Goal: Task Accomplishment & Management: Use online tool/utility

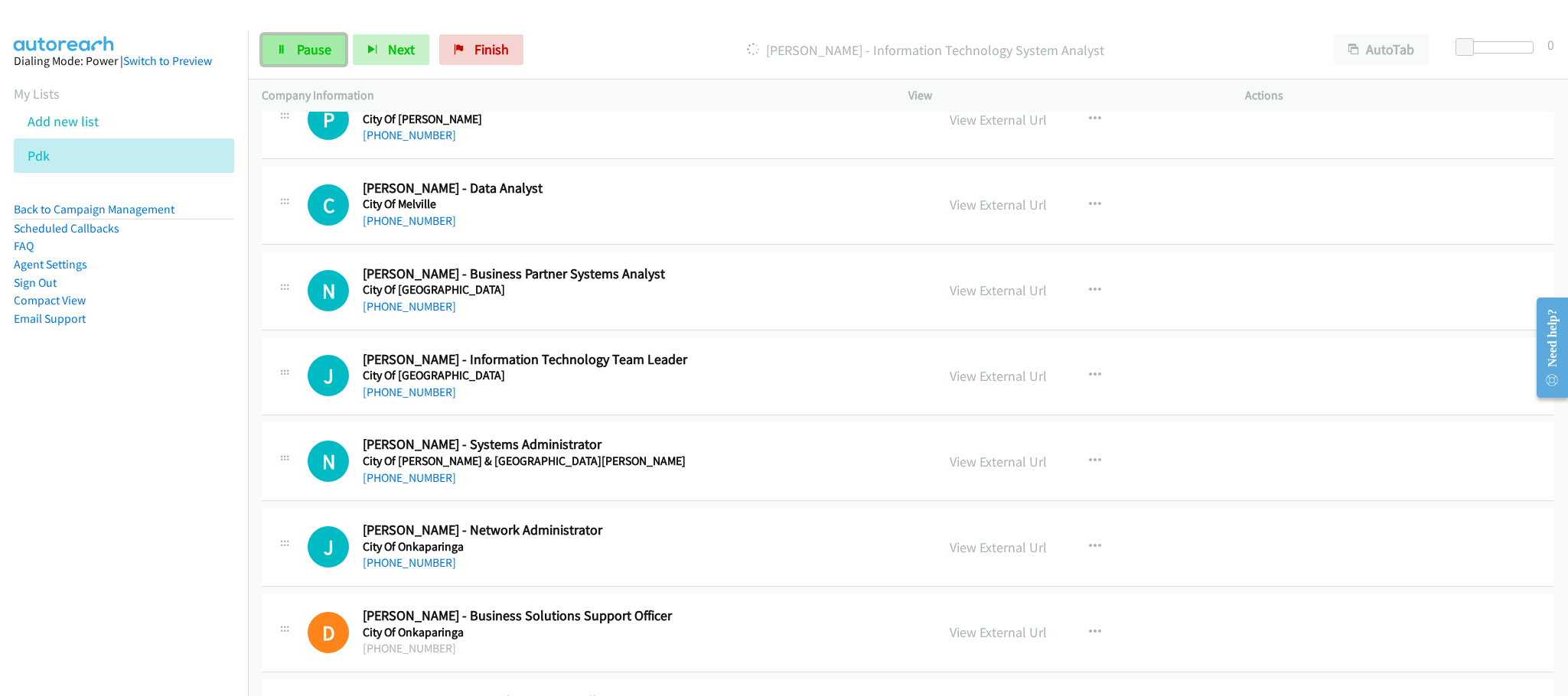
click at [313, 55] on span "Pause" at bounding box center [313, 49] width 34 height 18
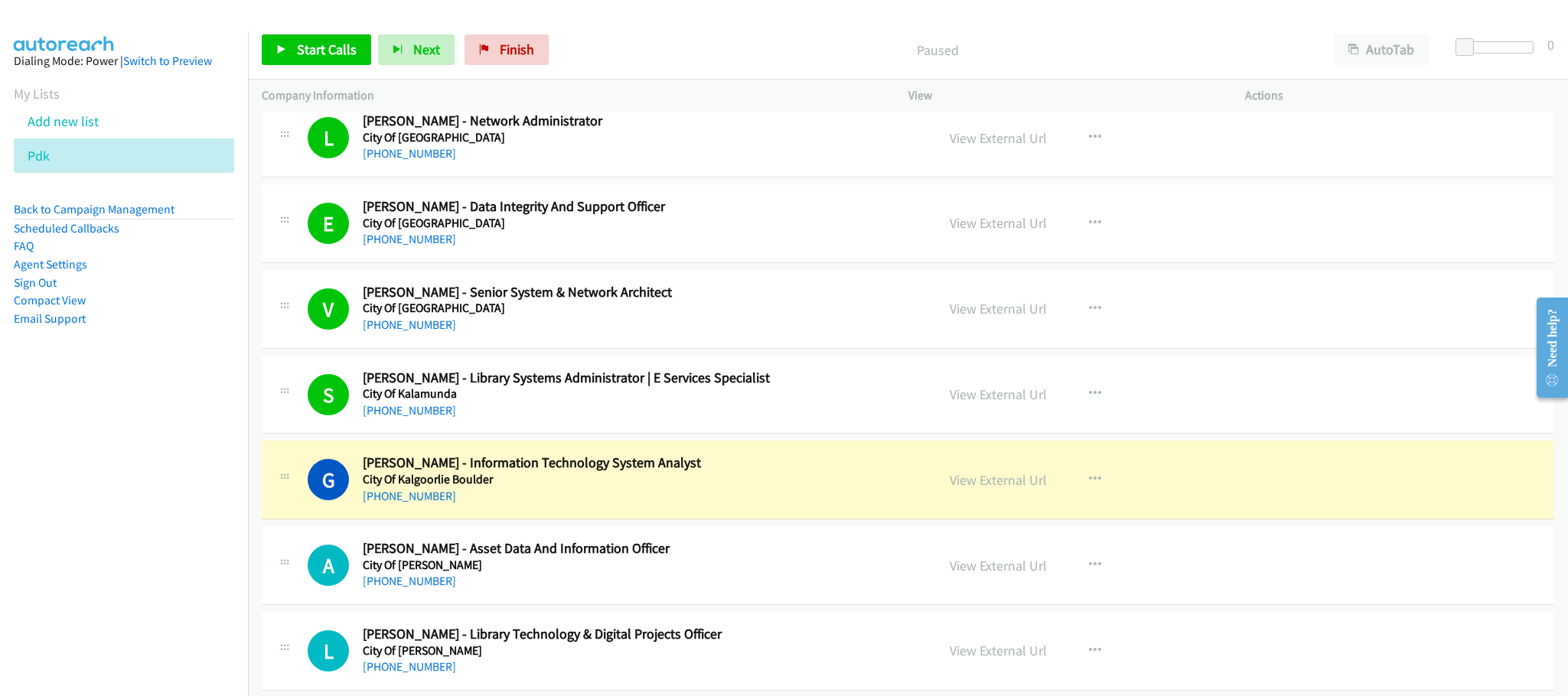
scroll to position [3443, 0]
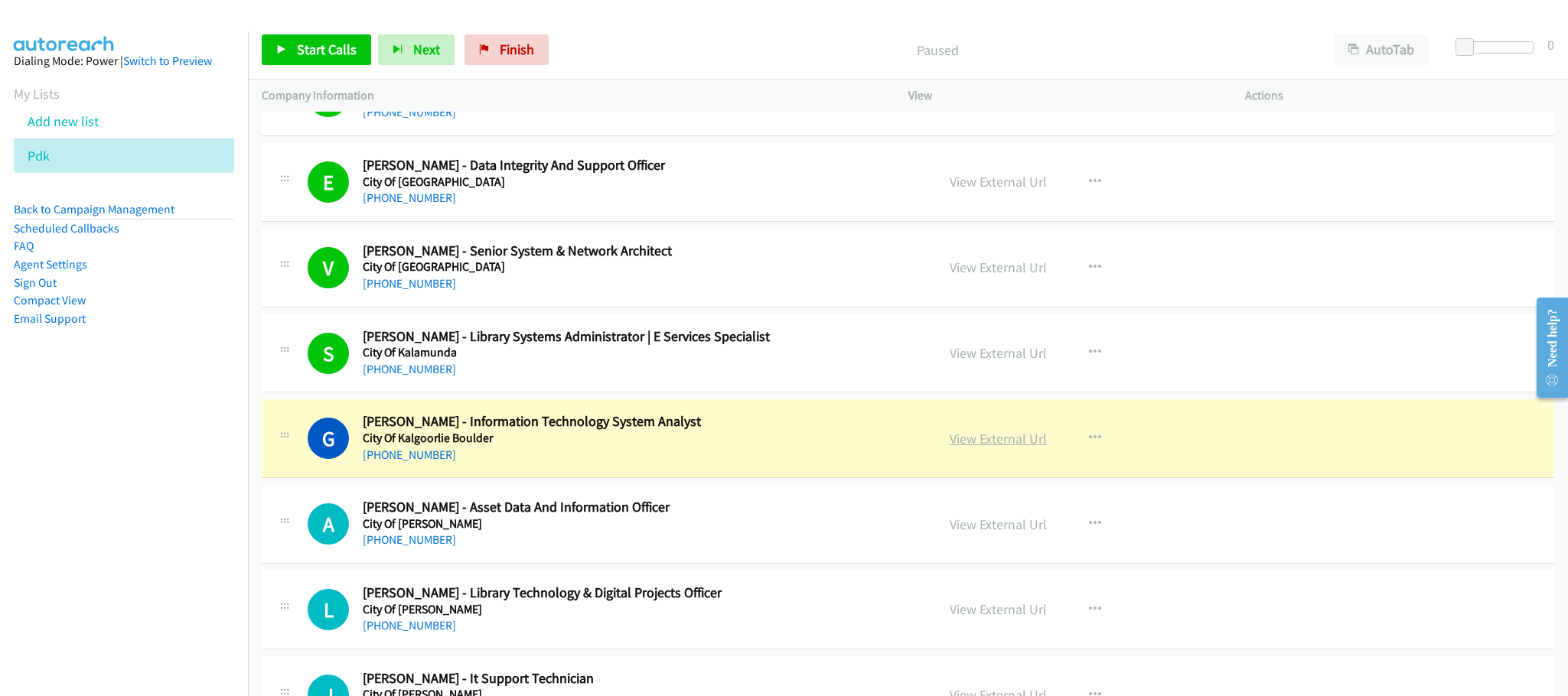
click at [972, 447] on link "View External Url" at bounding box center [999, 438] width 97 height 18
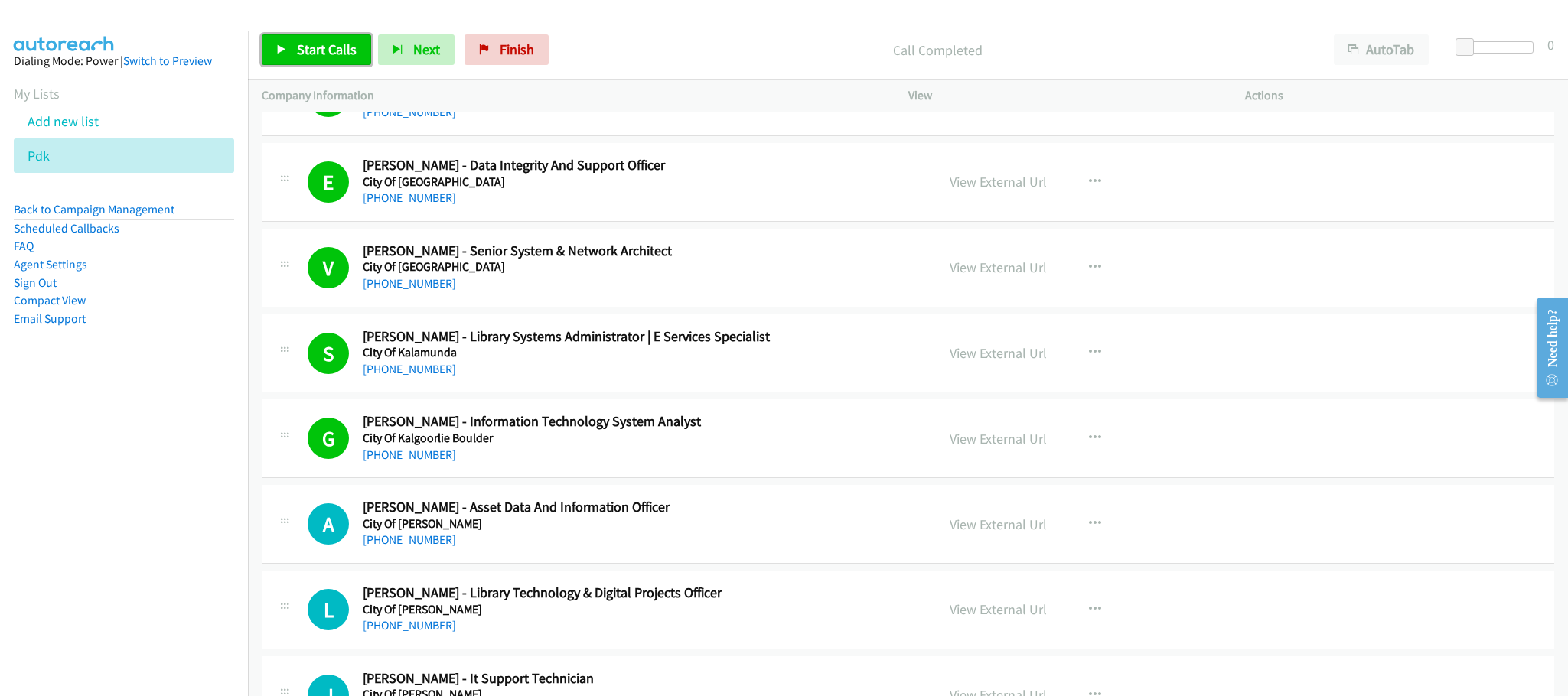
click at [308, 49] on span "Start Calls" at bounding box center [326, 49] width 60 height 18
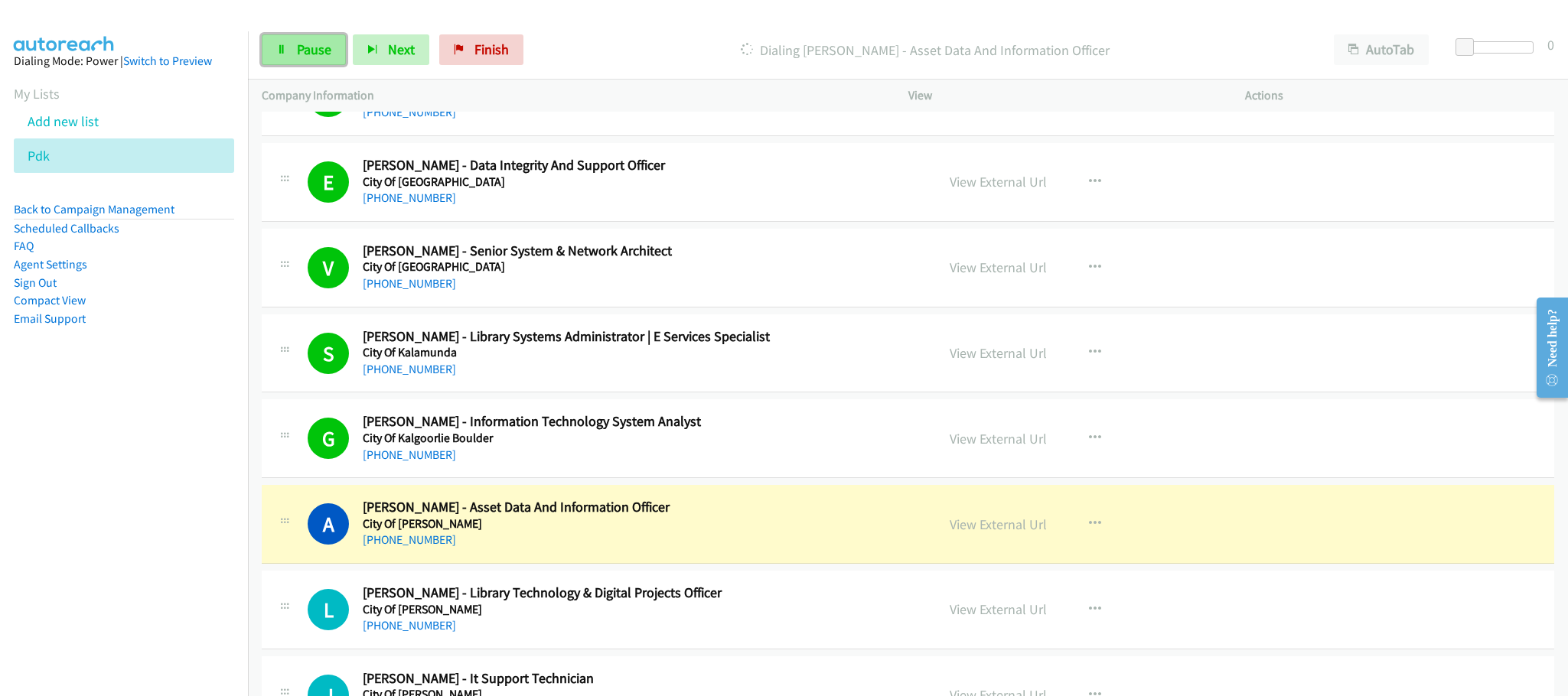
click at [299, 50] on span "Pause" at bounding box center [313, 49] width 34 height 18
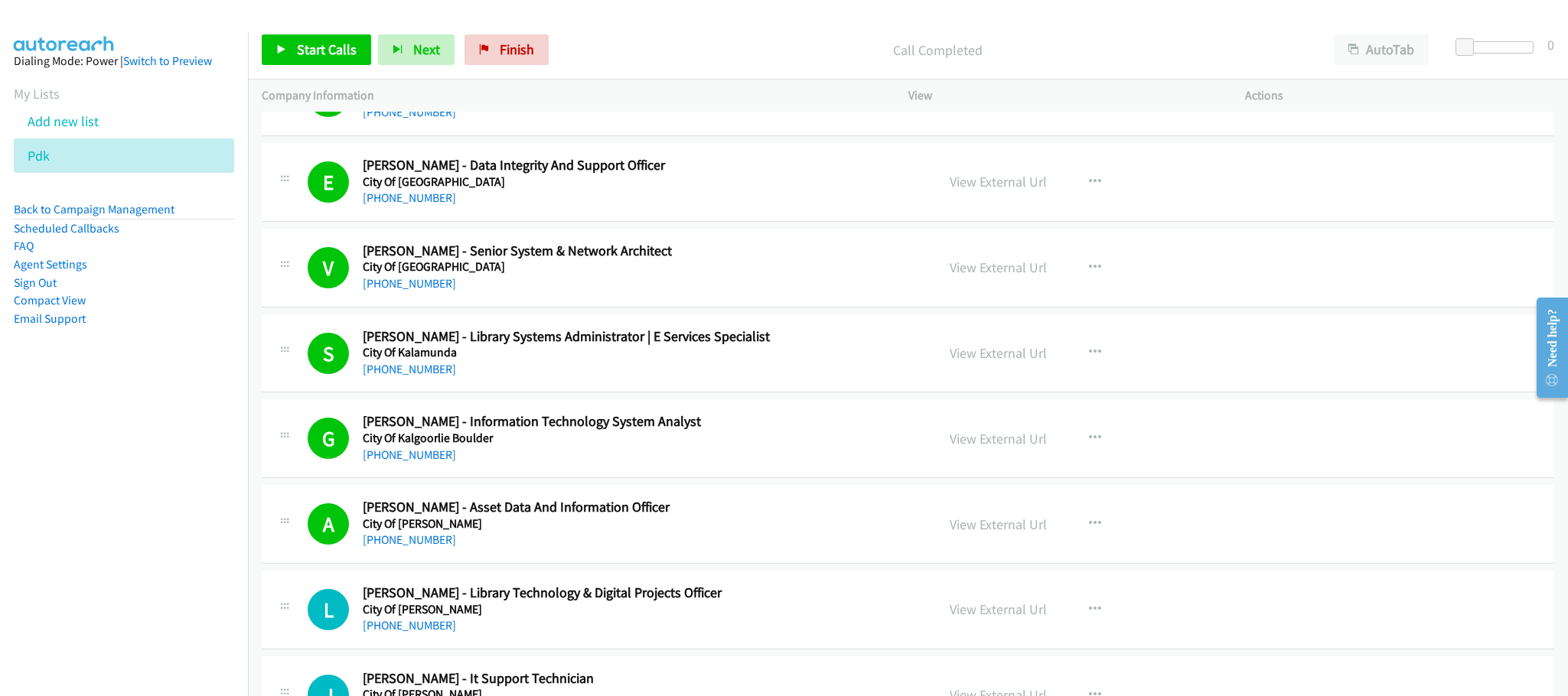
drag, startPoint x: 123, startPoint y: 379, endPoint x: 199, endPoint y: 330, distance: 90.4
click at [122, 379] on aside "Dialing Mode: Power | Switch to Preview My Lists Add new list Pdk Back to Campa…" at bounding box center [124, 214] width 248 height 366
click at [1089, 530] on icon "button" at bounding box center [1094, 524] width 12 height 12
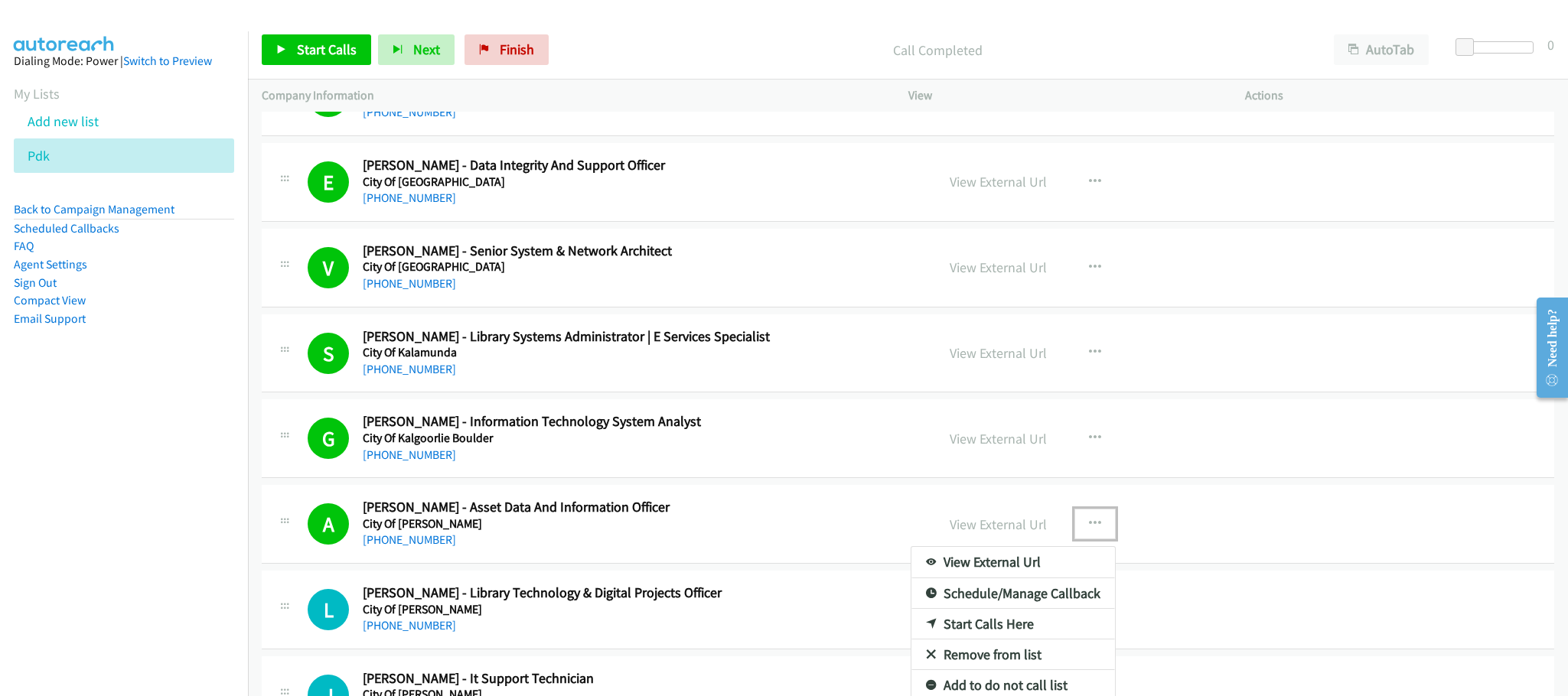
click at [1051, 669] on link "Remove from list" at bounding box center [1013, 655] width 203 height 30
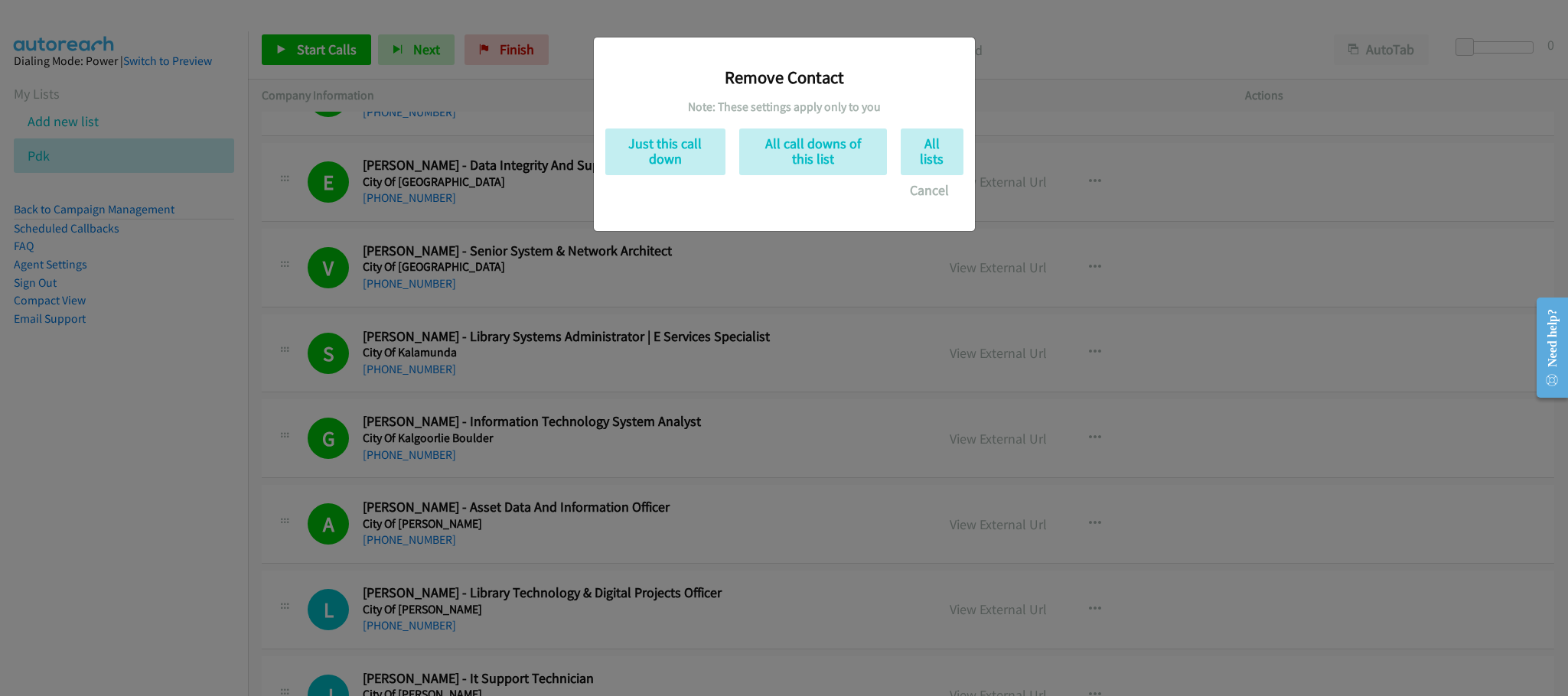
click at [1178, 207] on div "Remove Contact Note: These settings apply only to you Just this call down All c…" at bounding box center [784, 355] width 1568 height 682
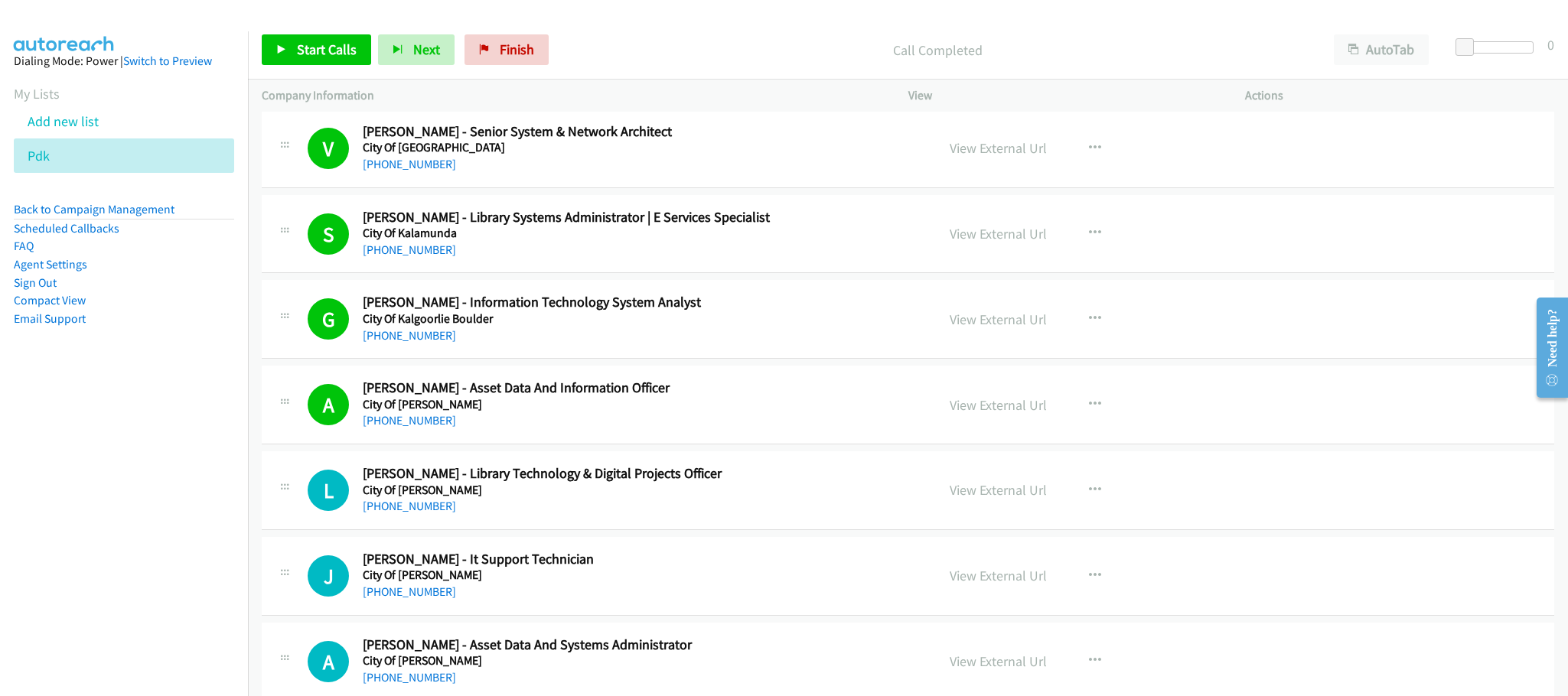
scroll to position [3671, 0]
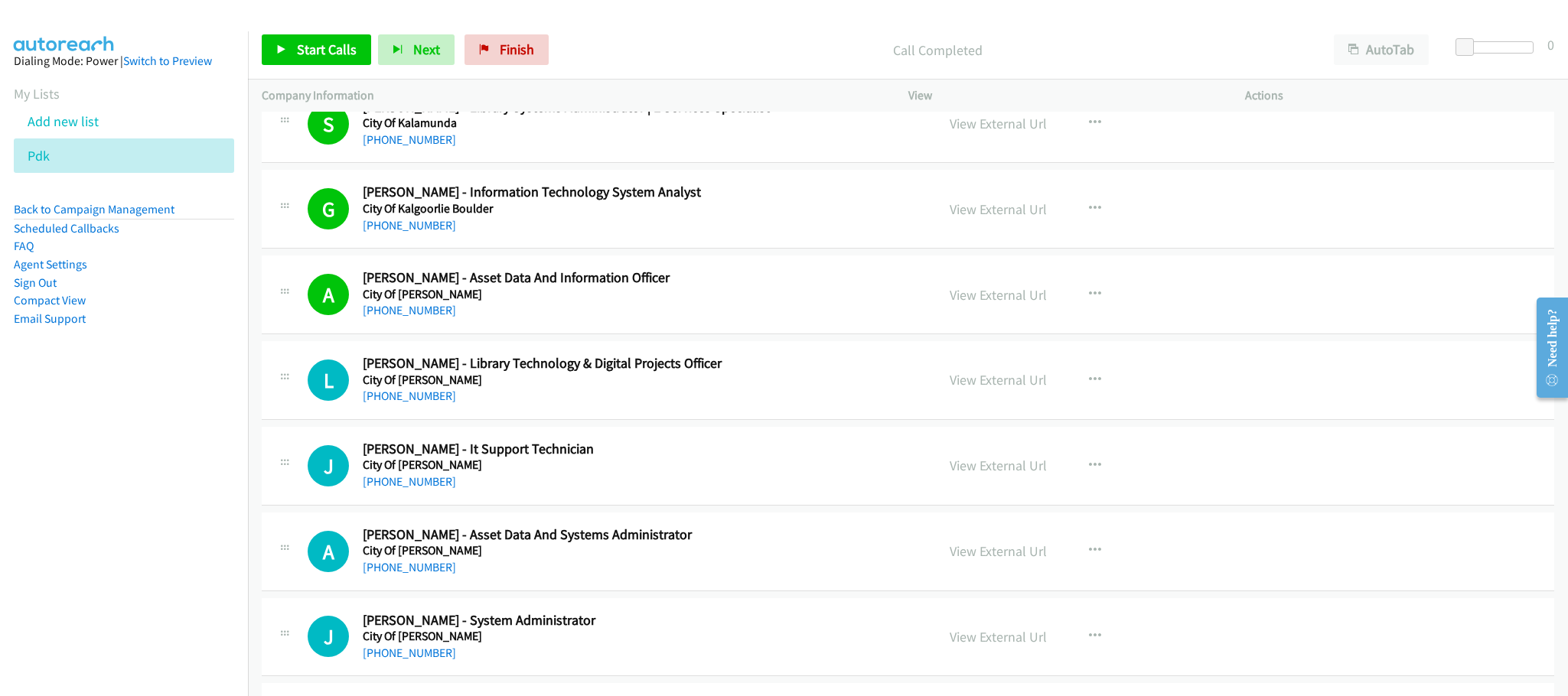
click at [1004, 305] on div "View External Url" at bounding box center [999, 295] width 97 height 21
click at [1011, 304] on link "View External Url" at bounding box center [999, 295] width 97 height 18
click at [368, 53] on link "Start Calls" at bounding box center [316, 49] width 109 height 30
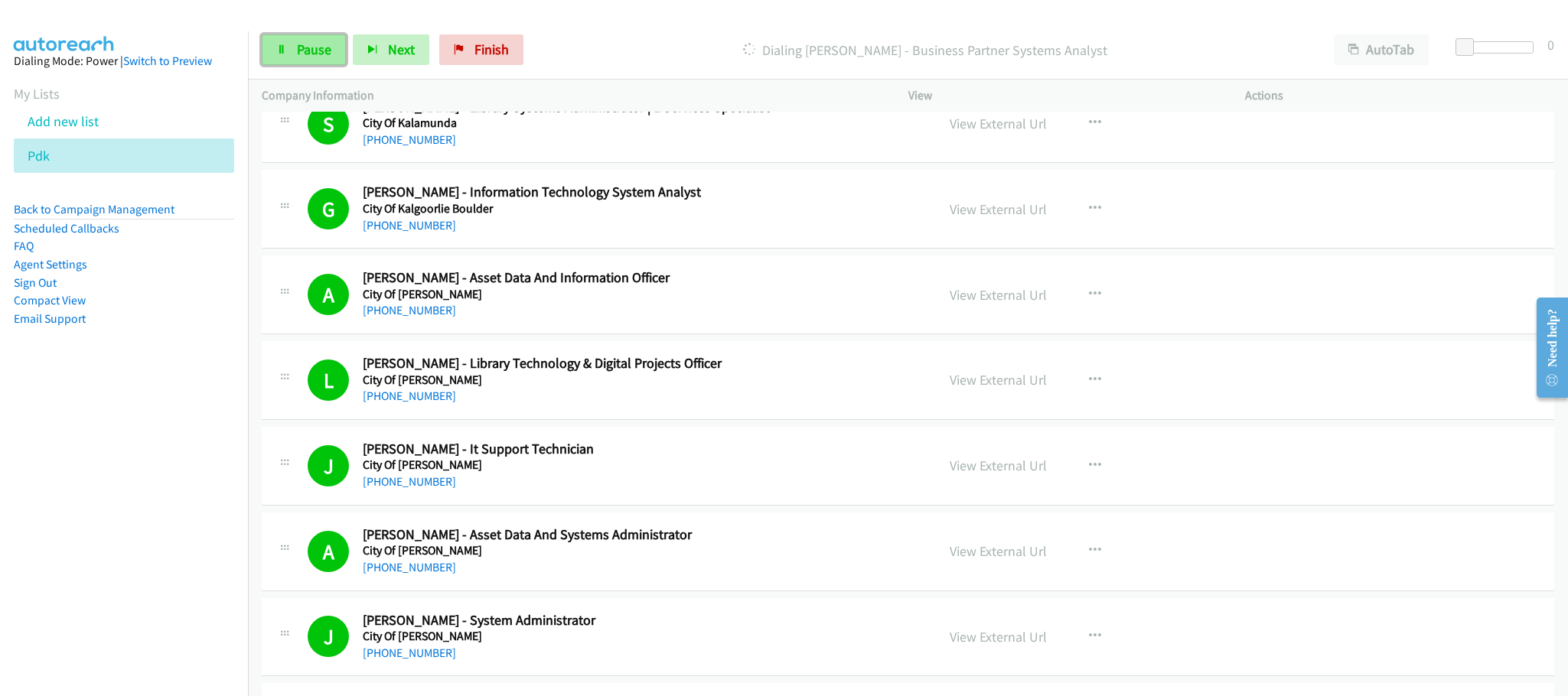
click at [310, 41] on span "Pause" at bounding box center [313, 49] width 34 height 18
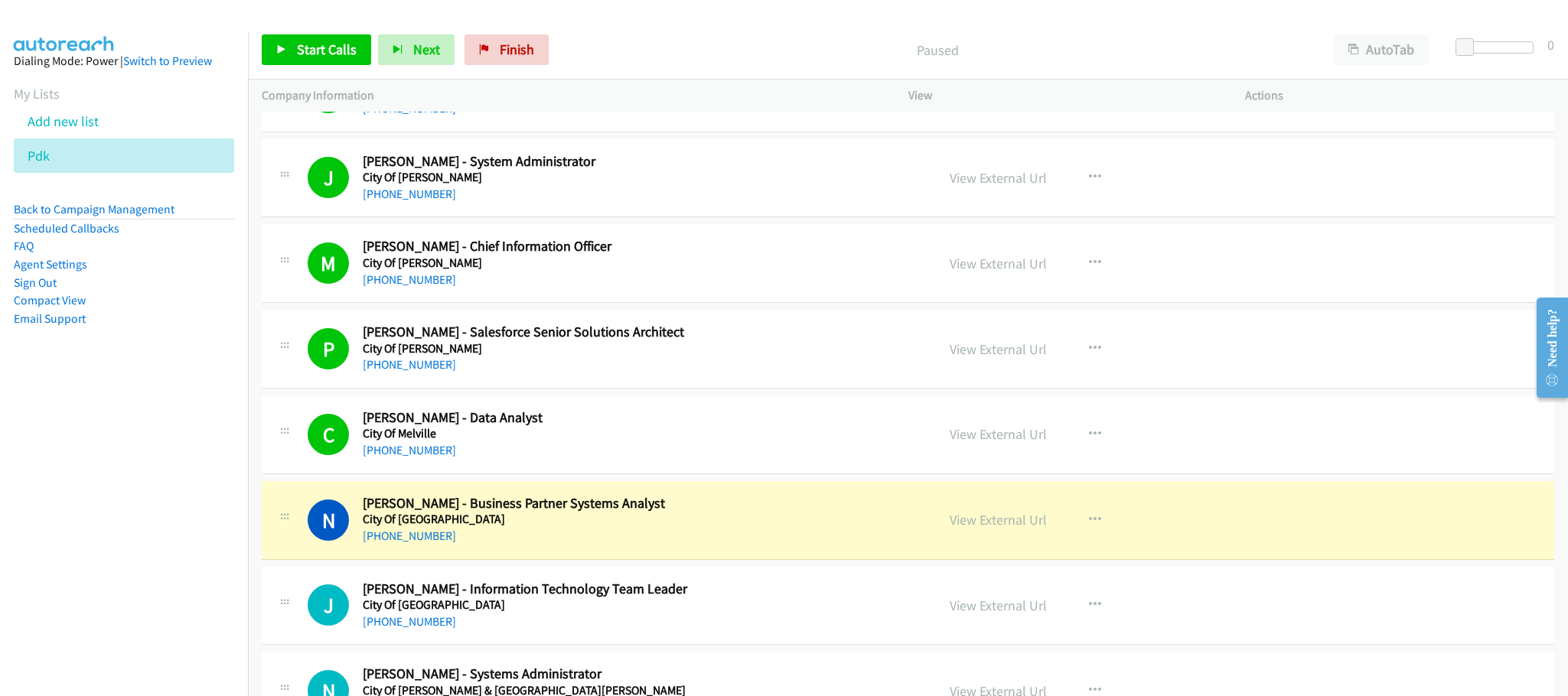
scroll to position [4245, 0]
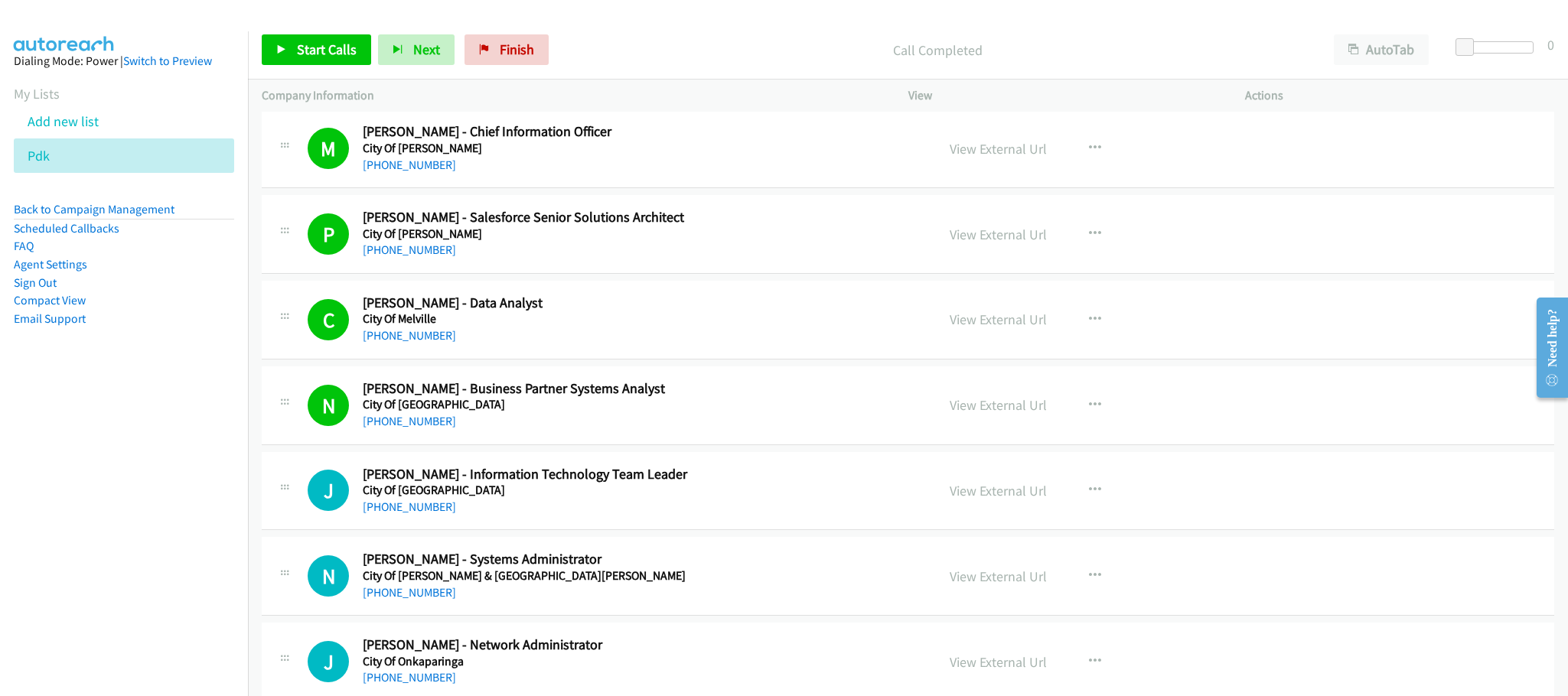
click at [1339, 390] on div "N Callback Scheduled [PERSON_NAME] - Business Partner Systems Analyst City Of […" at bounding box center [908, 406] width 1293 height 79
click at [340, 58] on link "Start Calls" at bounding box center [316, 49] width 109 height 30
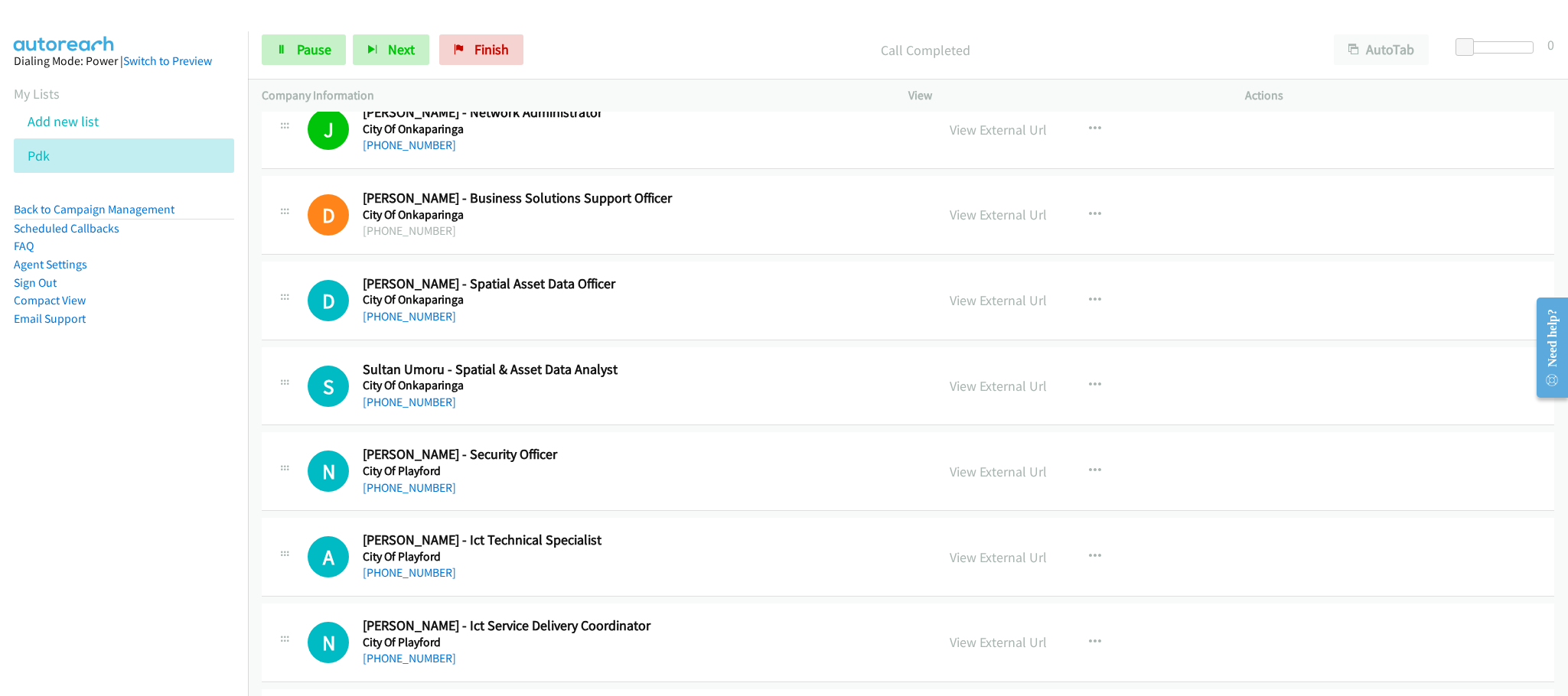
scroll to position [4819, 0]
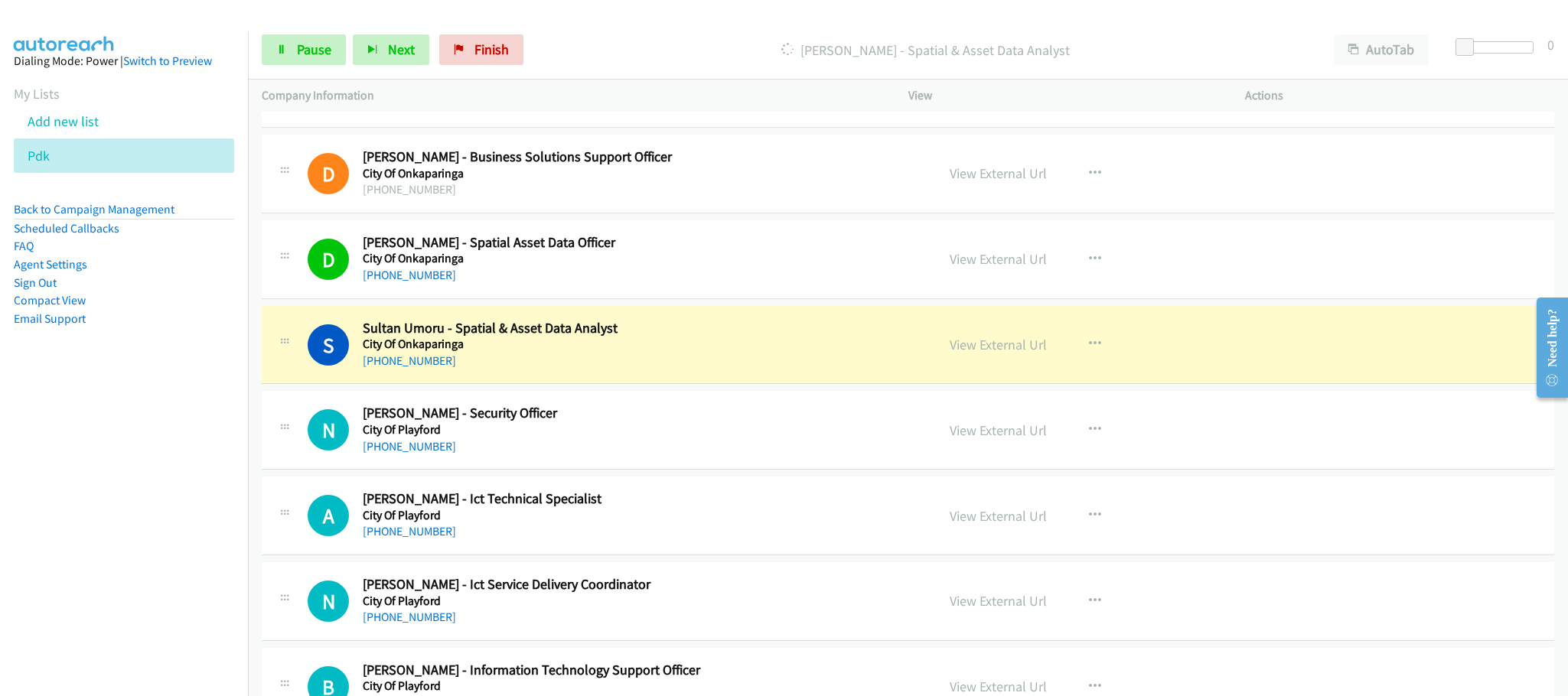
drag, startPoint x: 585, startPoint y: 382, endPoint x: 609, endPoint y: 358, distance: 33.9
click at [585, 370] on div "[PHONE_NUMBER]" at bounding box center [638, 360] width 551 height 18
click at [315, 50] on span "Pause" at bounding box center [313, 49] width 34 height 18
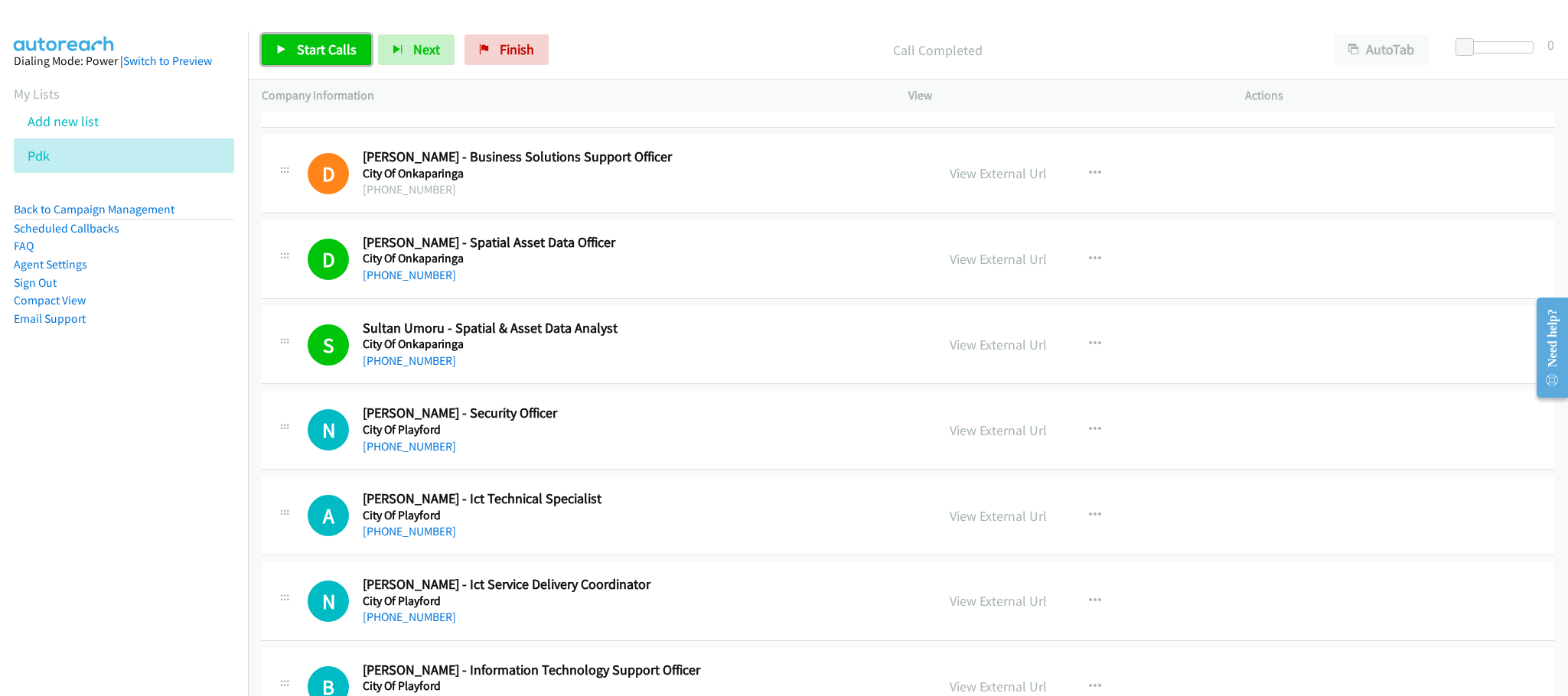
click at [333, 56] on span "Start Calls" at bounding box center [326, 49] width 60 height 18
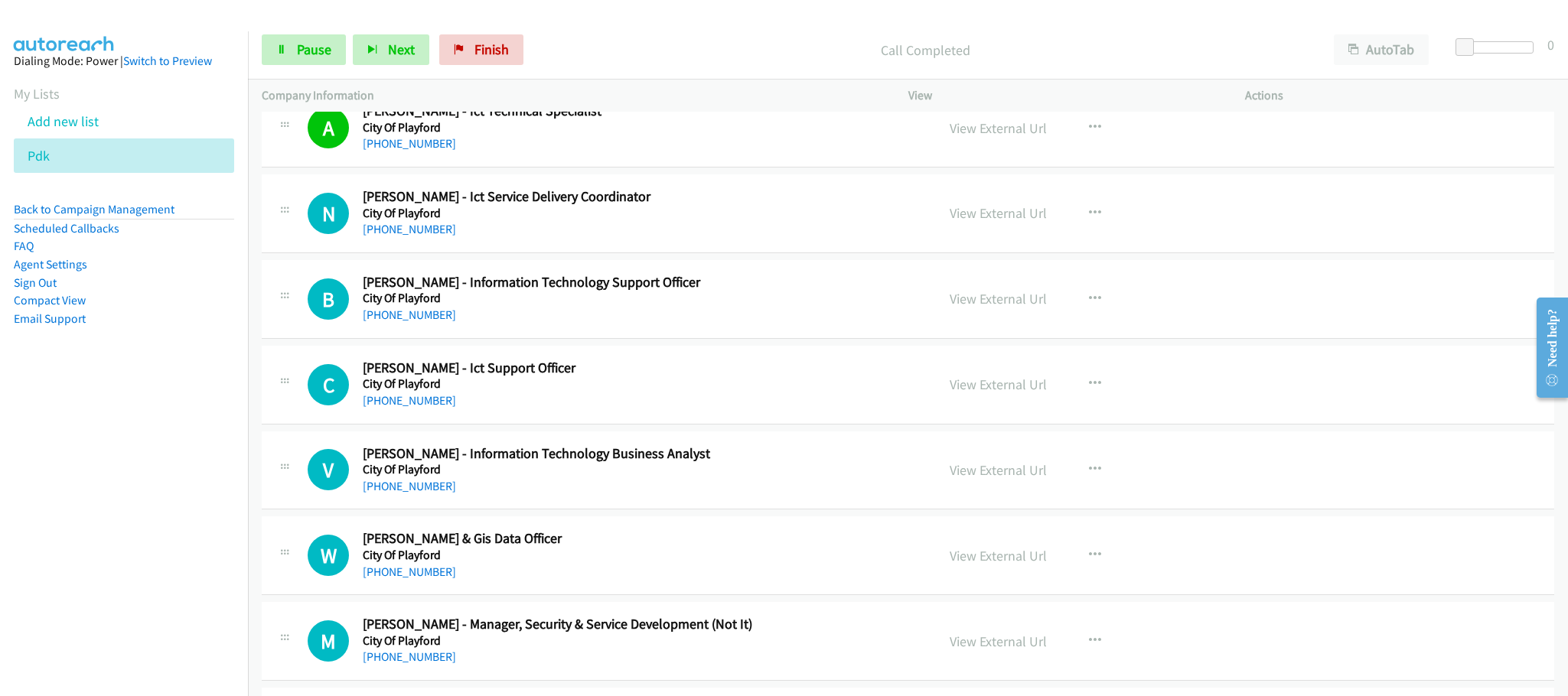
scroll to position [5278, 0]
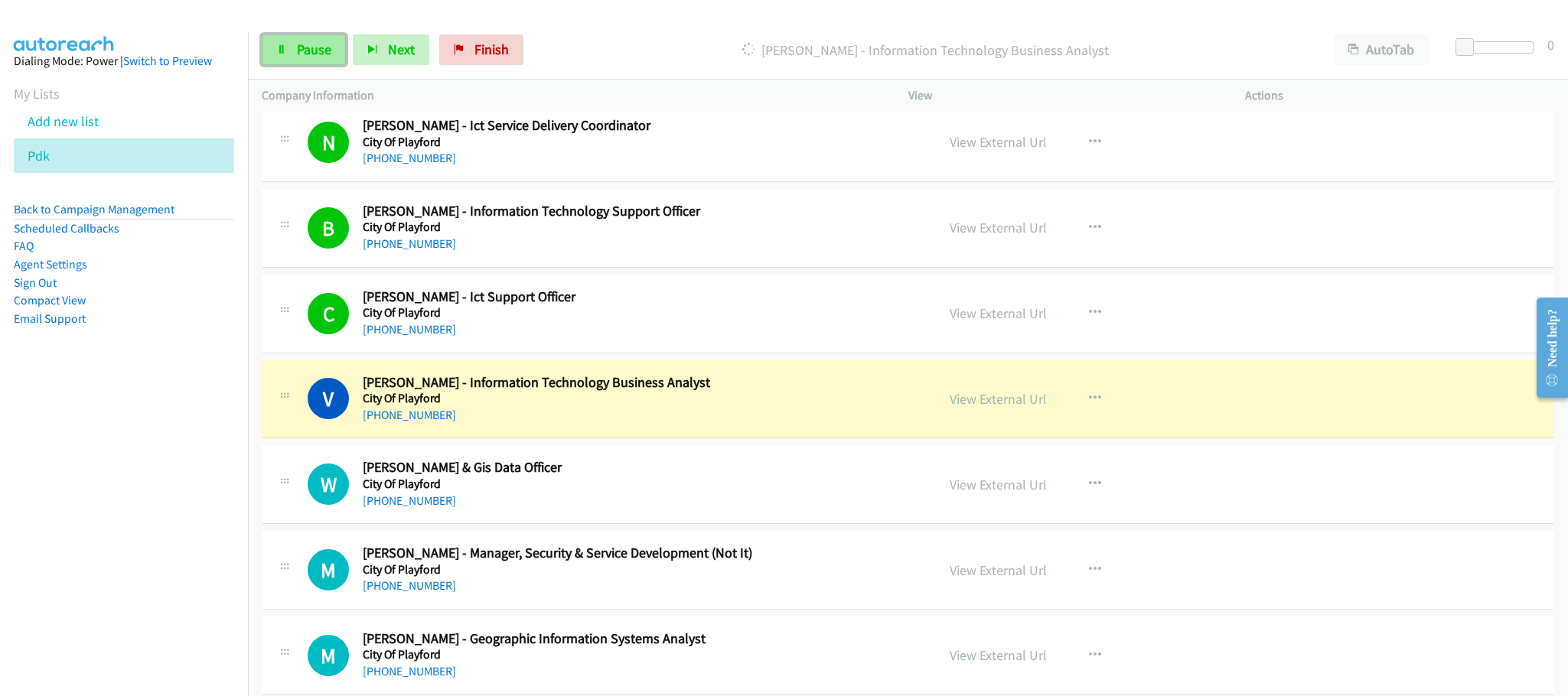
click at [336, 49] on link "Pause" at bounding box center [304, 49] width 85 height 30
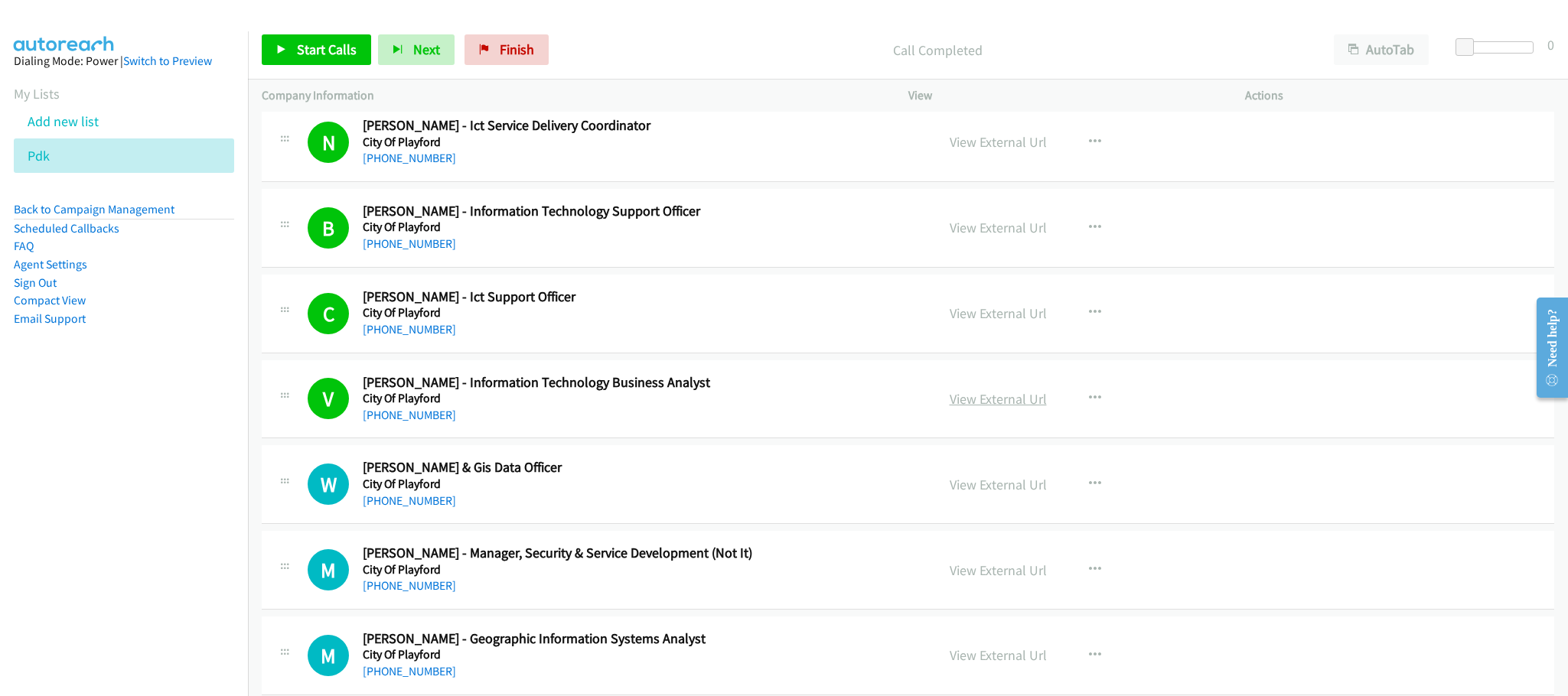
click at [1007, 407] on link "View External Url" at bounding box center [999, 399] width 97 height 18
click at [175, 595] on nav "Dialing Mode: Power | Switch to Preview My Lists Add new list Pdk Back to Campa…" at bounding box center [124, 379] width 249 height 696
click at [313, 44] on span "Start Calls" at bounding box center [326, 49] width 60 height 18
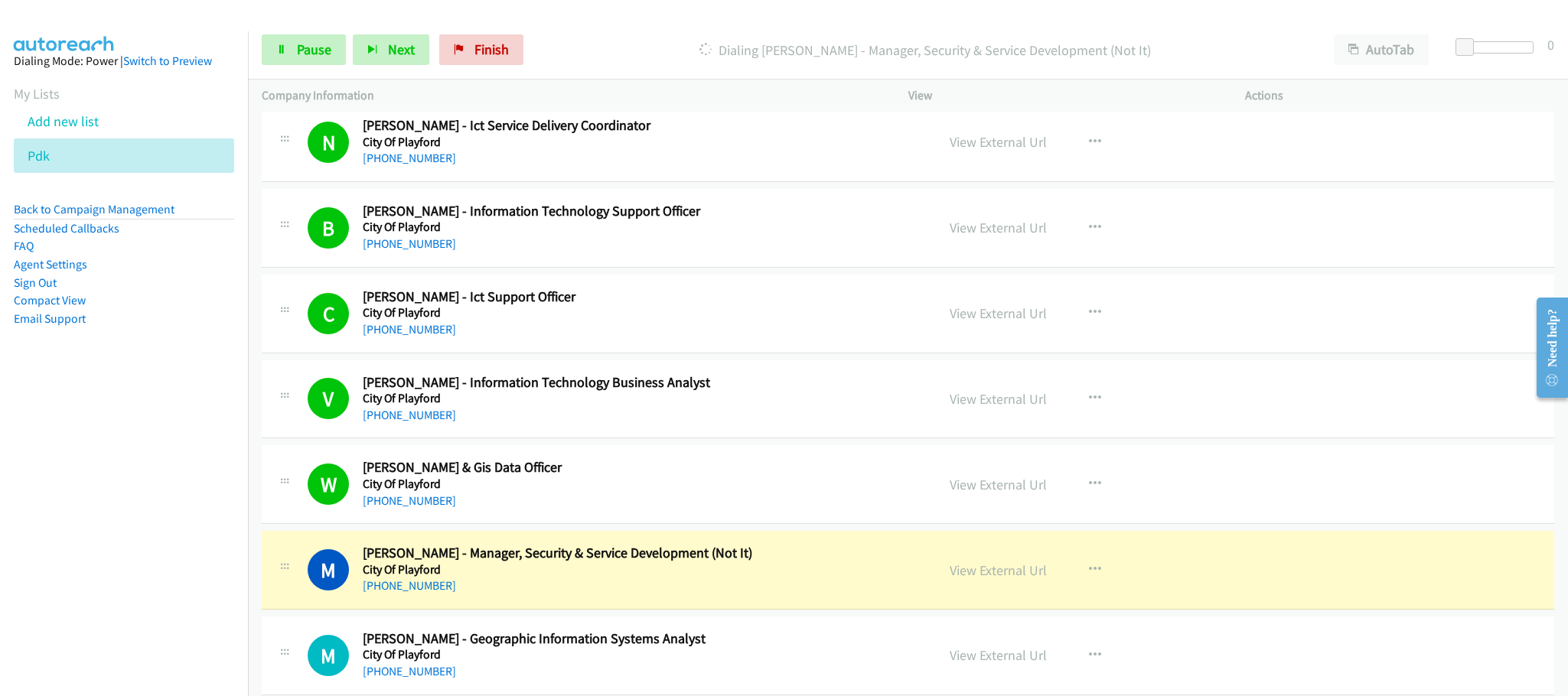
click at [786, 391] on h2 "[PERSON_NAME] - Information Technology Business Analyst" at bounding box center [638, 383] width 551 height 18
click at [301, 55] on span "Pause" at bounding box center [313, 49] width 34 height 18
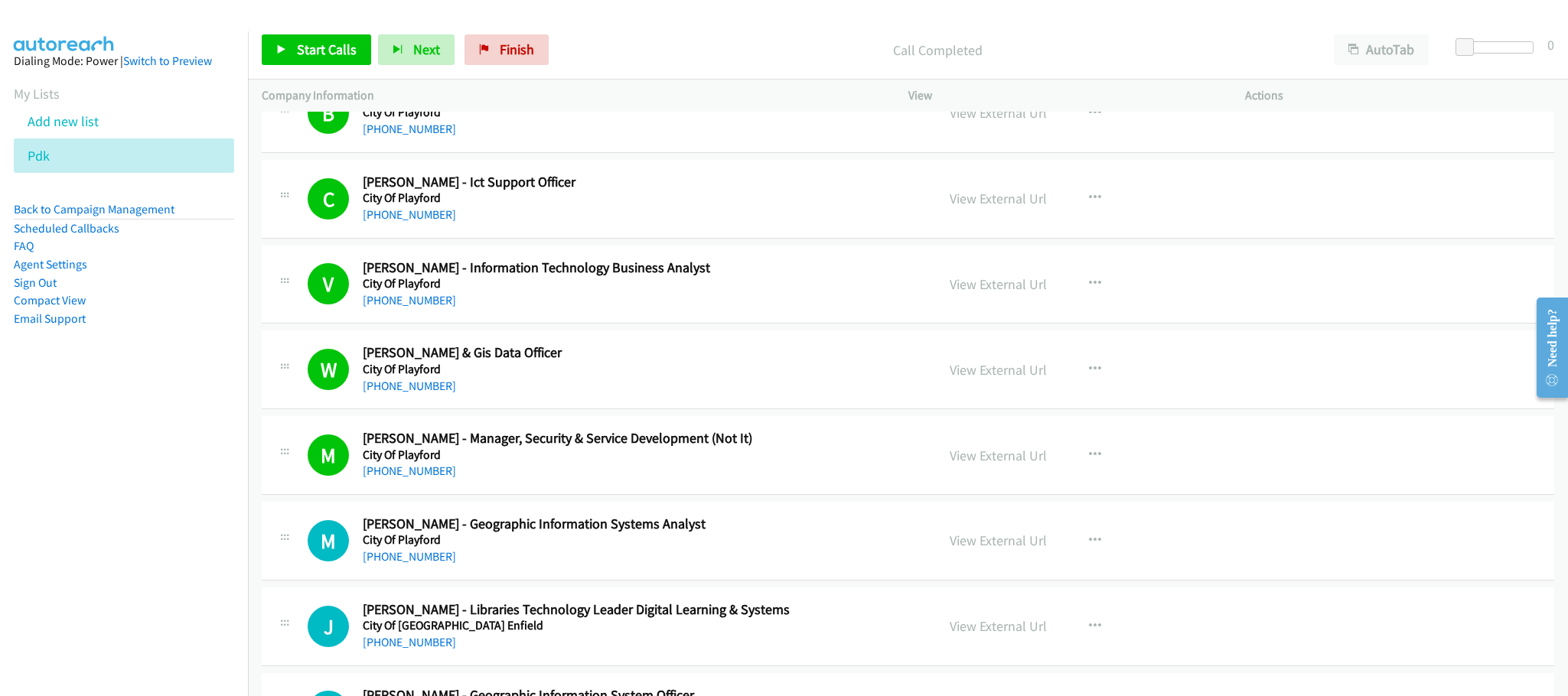
scroll to position [5507, 0]
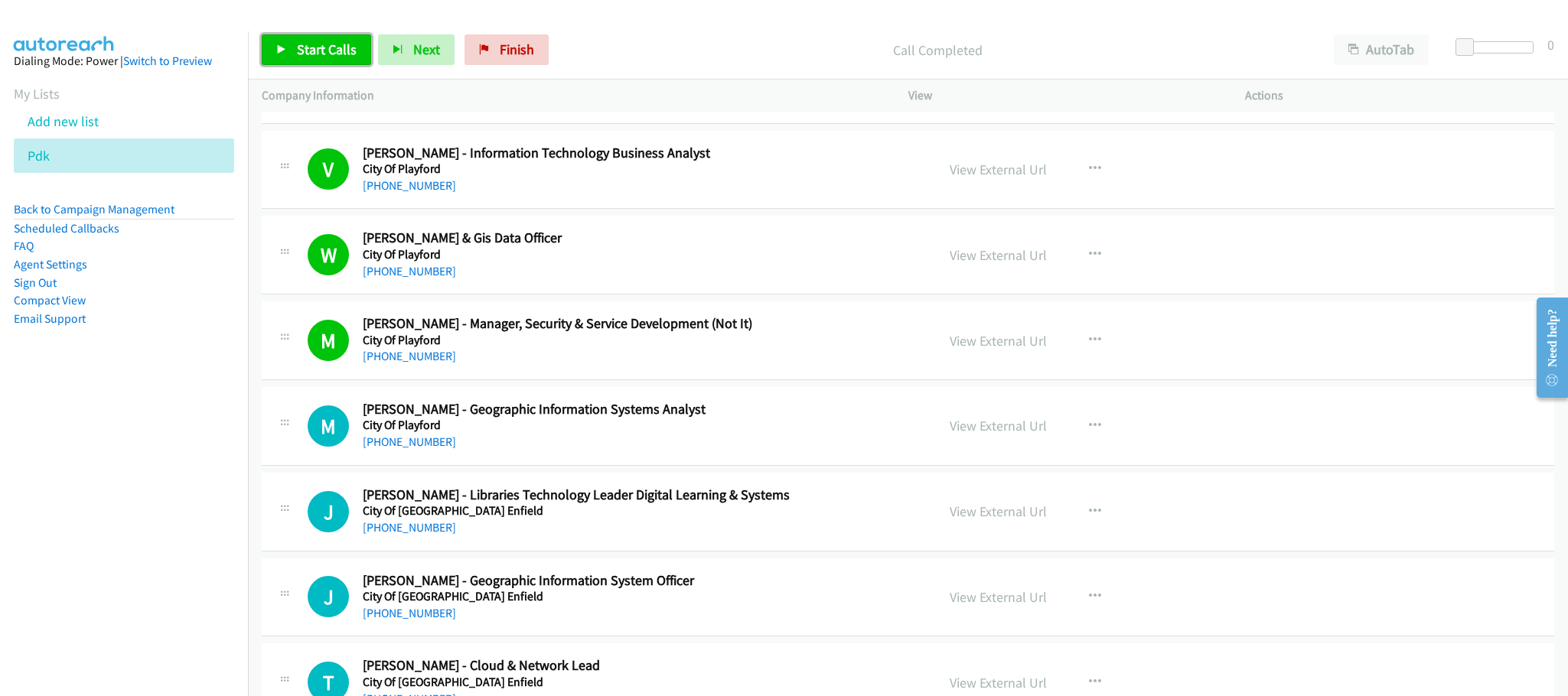
click at [280, 47] on icon at bounding box center [281, 50] width 10 height 10
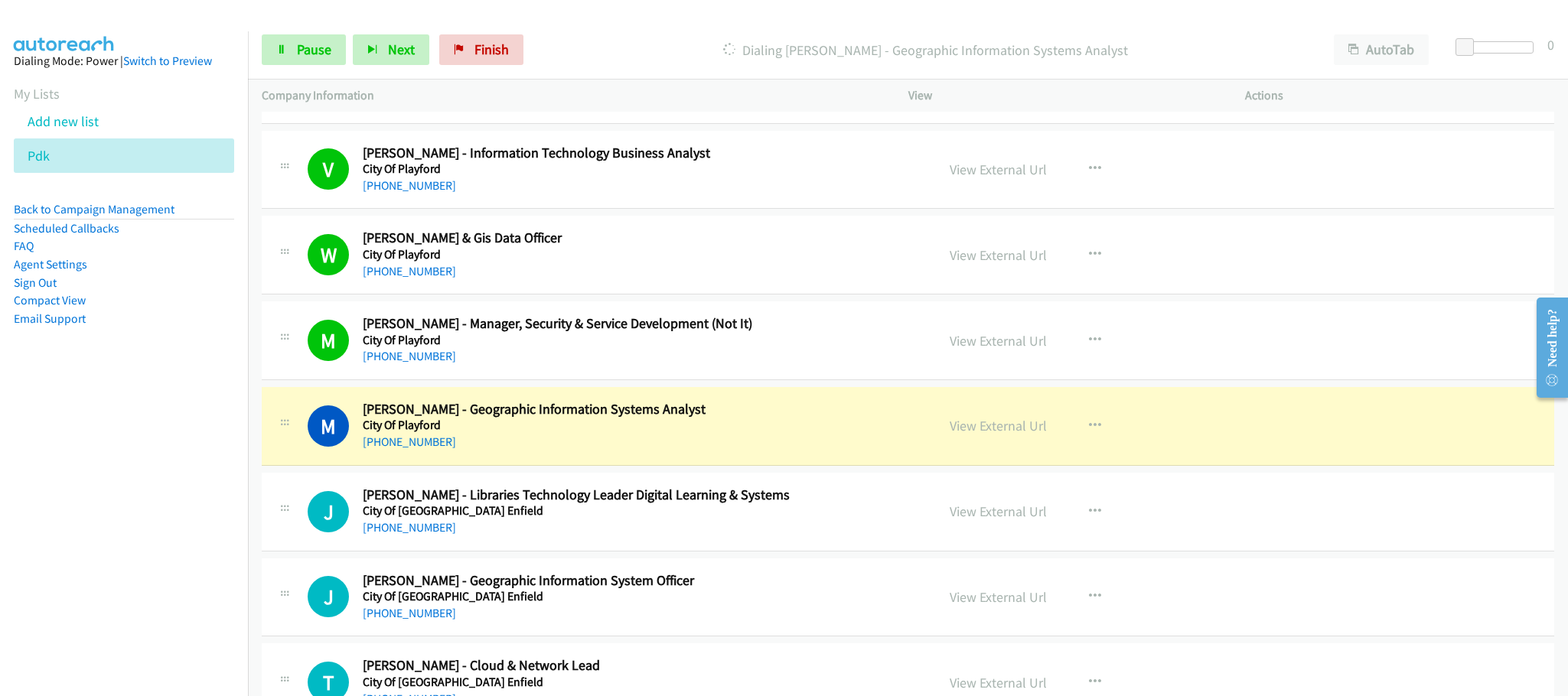
click at [839, 451] on div "[PHONE_NUMBER]" at bounding box center [638, 442] width 551 height 18
click at [311, 56] on span "Pause" at bounding box center [313, 49] width 34 height 18
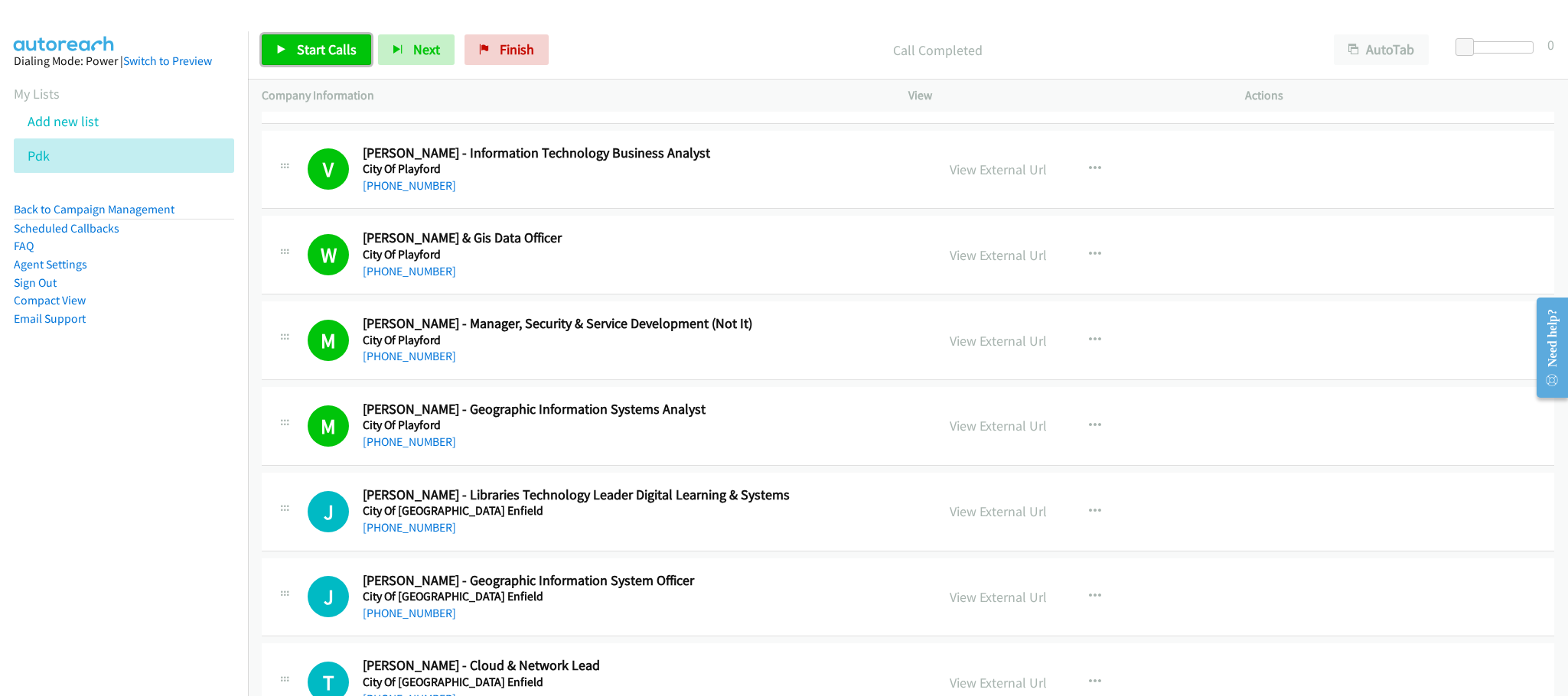
click at [359, 58] on link "Start Calls" at bounding box center [316, 49] width 109 height 30
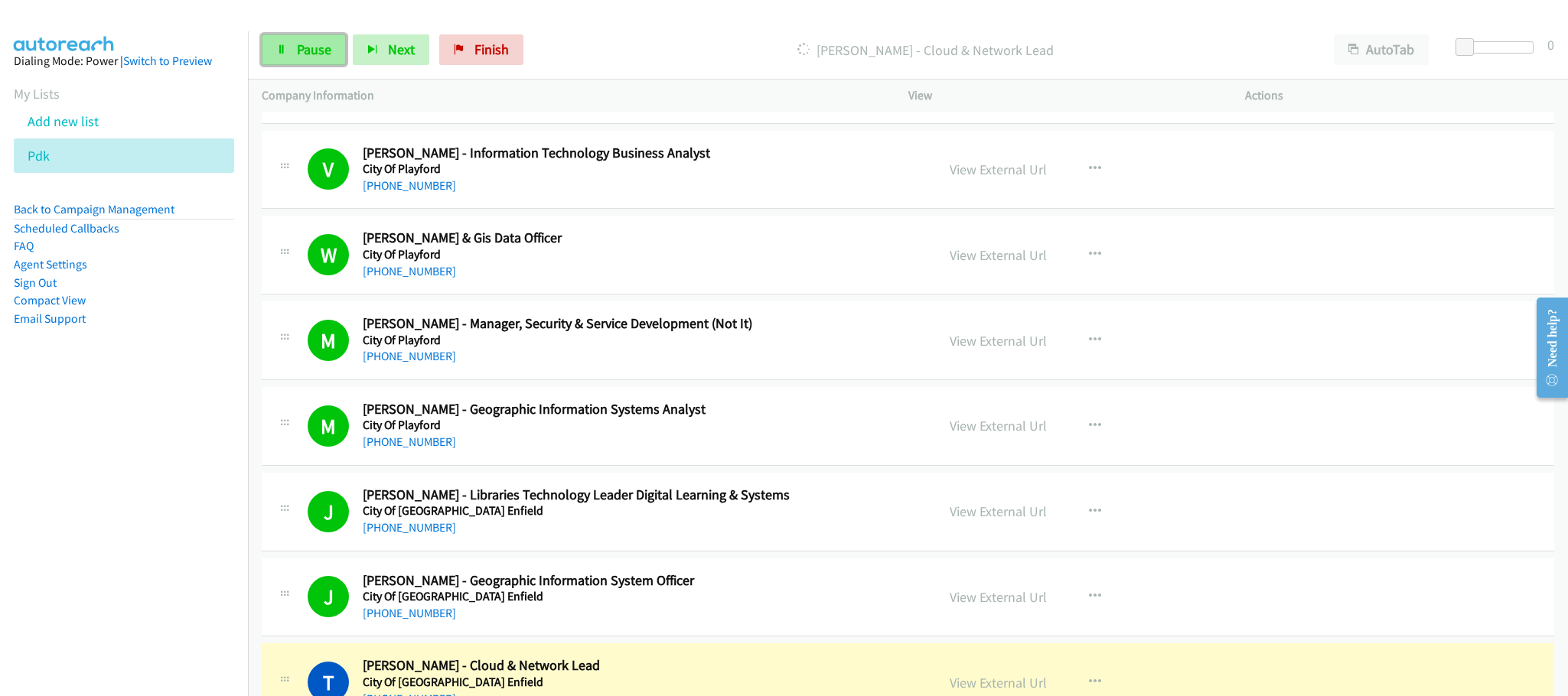
click at [282, 51] on icon at bounding box center [281, 50] width 10 height 10
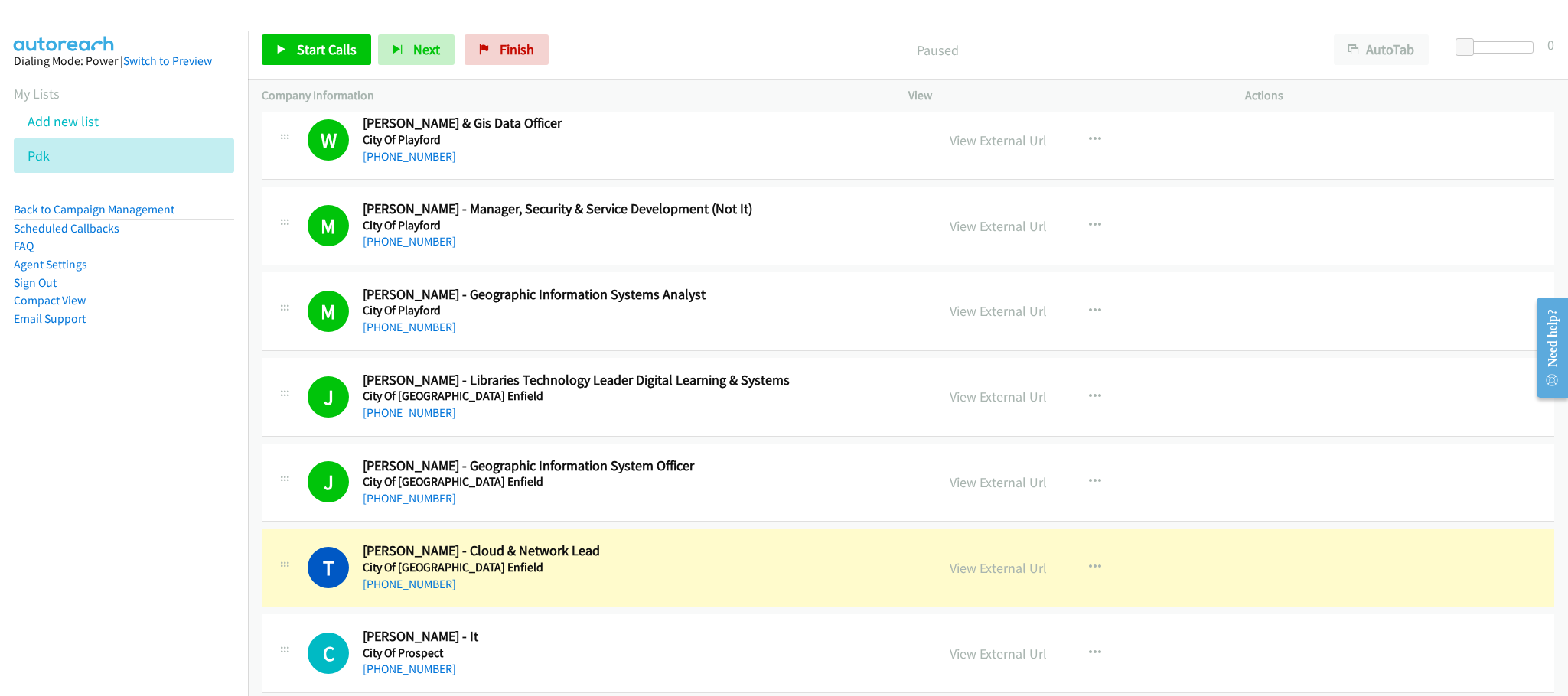
scroll to position [5737, 0]
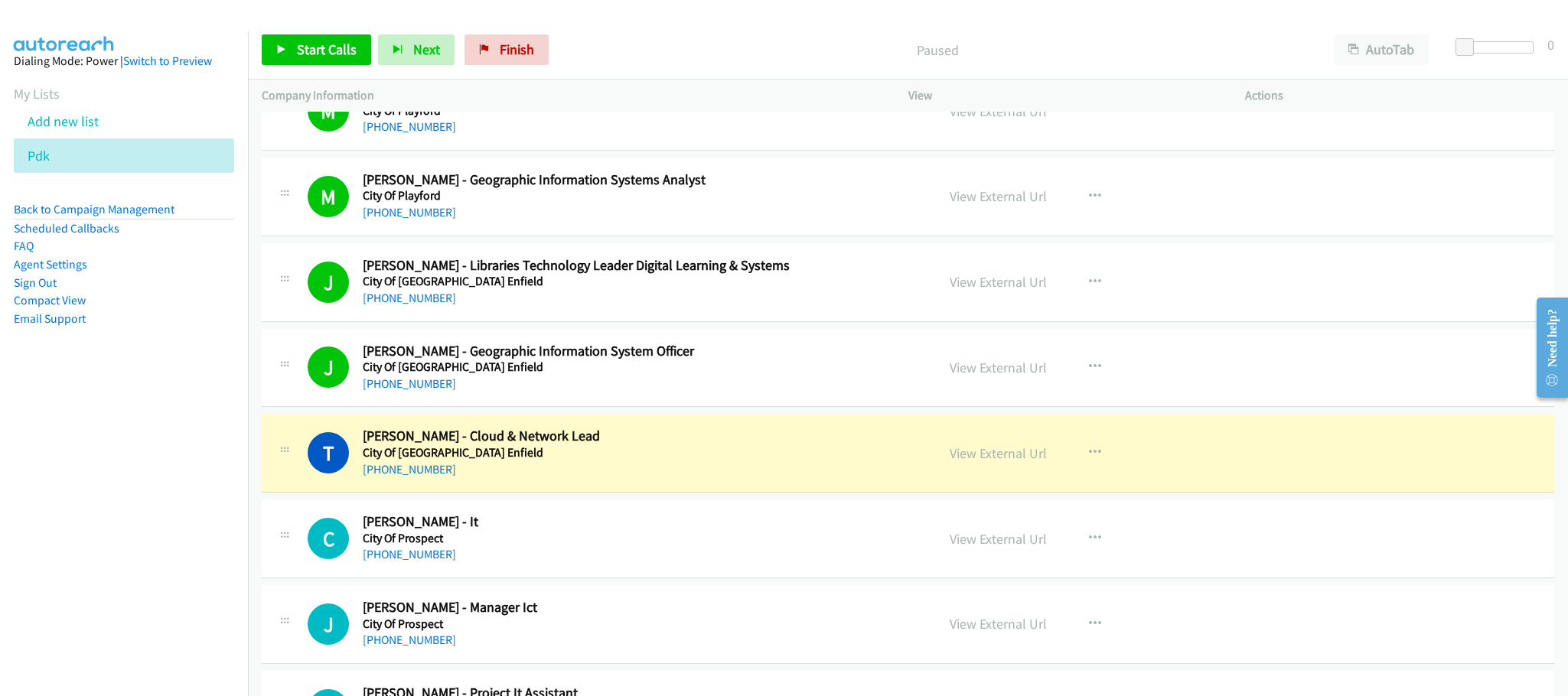
click at [498, 479] on div "[PHONE_NUMBER]" at bounding box center [638, 470] width 551 height 18
click at [960, 376] on link "View External Url" at bounding box center [999, 368] width 97 height 18
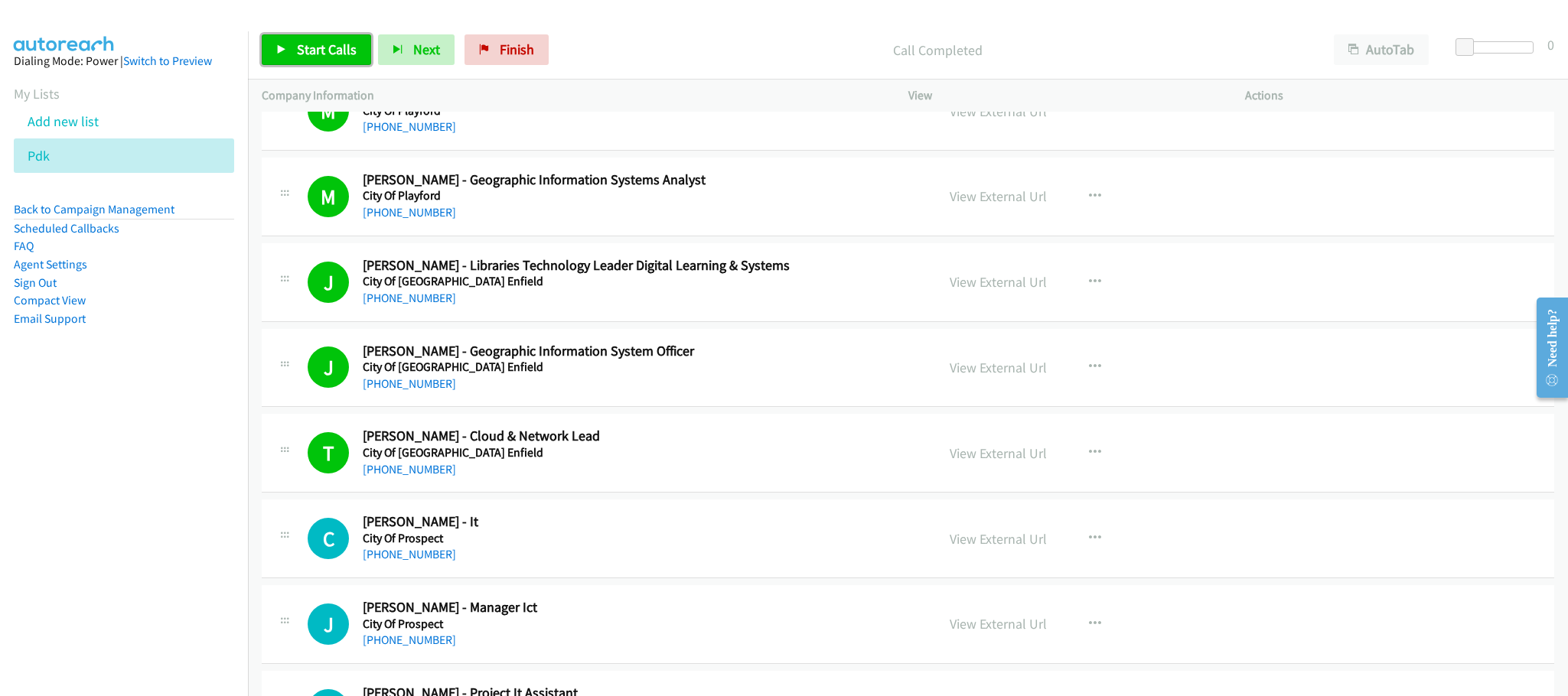
click at [293, 57] on link "Start Calls" at bounding box center [316, 49] width 109 height 30
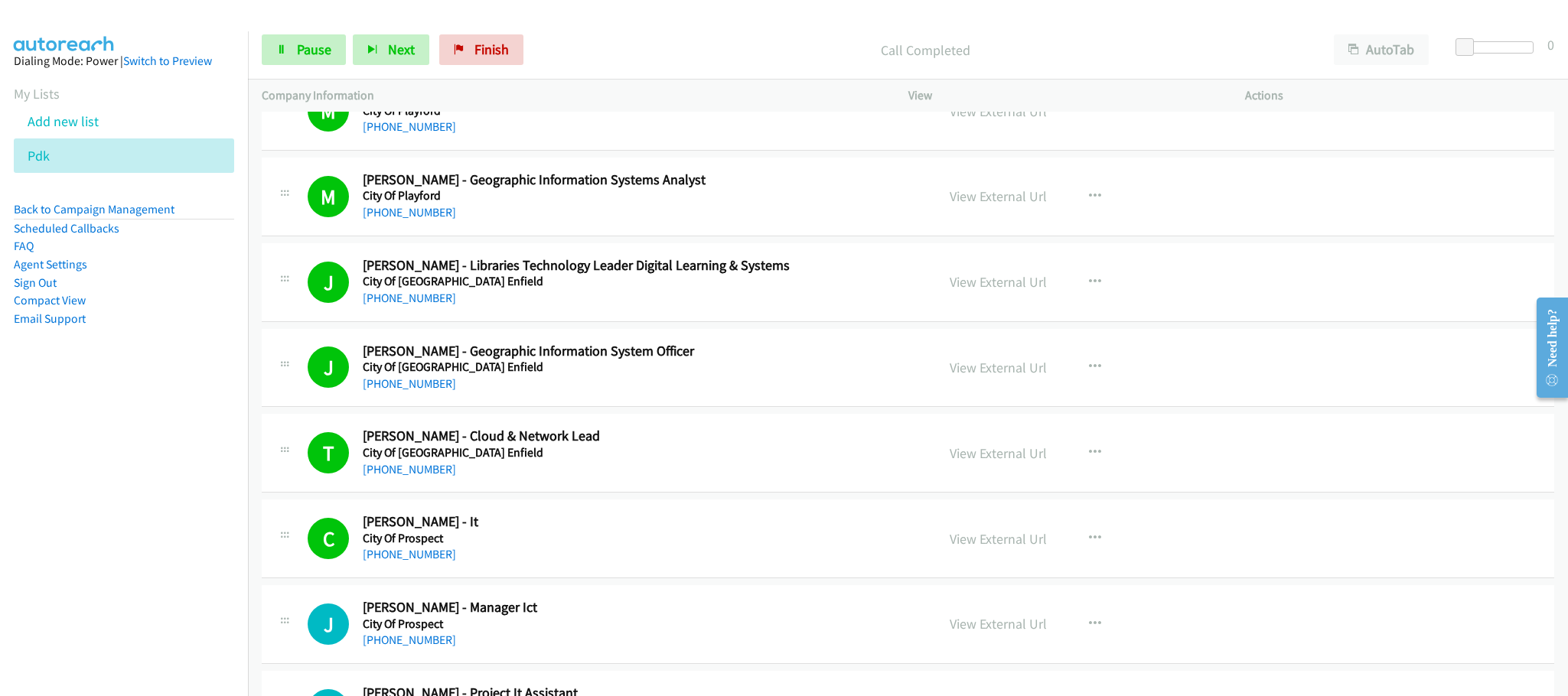
scroll to position [5852, 0]
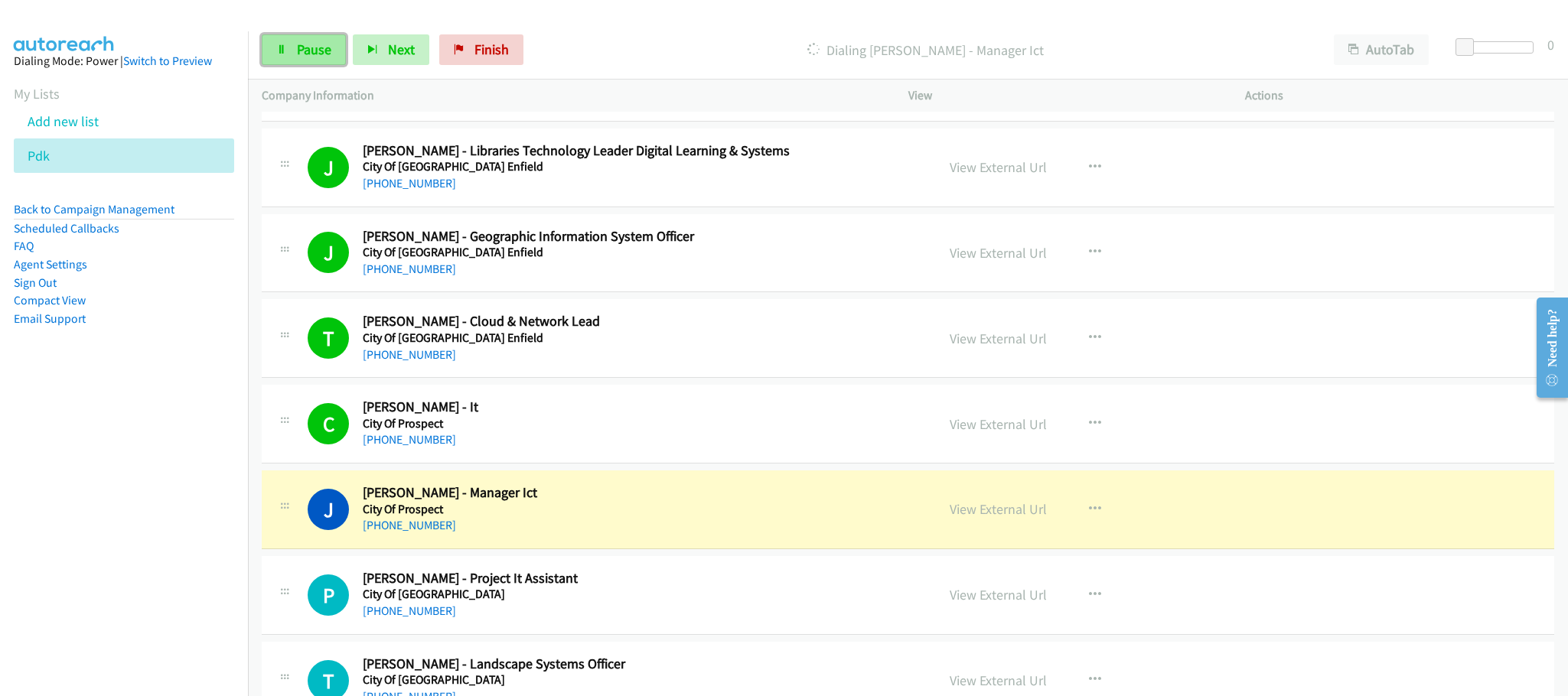
click at [301, 61] on link "Pause" at bounding box center [304, 49] width 85 height 30
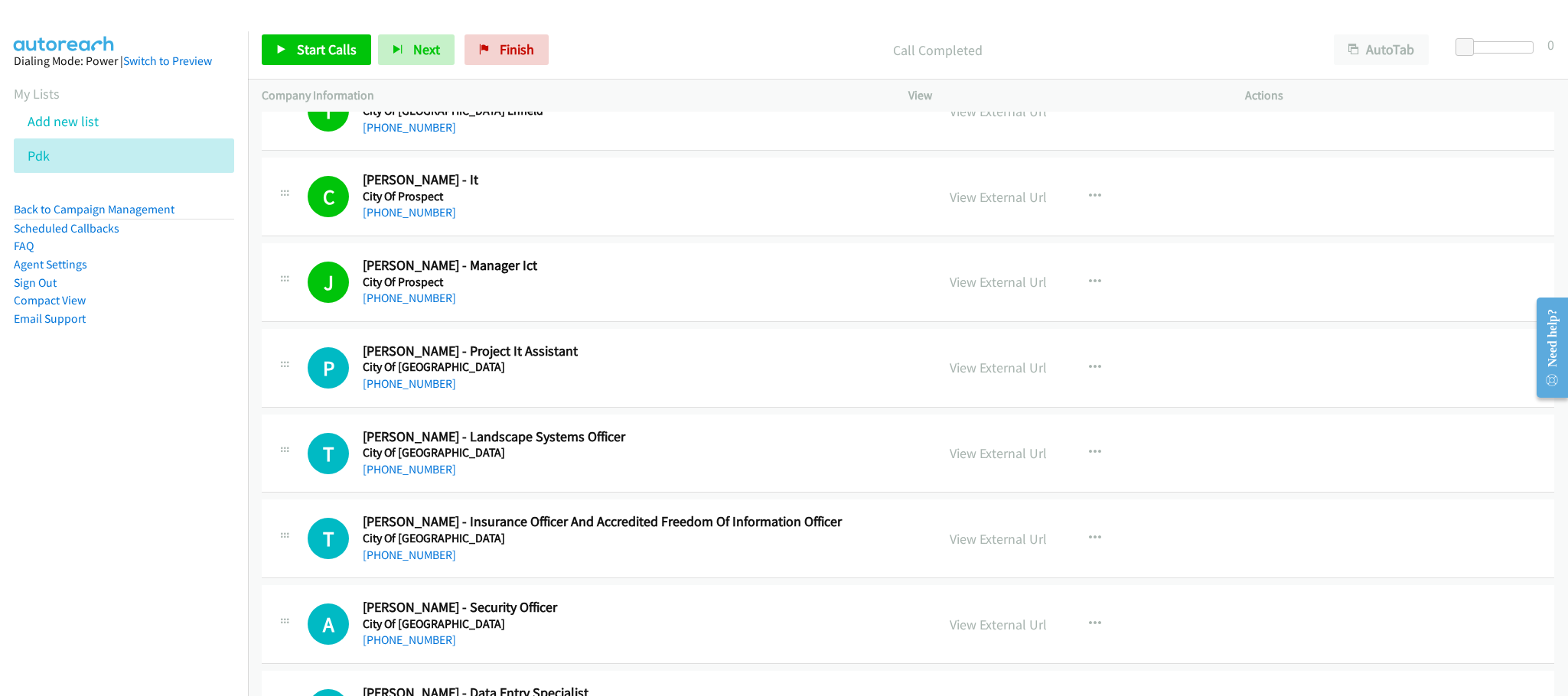
scroll to position [6081, 0]
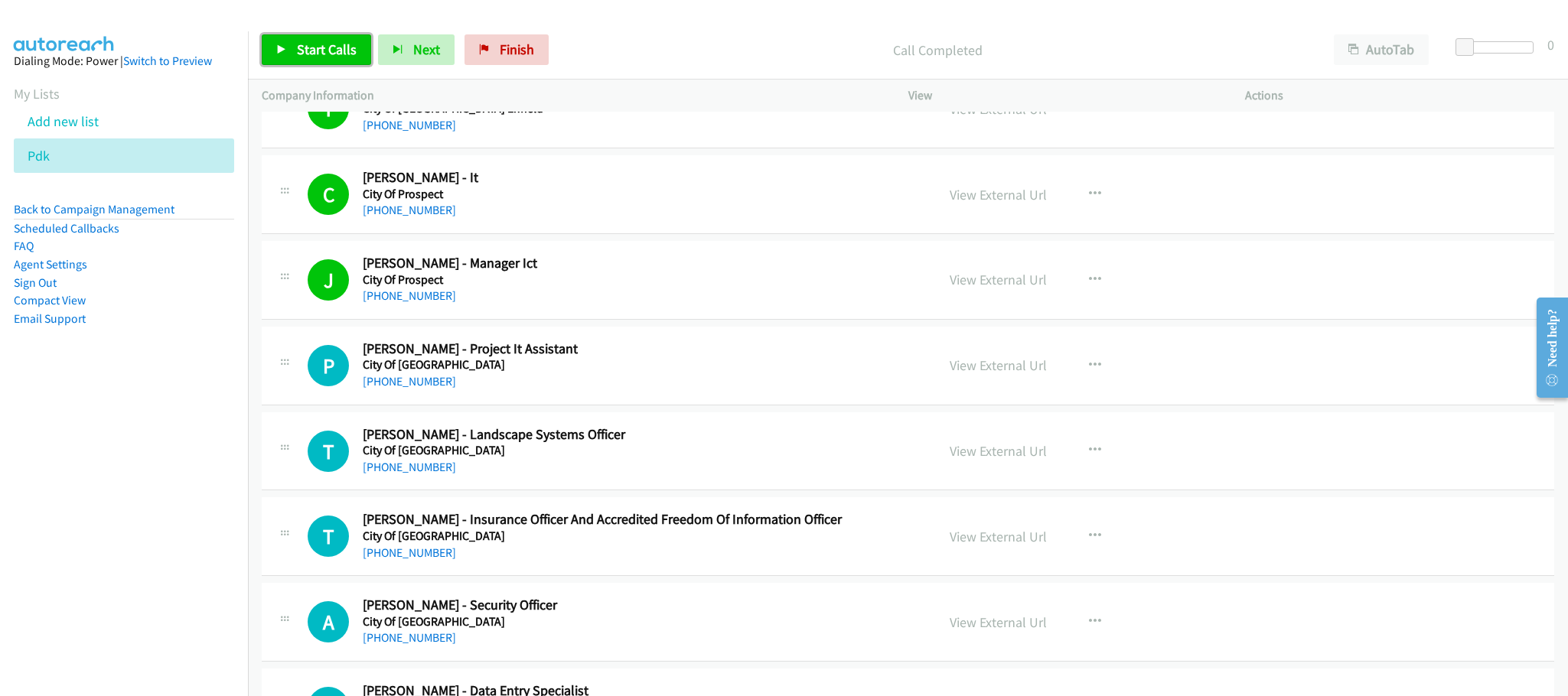
click at [329, 42] on span "Start Calls" at bounding box center [326, 49] width 60 height 18
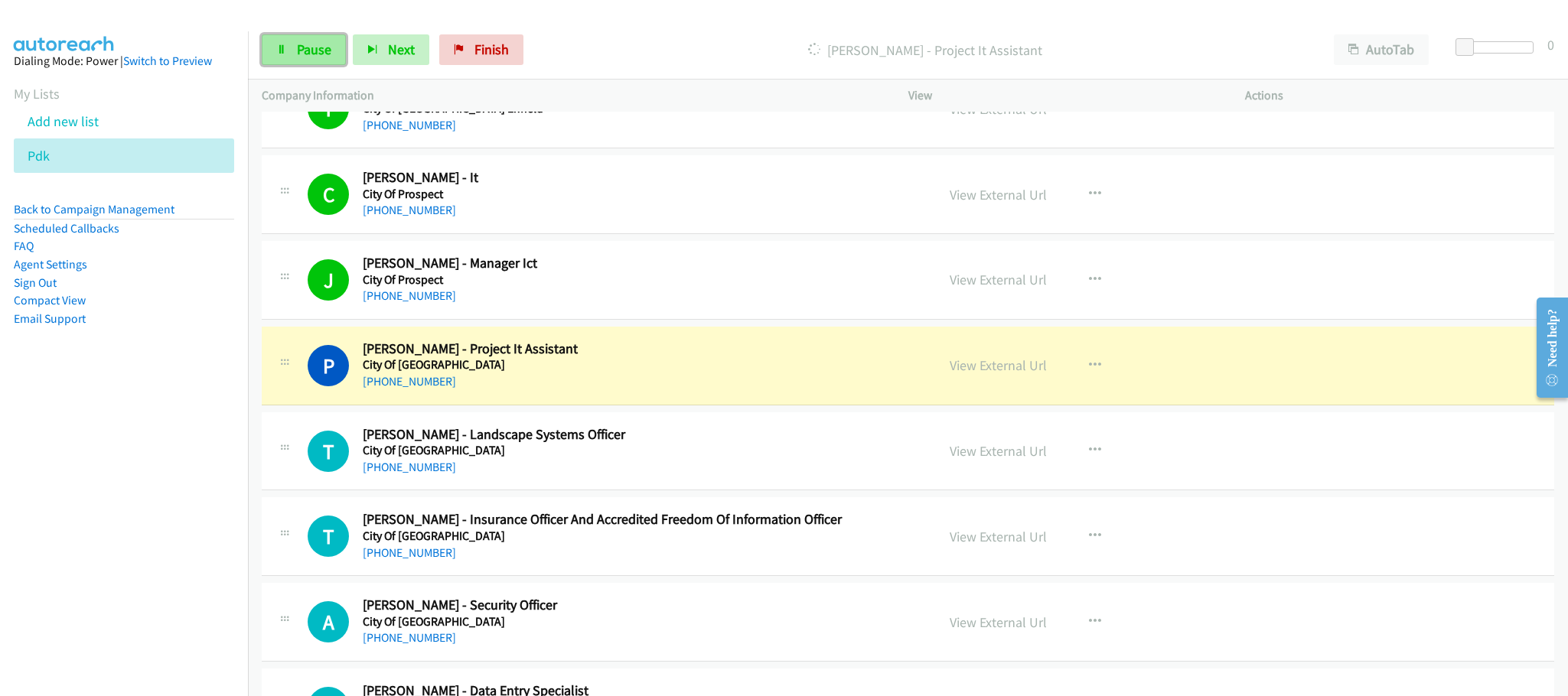
click at [333, 51] on link "Pause" at bounding box center [304, 49] width 85 height 30
click at [959, 374] on link "View External Url" at bounding box center [999, 365] width 97 height 18
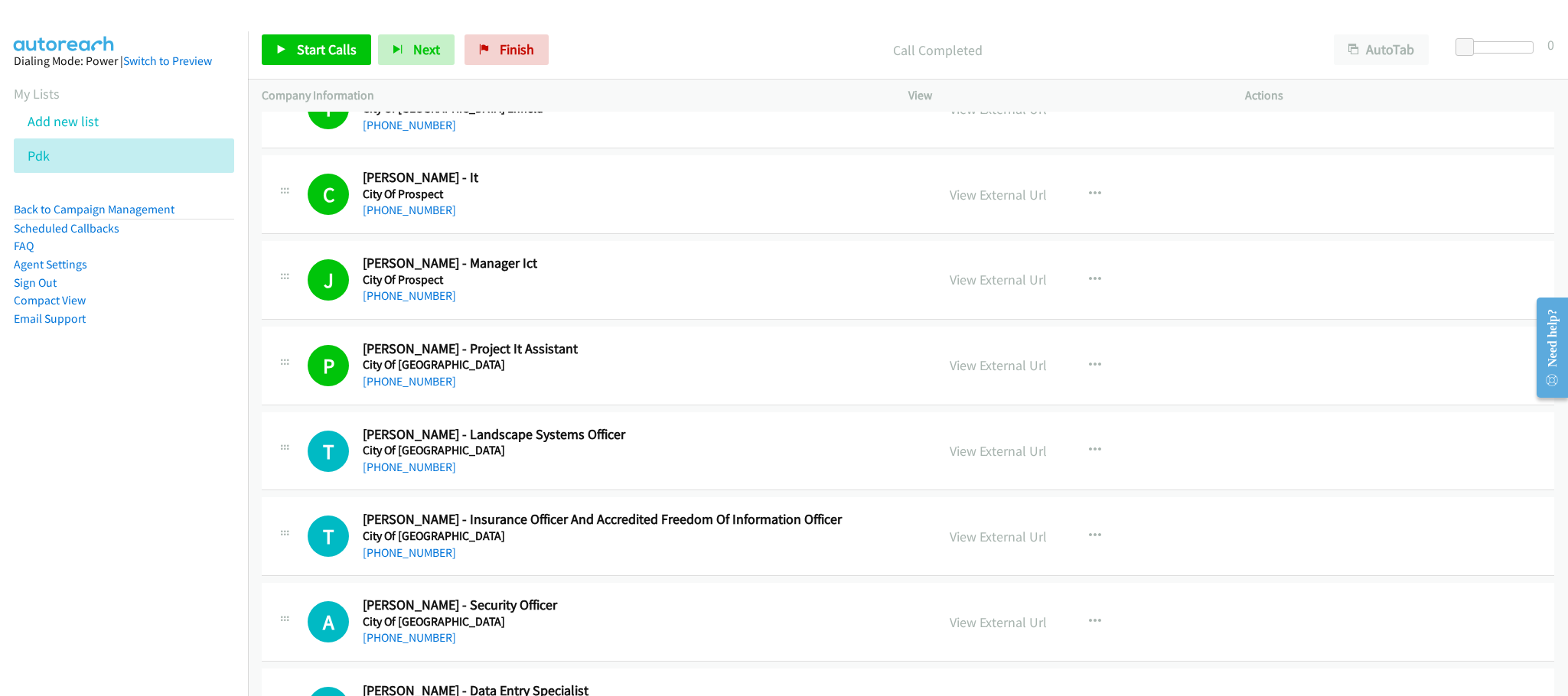
click at [859, 358] on h2 "[PERSON_NAME] - Project It Assistant" at bounding box center [638, 349] width 551 height 18
click at [1015, 374] on link "View External Url" at bounding box center [999, 365] width 97 height 18
click at [319, 39] on link "Start Calls" at bounding box center [316, 49] width 109 height 30
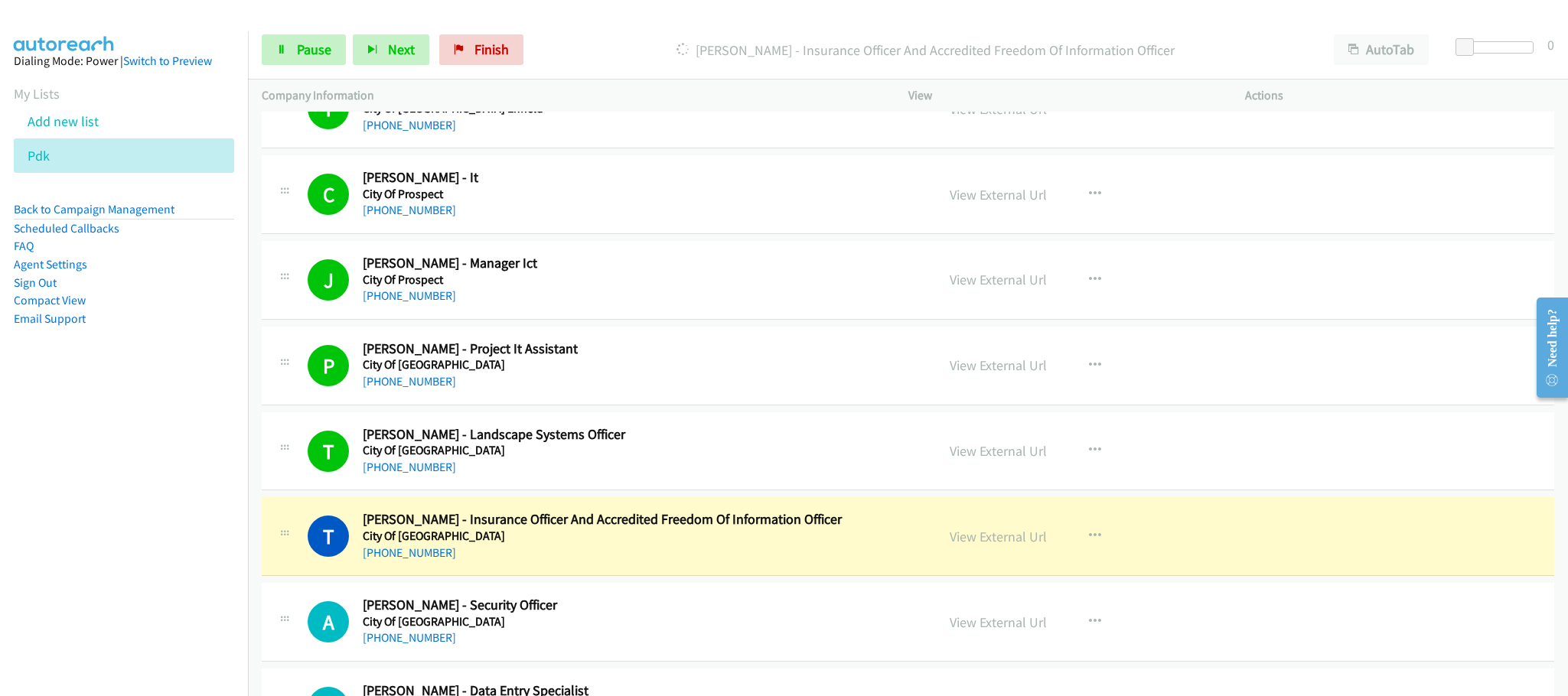
click at [818, 358] on h2 "[PERSON_NAME] - Project It Assistant" at bounding box center [638, 349] width 551 height 18
click at [322, 58] on link "Pause" at bounding box center [304, 49] width 85 height 30
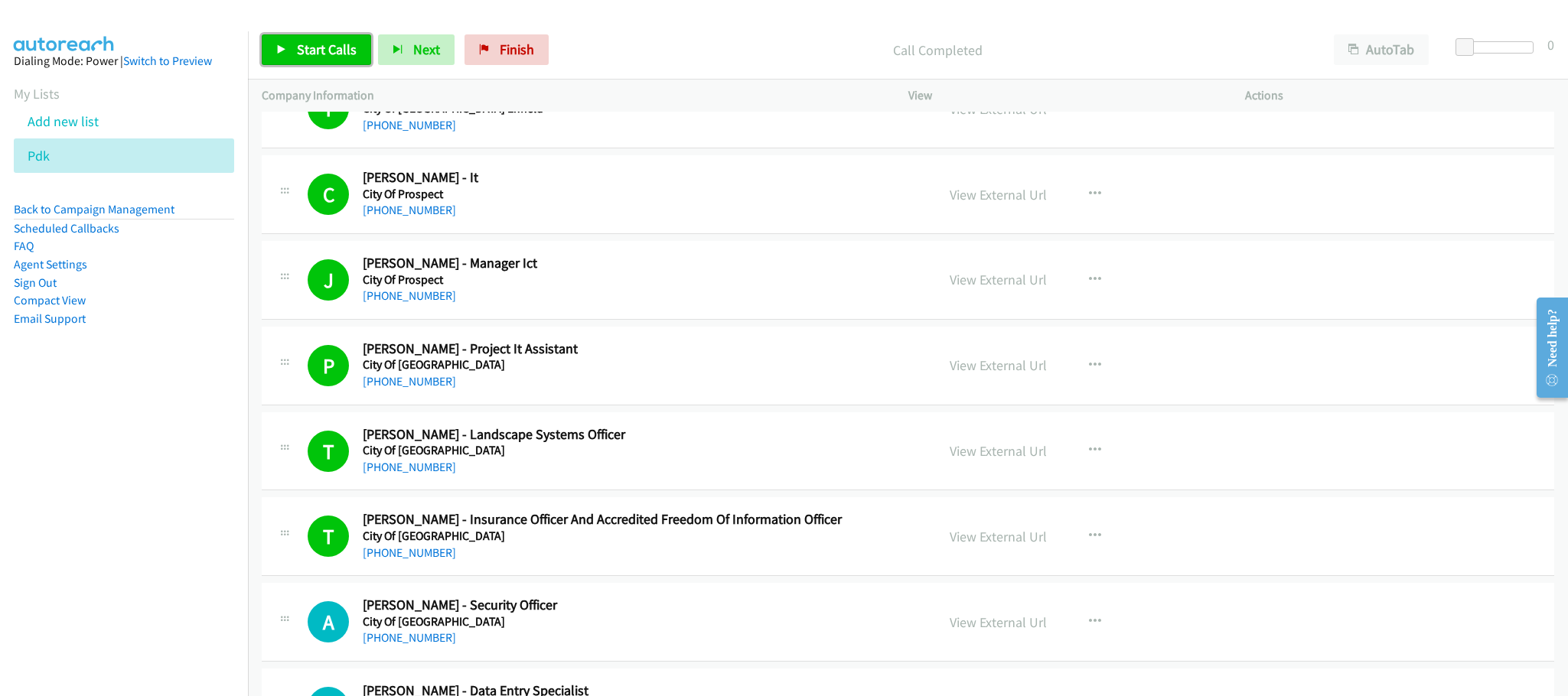
click at [308, 57] on span "Start Calls" at bounding box center [326, 49] width 60 height 18
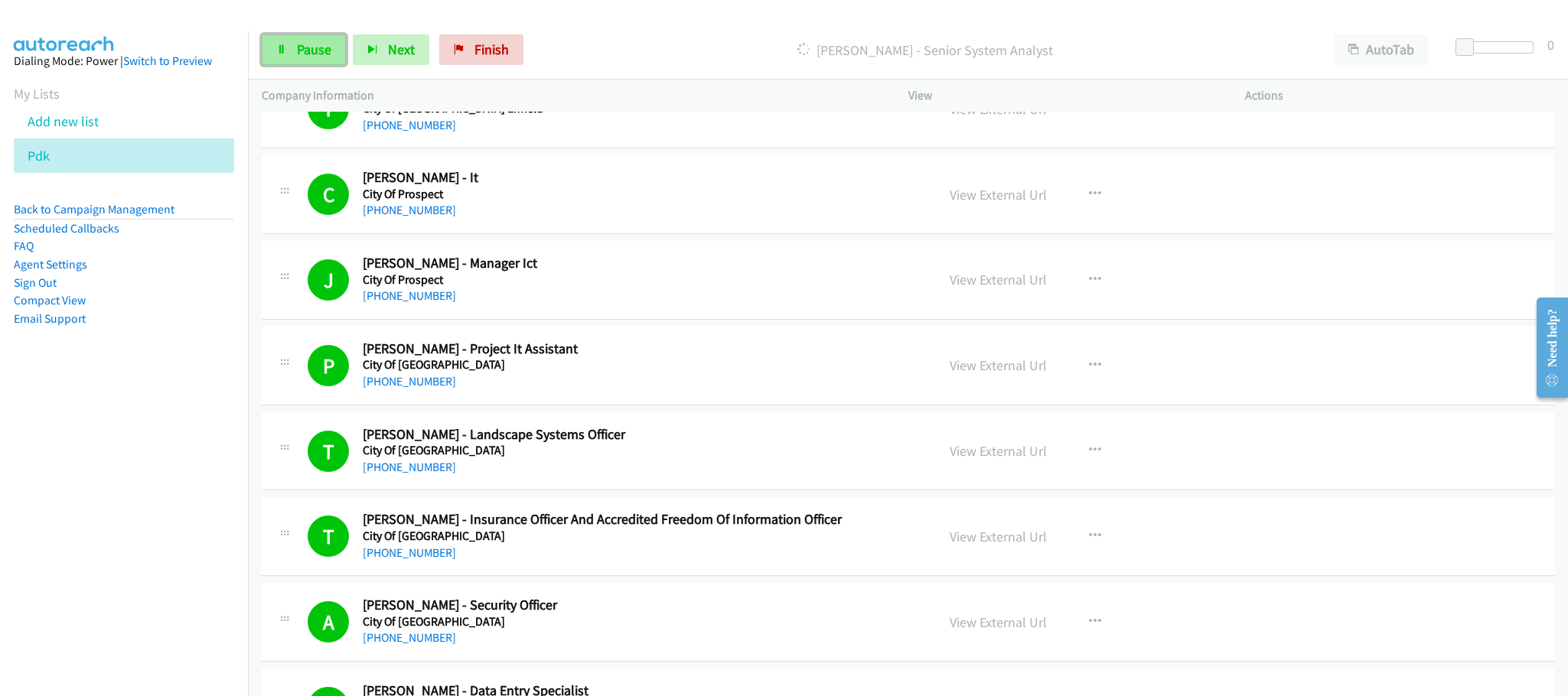
click at [314, 37] on link "Pause" at bounding box center [304, 49] width 85 height 30
click at [363, 44] on link "Start Calls" at bounding box center [316, 49] width 109 height 30
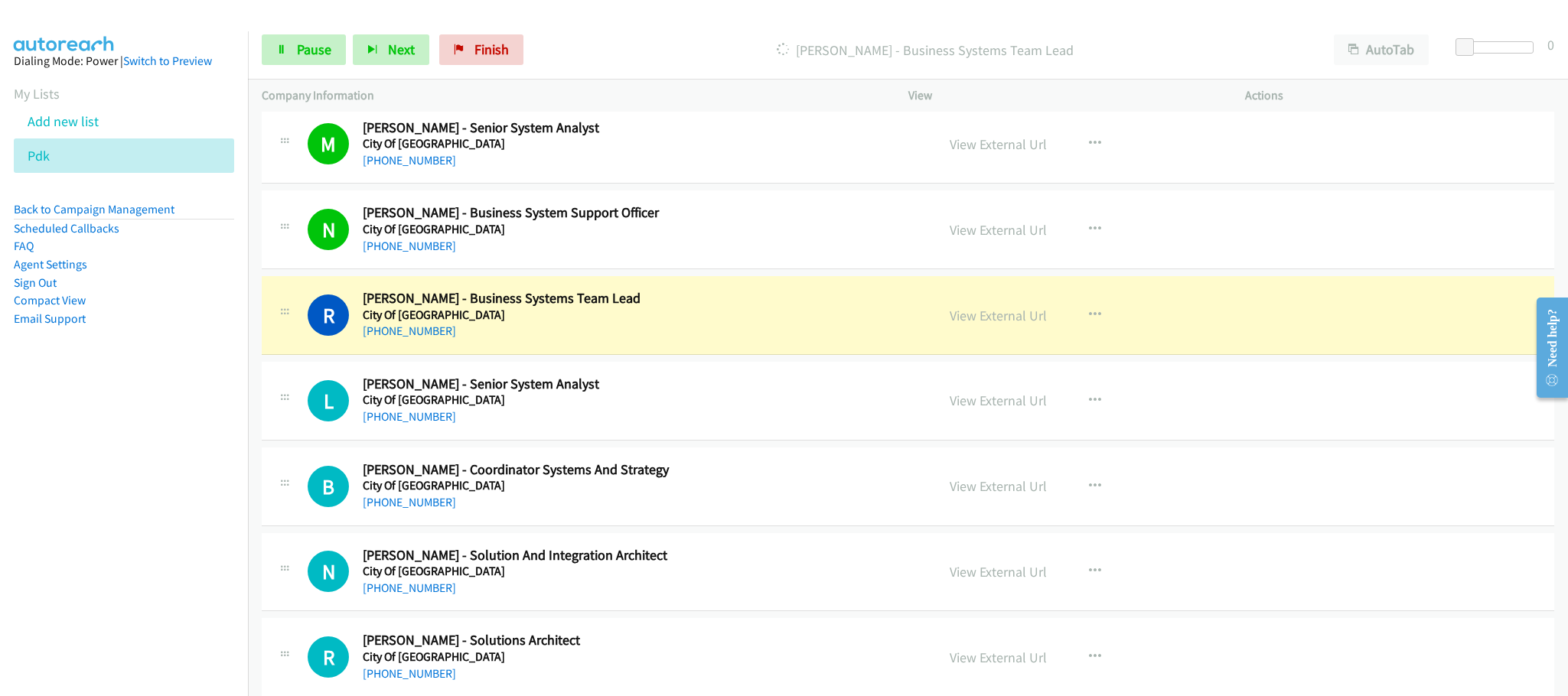
scroll to position [6999, 0]
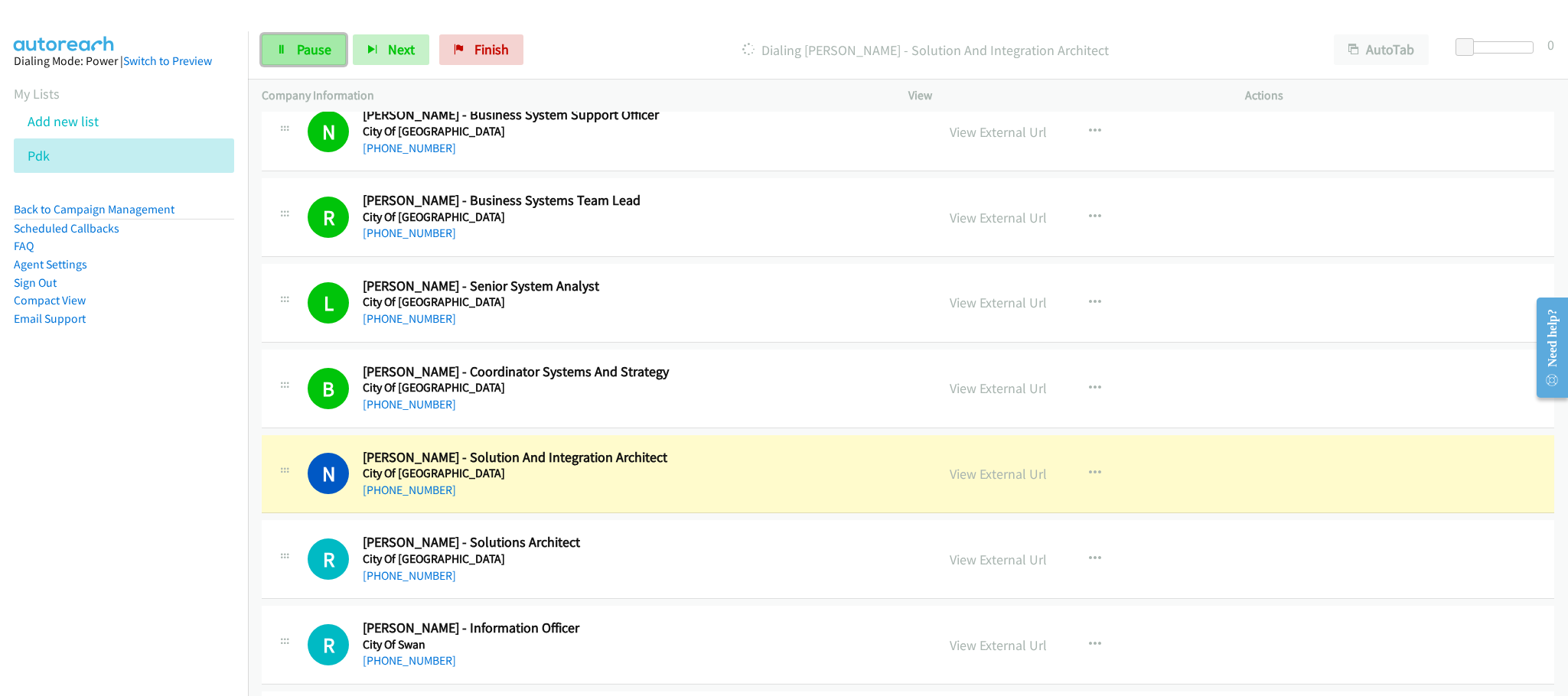
click at [311, 48] on span "Pause" at bounding box center [313, 49] width 34 height 18
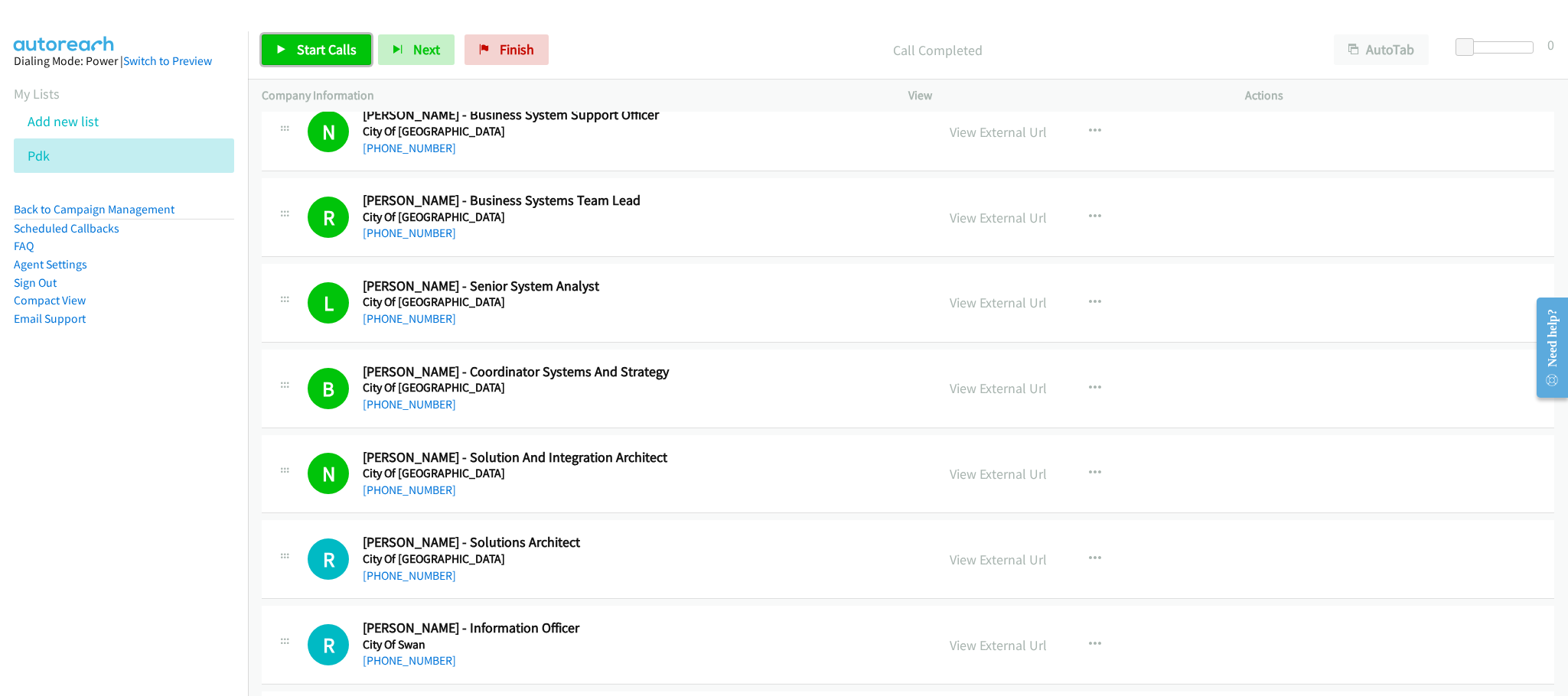
click at [331, 41] on span "Start Calls" at bounding box center [326, 49] width 60 height 18
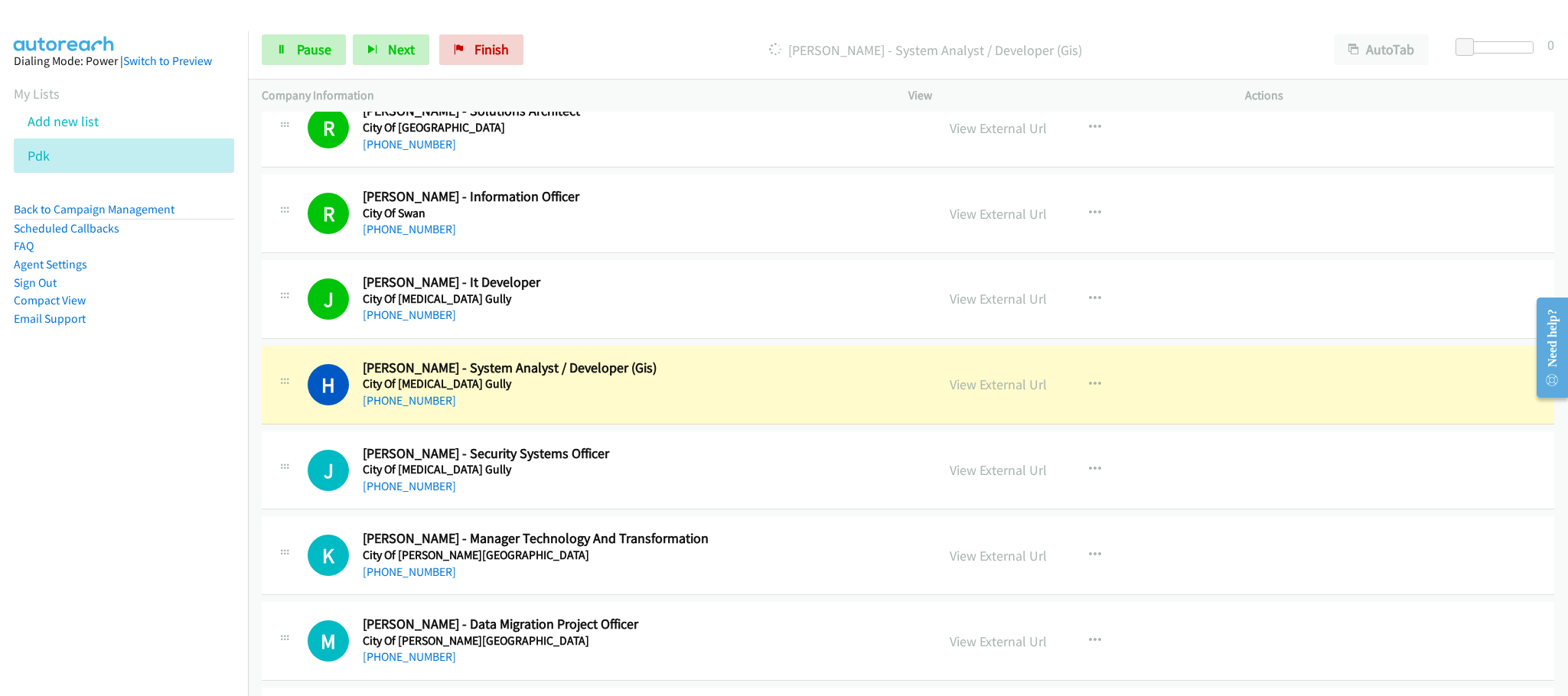
scroll to position [7458, 0]
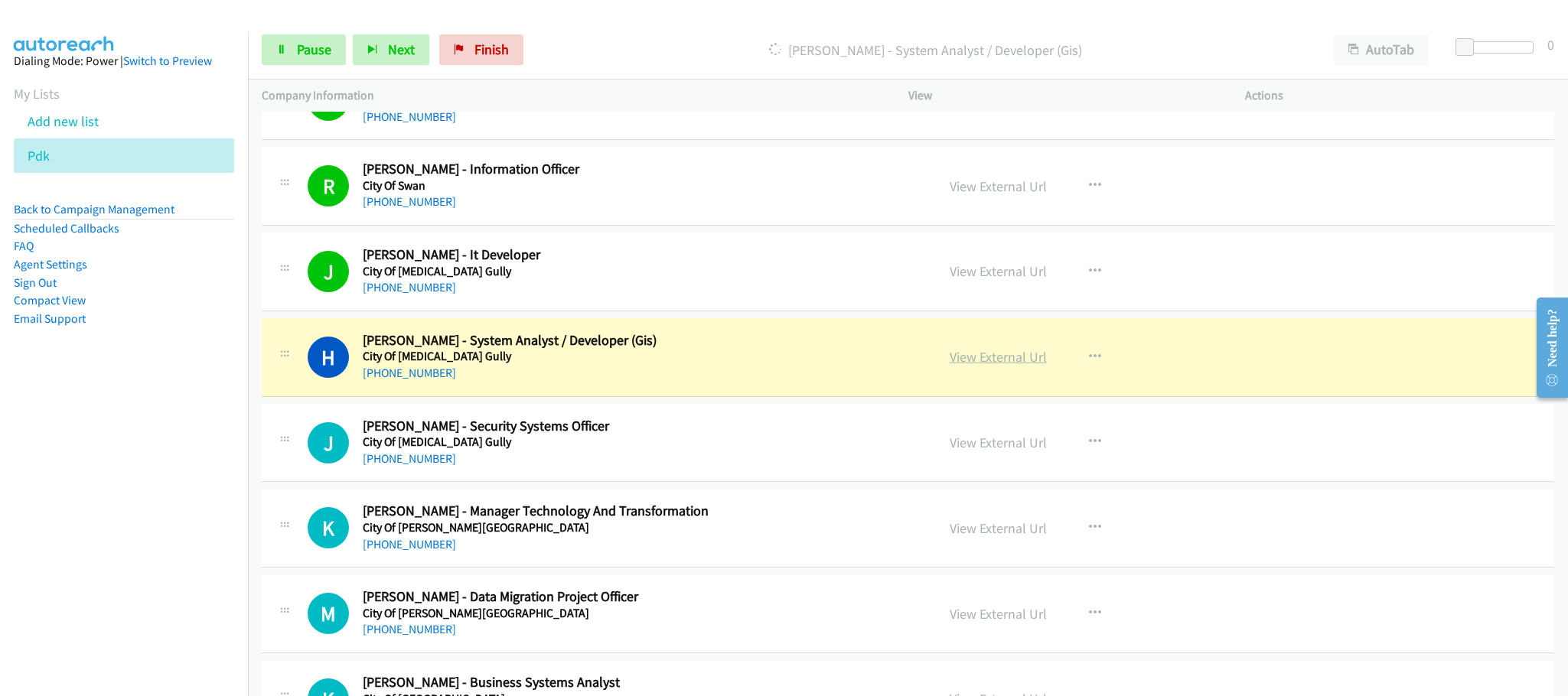
click at [969, 366] on link "View External Url" at bounding box center [999, 357] width 97 height 18
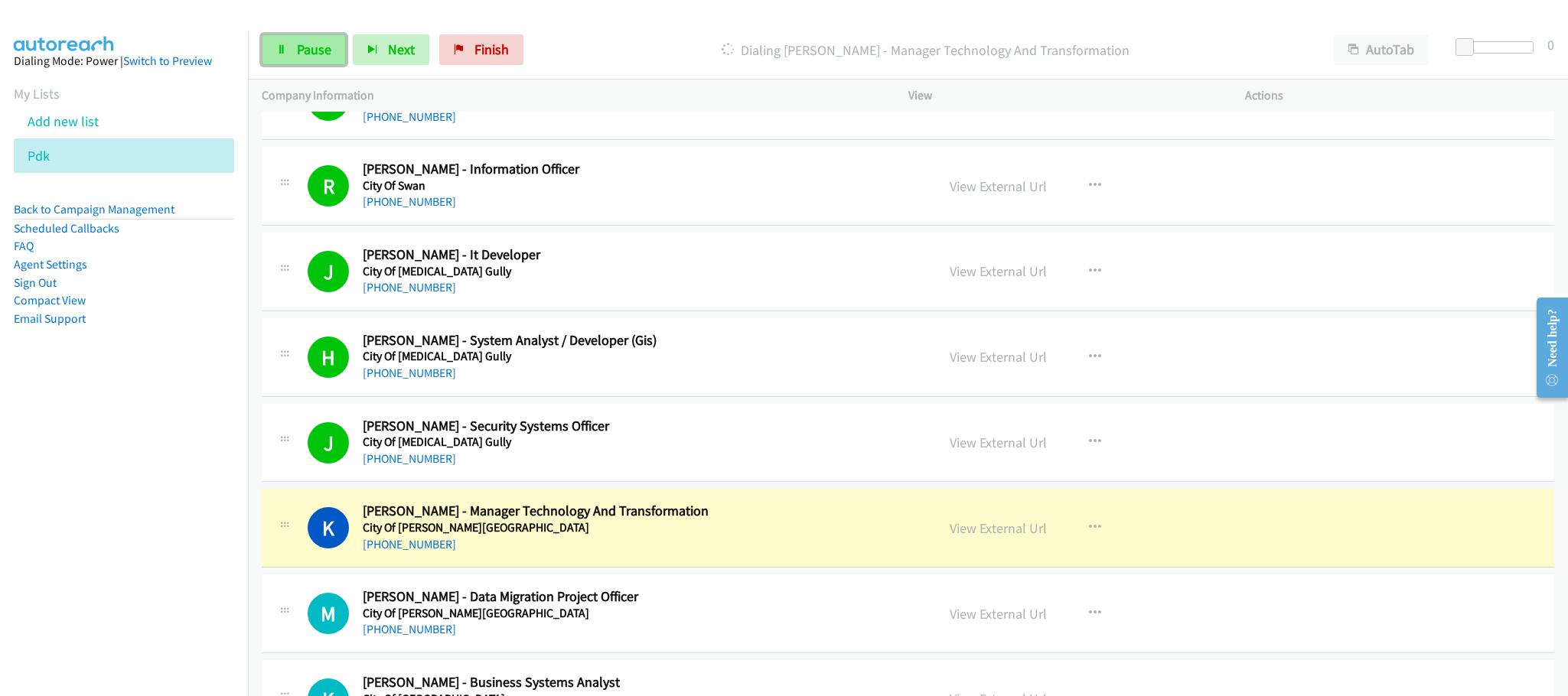
click at [314, 50] on span "Pause" at bounding box center [313, 49] width 34 height 18
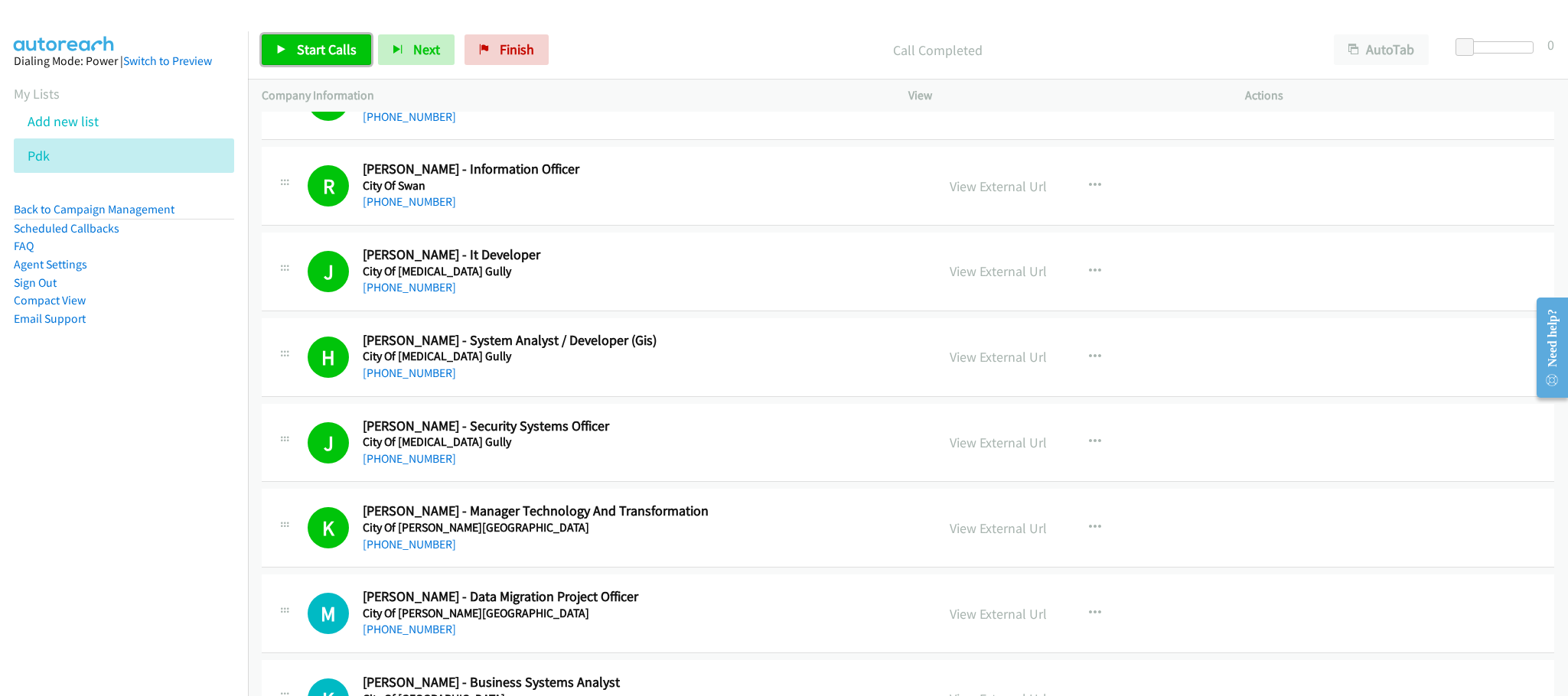
click at [321, 46] on span "Start Calls" at bounding box center [326, 49] width 60 height 18
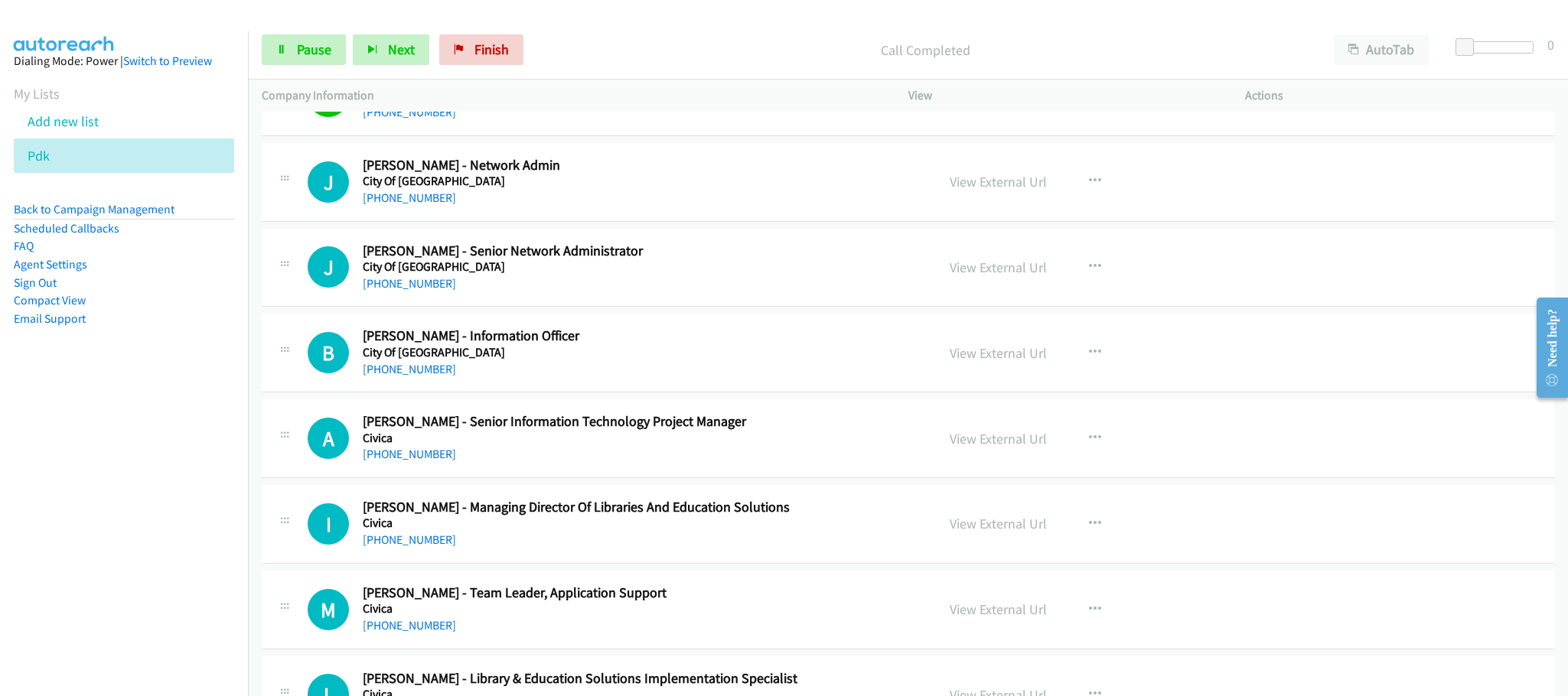
scroll to position [8032, 0]
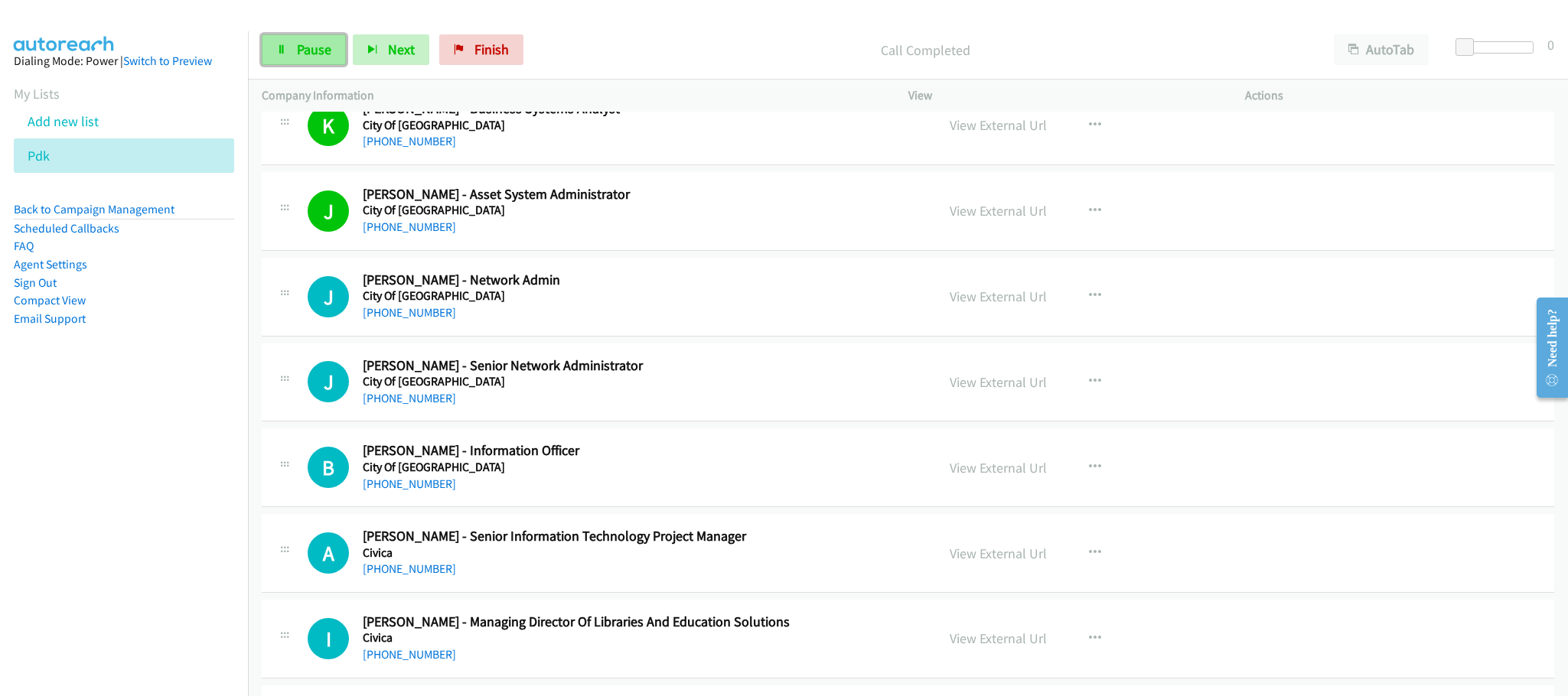
click at [294, 48] on link "Pause" at bounding box center [304, 49] width 85 height 30
click at [305, 51] on span "Pause" at bounding box center [313, 49] width 34 height 18
click at [312, 62] on link "Start Calls" at bounding box center [316, 49] width 109 height 30
click at [312, 61] on link "Pause" at bounding box center [304, 49] width 85 height 30
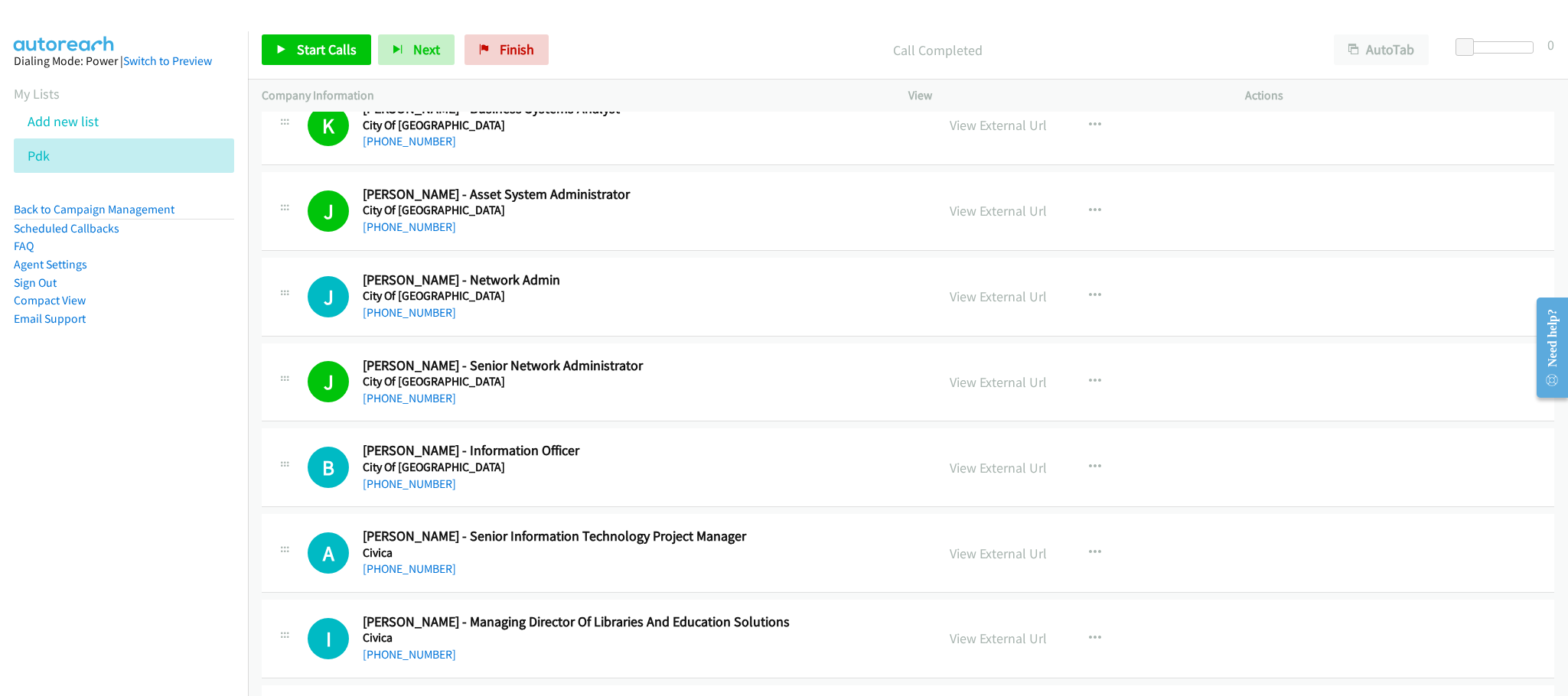
drag, startPoint x: 857, startPoint y: 131, endPoint x: 652, endPoint y: 160, distance: 207.0
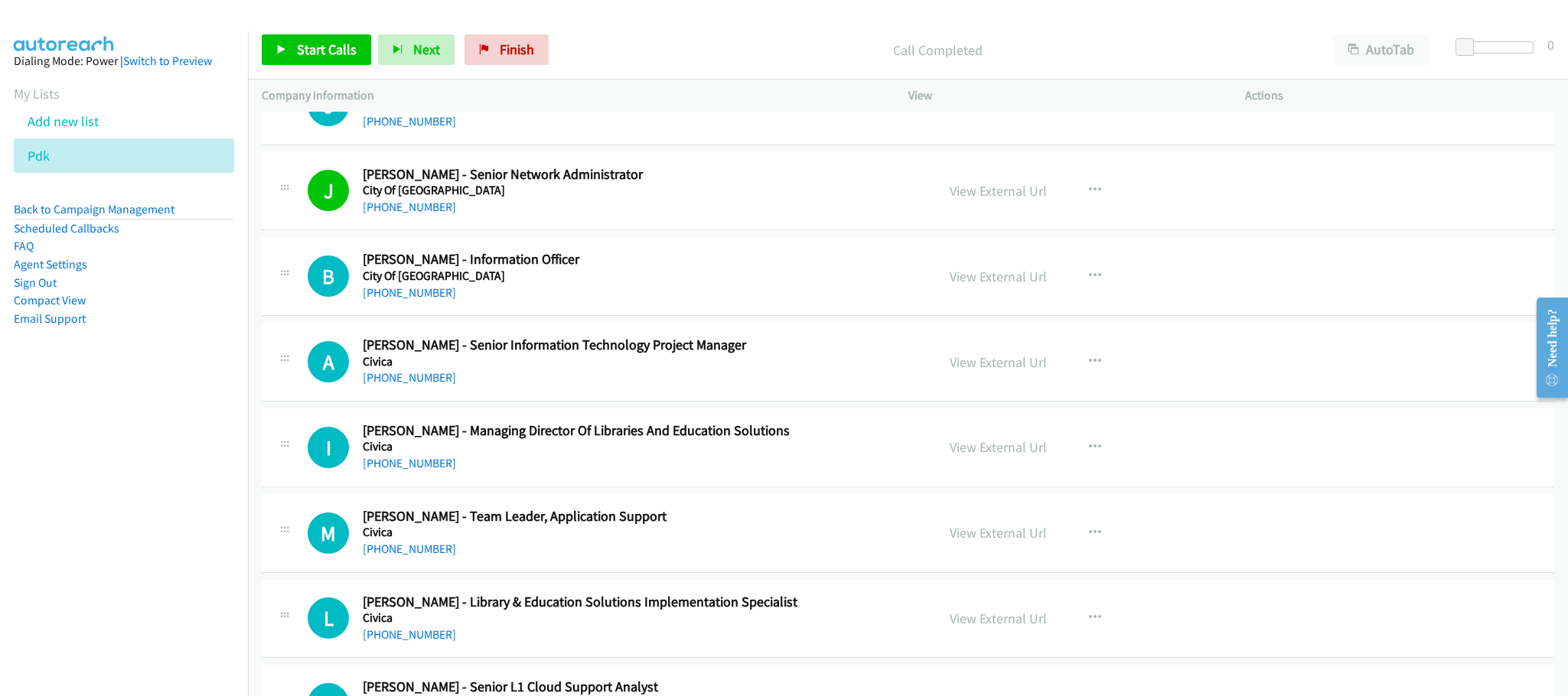
scroll to position [8261, 0]
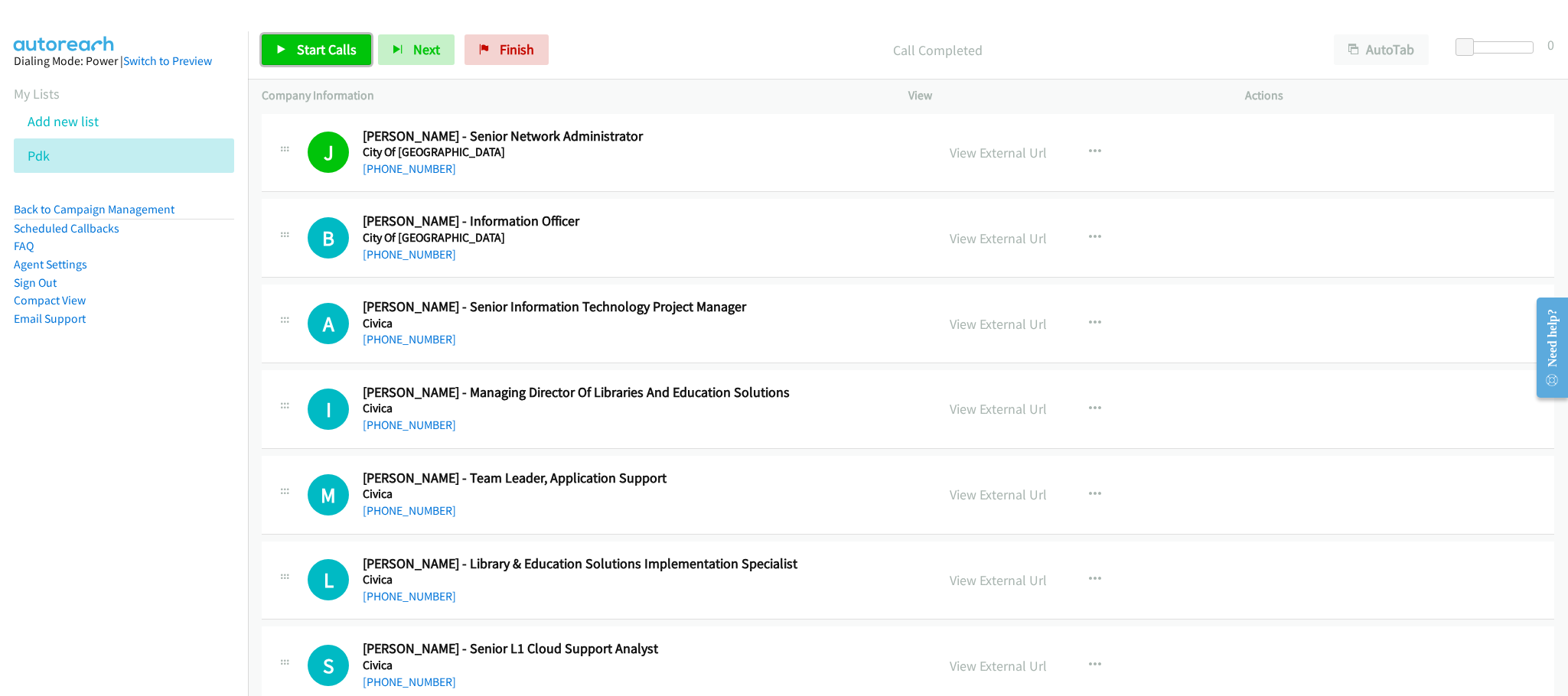
click at [315, 50] on span "Start Calls" at bounding box center [326, 49] width 60 height 18
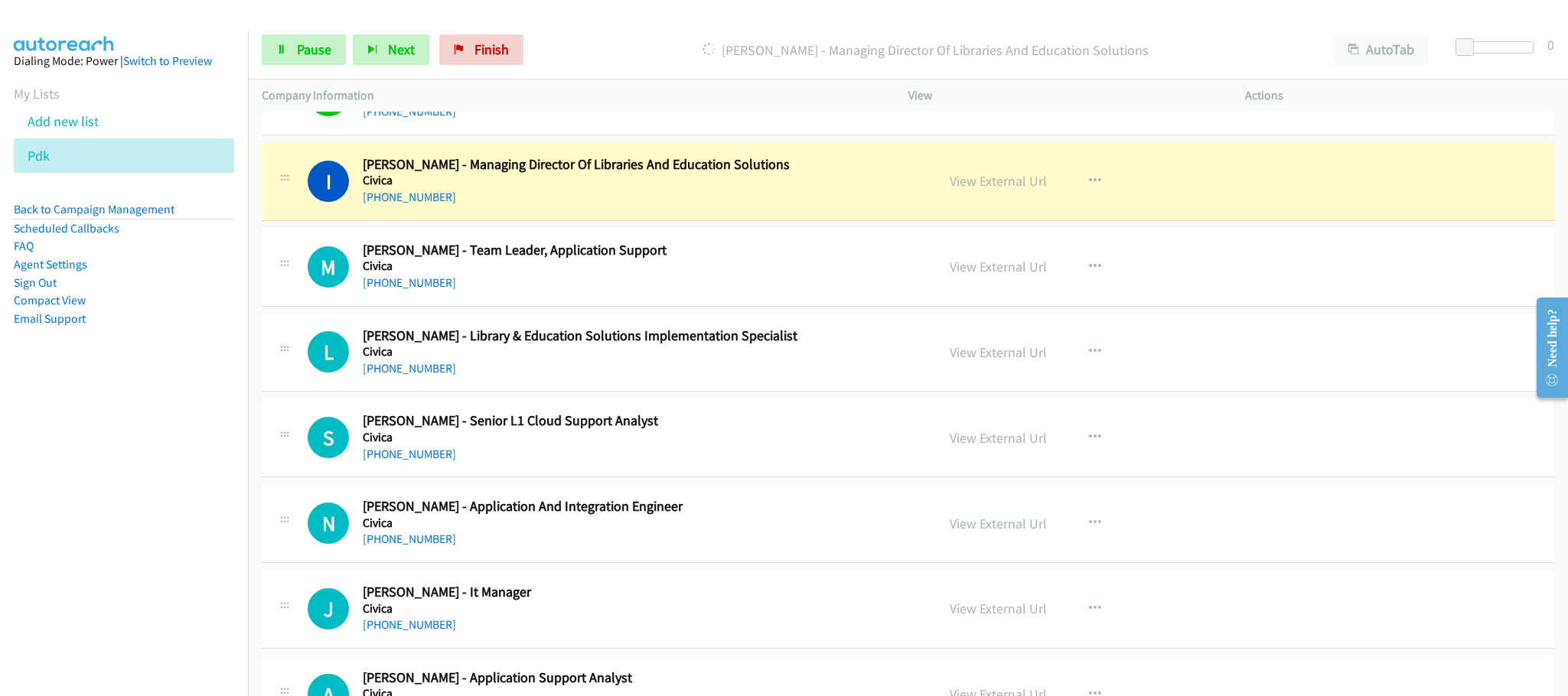
scroll to position [8491, 0]
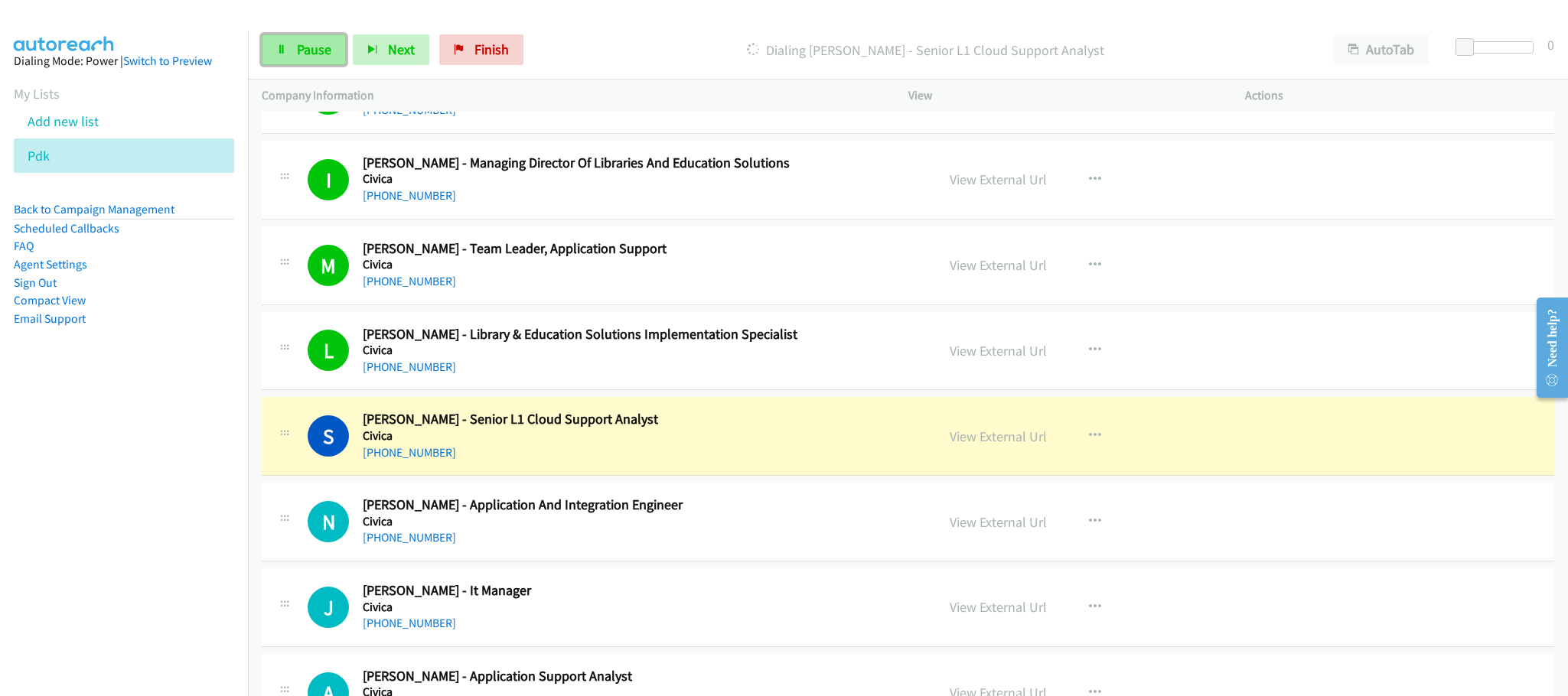
click at [297, 57] on span "Pause" at bounding box center [313, 49] width 34 height 18
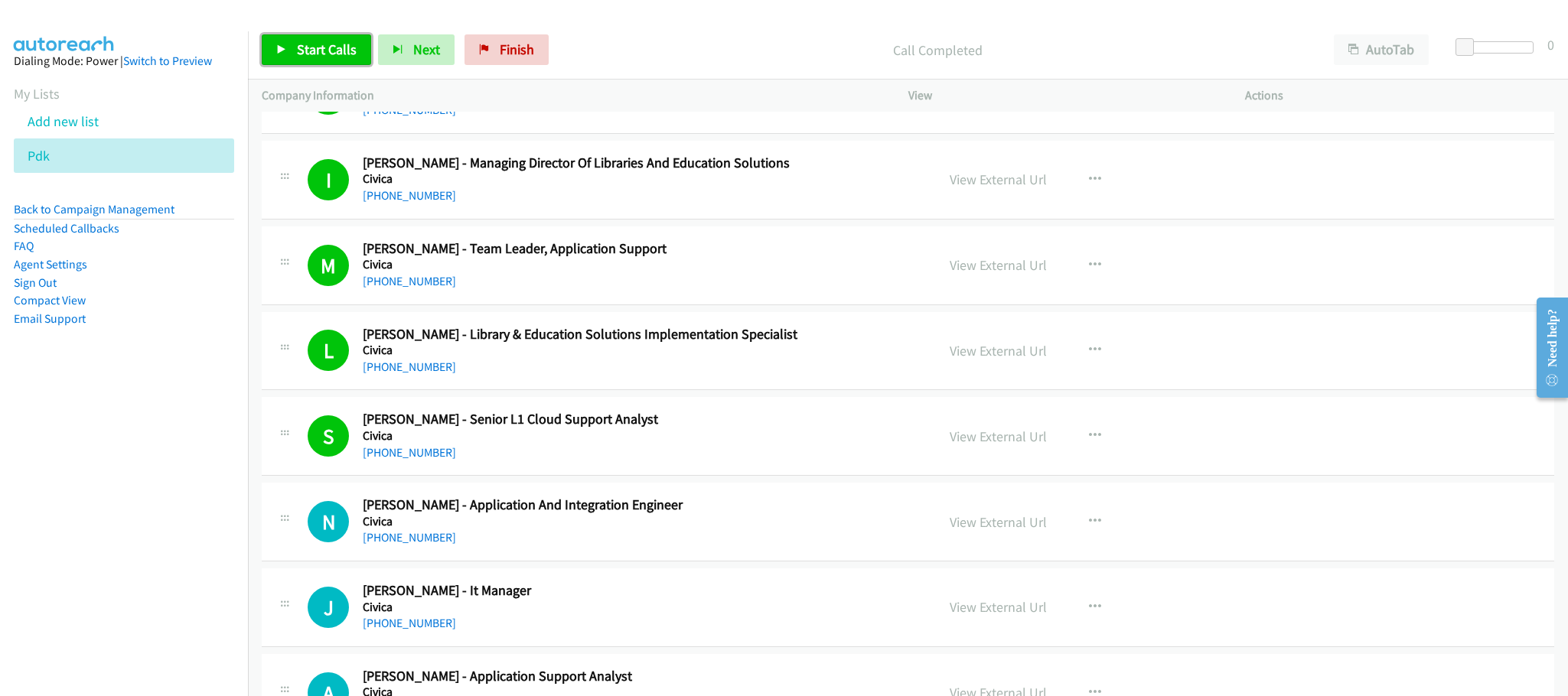
click at [337, 53] on span "Start Calls" at bounding box center [326, 49] width 60 height 18
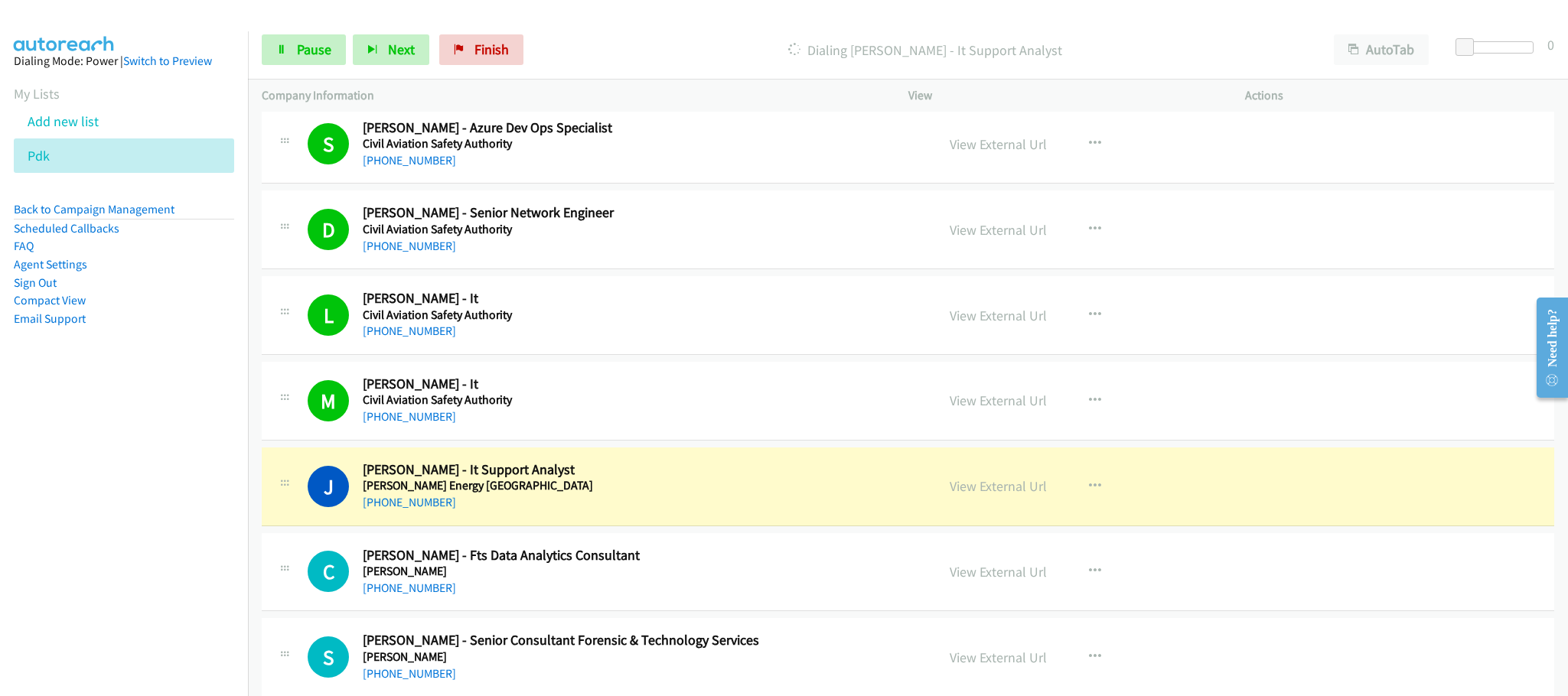
scroll to position [9753, 0]
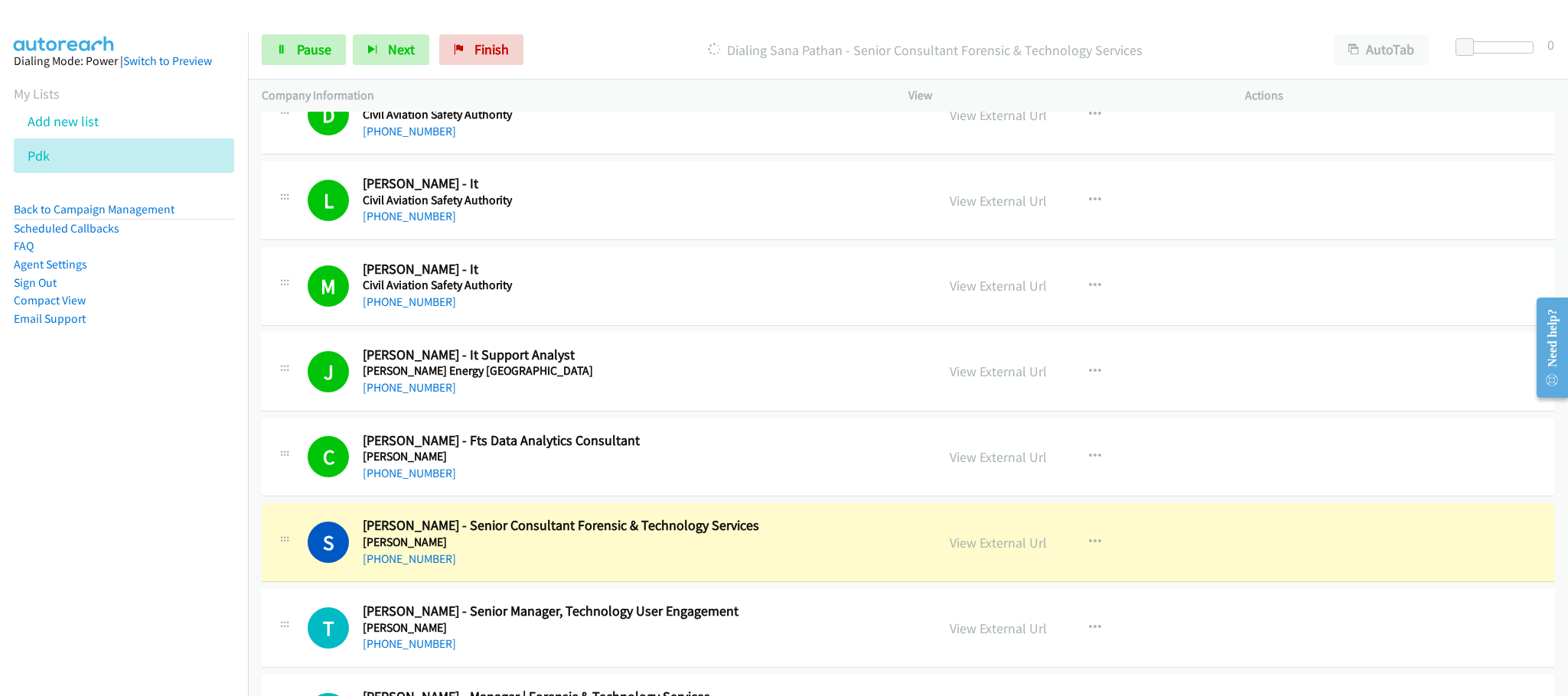
click at [1300, 326] on div "M Callback Scheduled [PERSON_NAME] - It Civil Aviation Safety Authority [GEOGRA…" at bounding box center [908, 286] width 1293 height 79
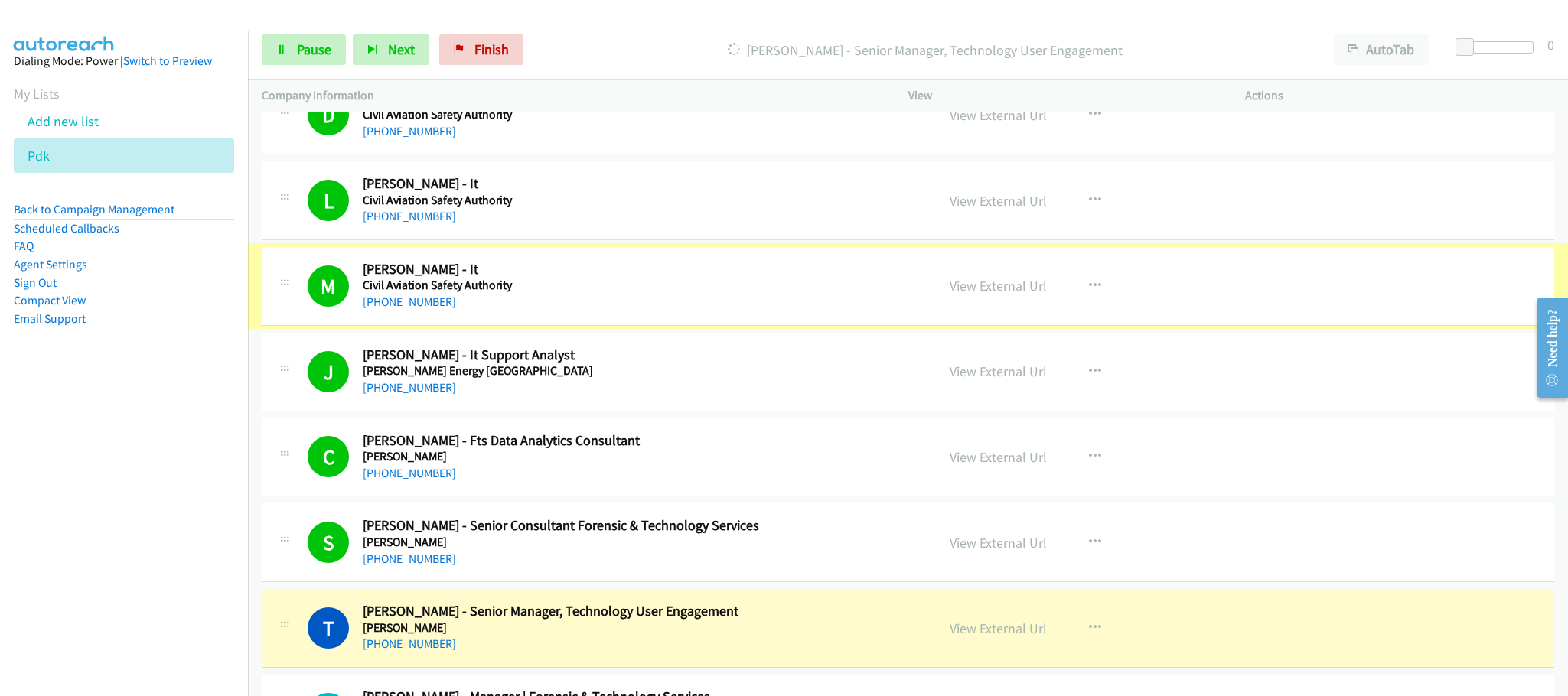
scroll to position [9868, 0]
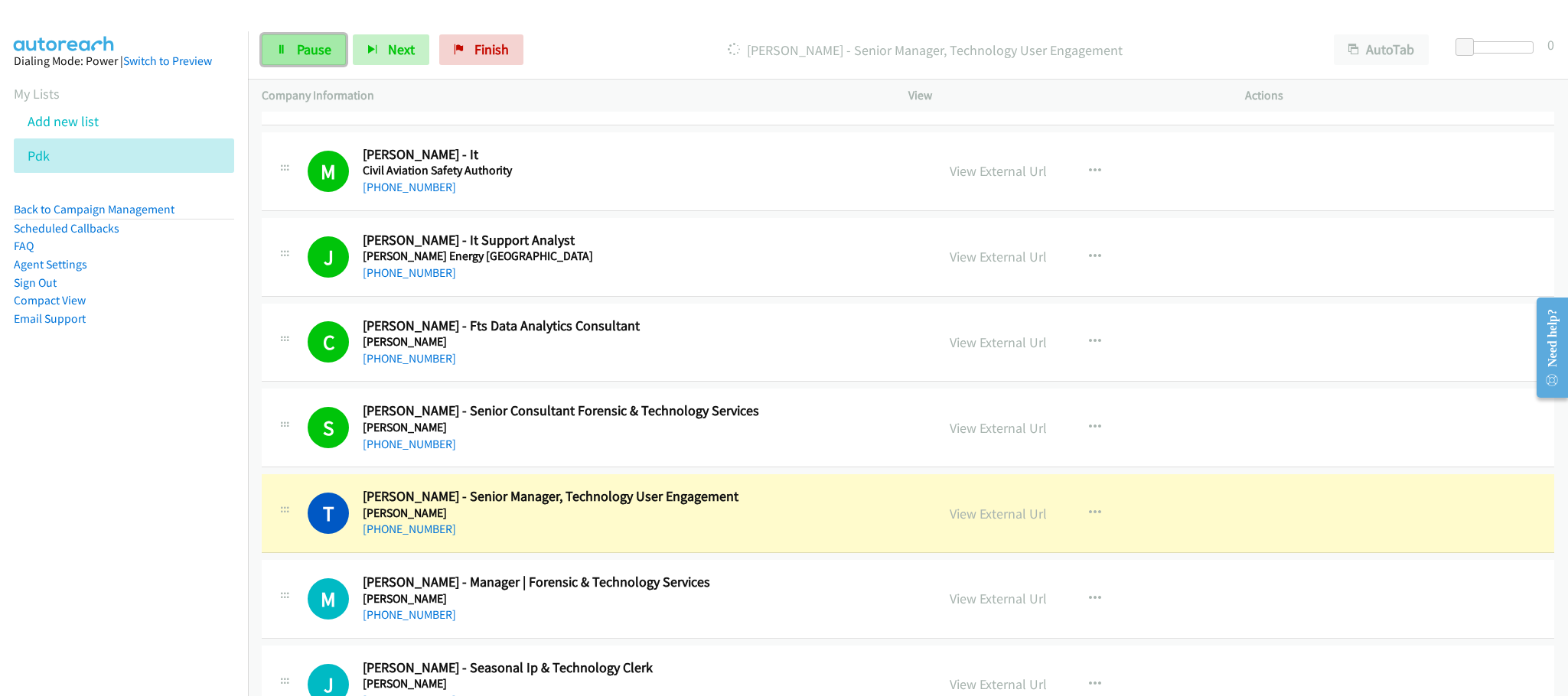
click at [299, 46] on span "Pause" at bounding box center [313, 49] width 34 height 18
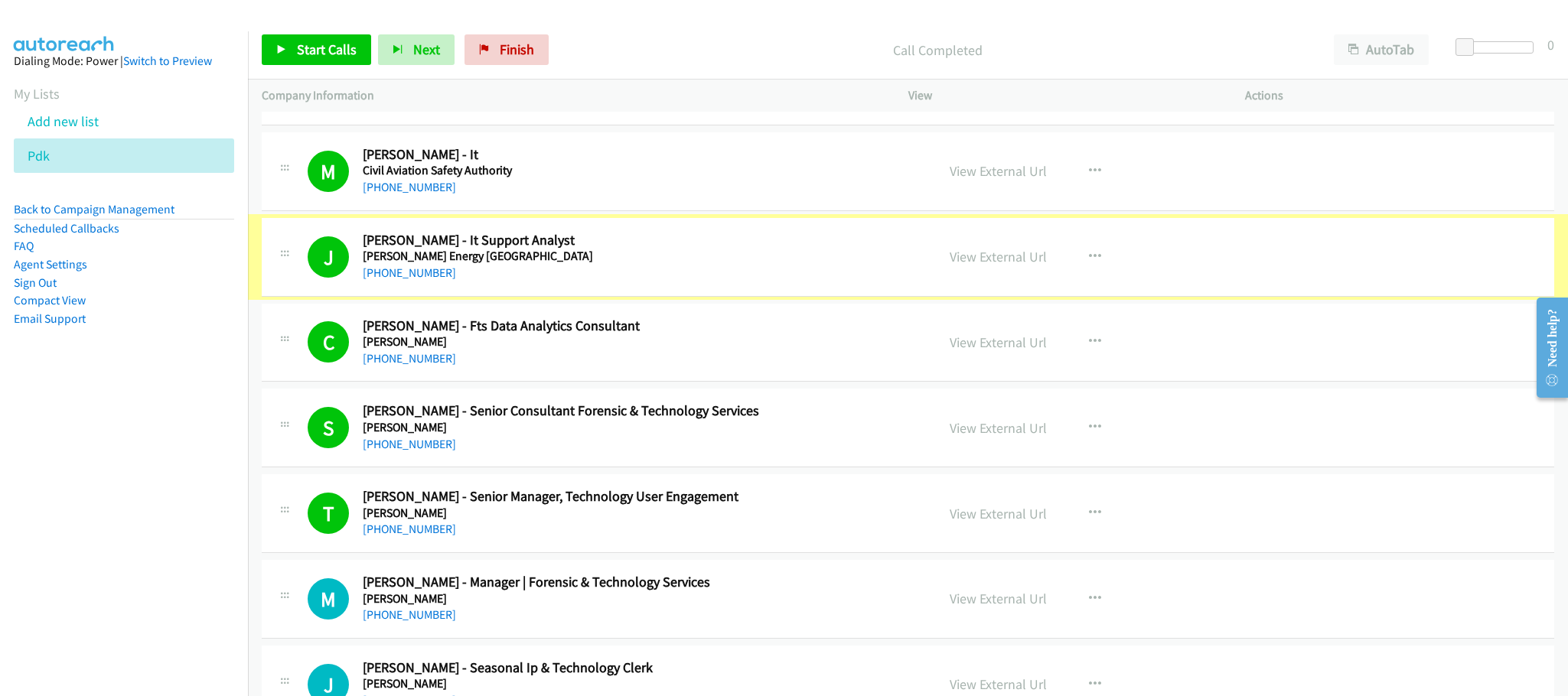
scroll to position [9982, 0]
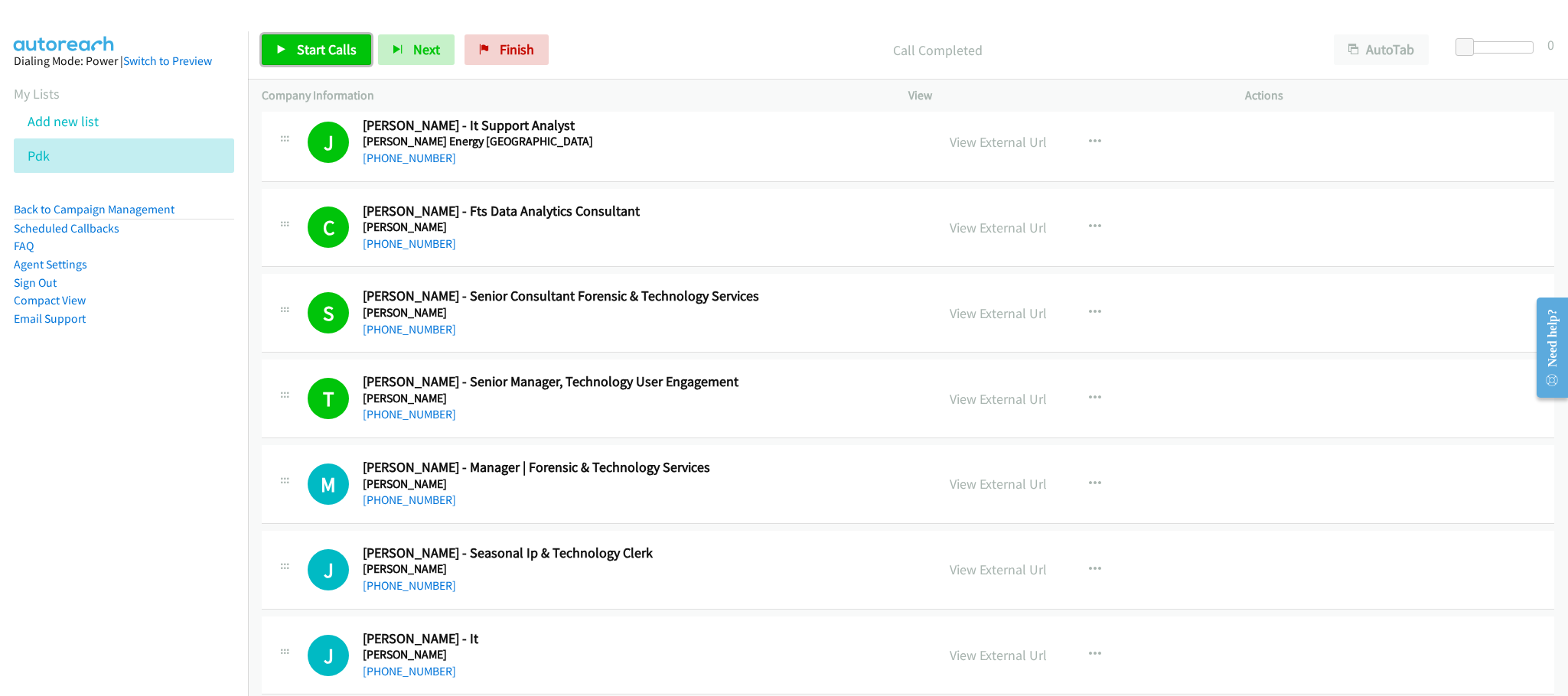
click at [292, 51] on link "Start Calls" at bounding box center [316, 49] width 109 height 30
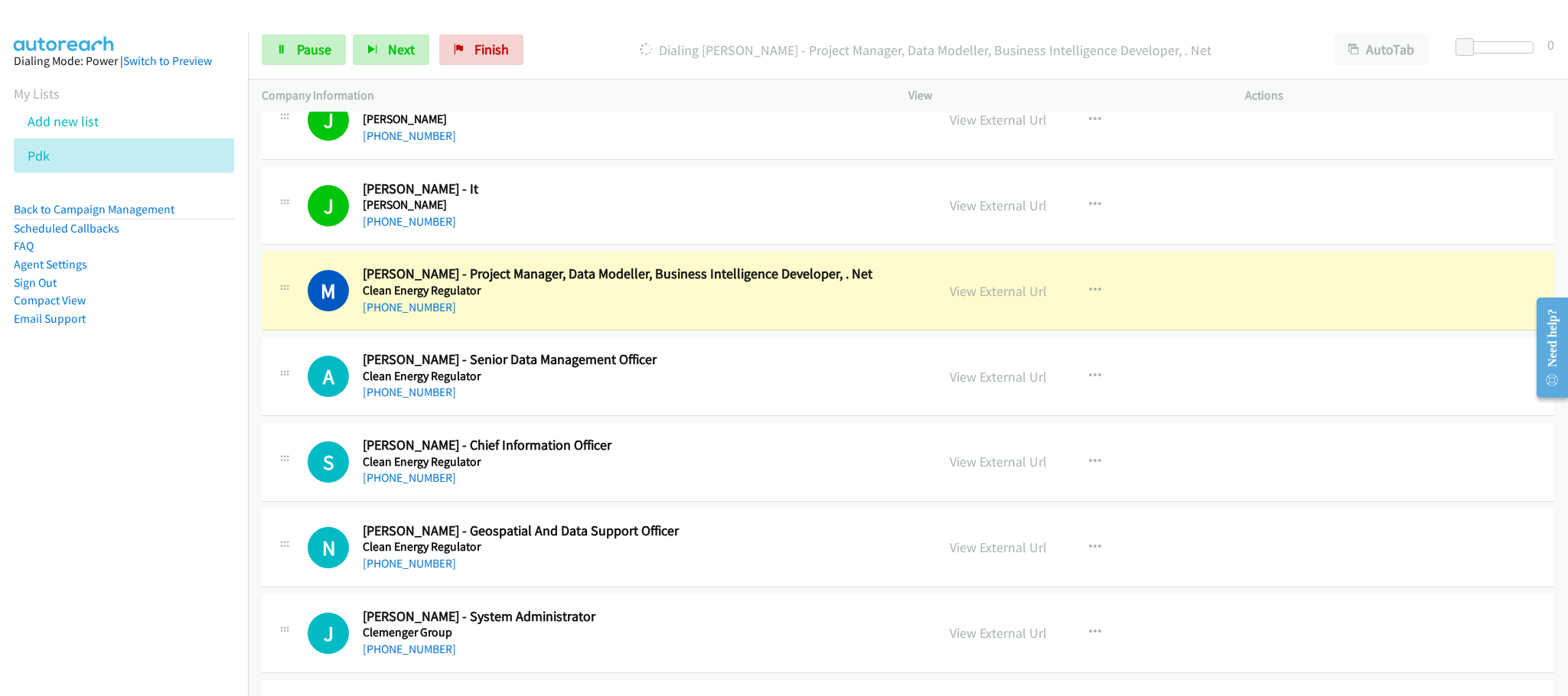
scroll to position [10556, 0]
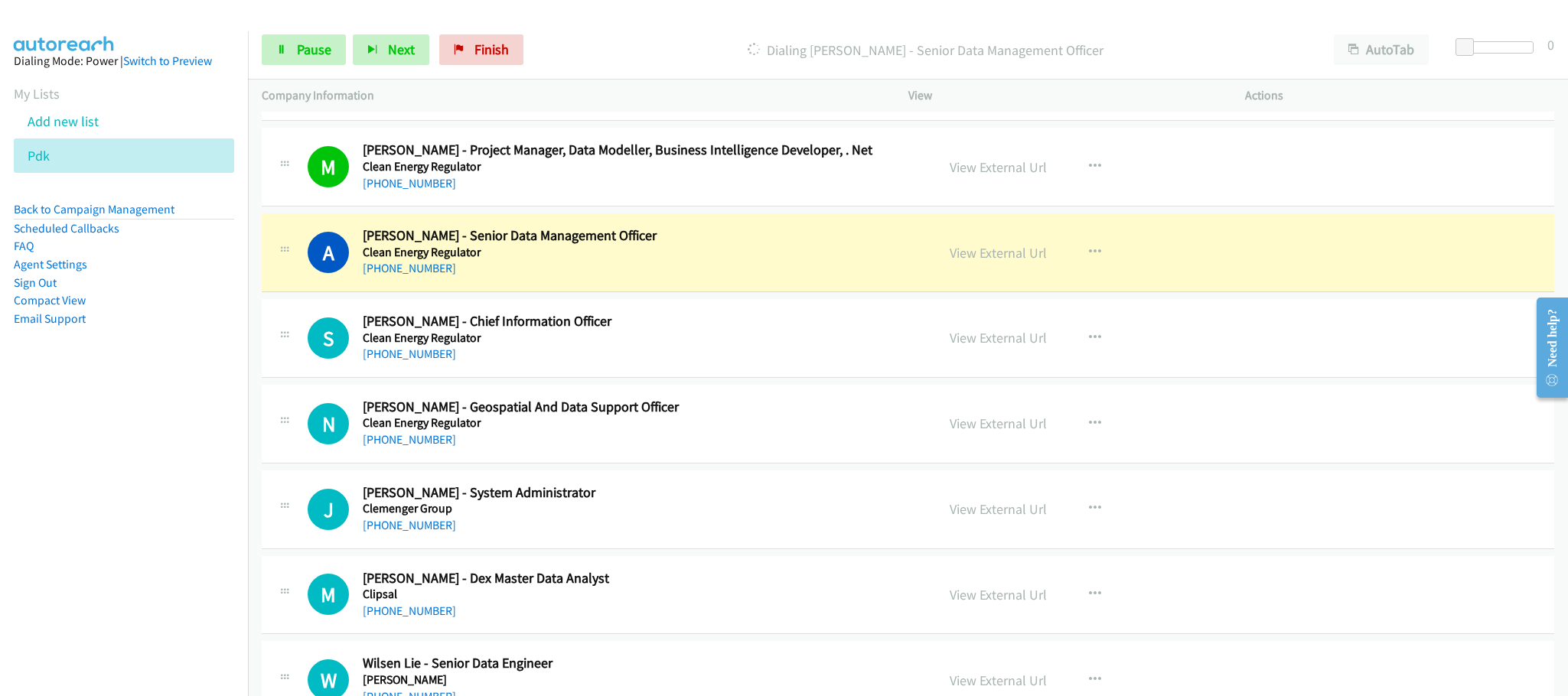
click at [1330, 349] on div "S Callback Scheduled [PERSON_NAME] - Chief Information Officer Clean Energy Reg…" at bounding box center [908, 338] width 1293 height 79
click at [1003, 261] on link "View External Url" at bounding box center [999, 253] width 97 height 18
click at [278, 53] on icon at bounding box center [281, 50] width 10 height 10
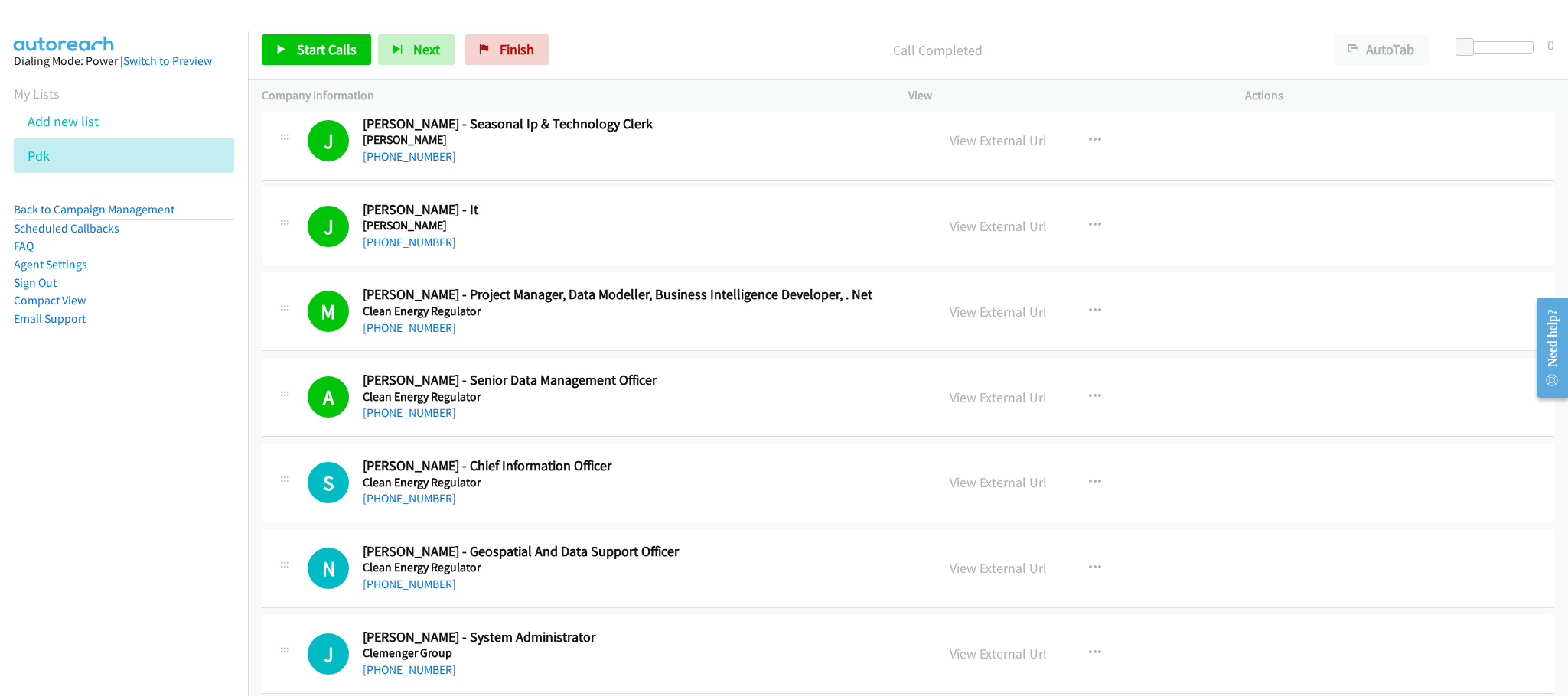
scroll to position [9982, 0]
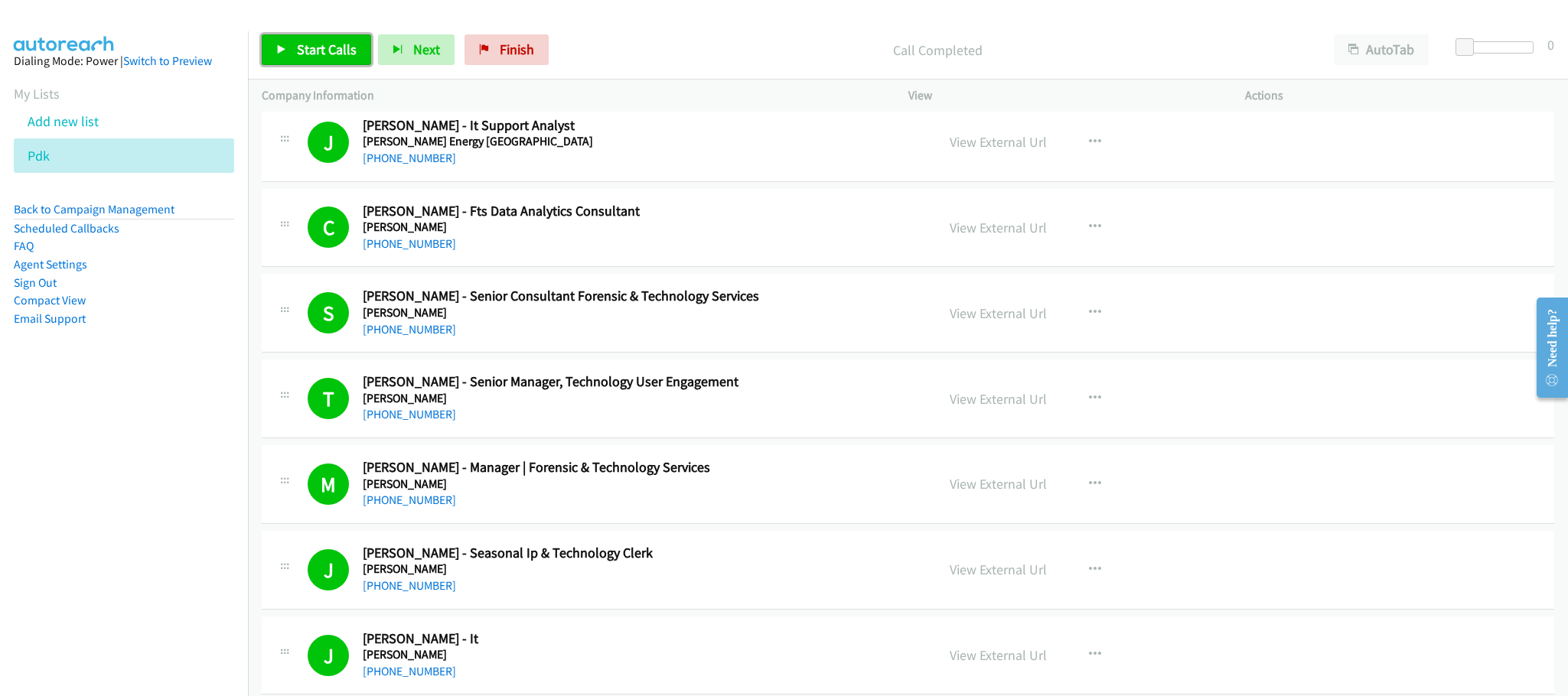
click at [348, 53] on span "Start Calls" at bounding box center [326, 49] width 60 height 18
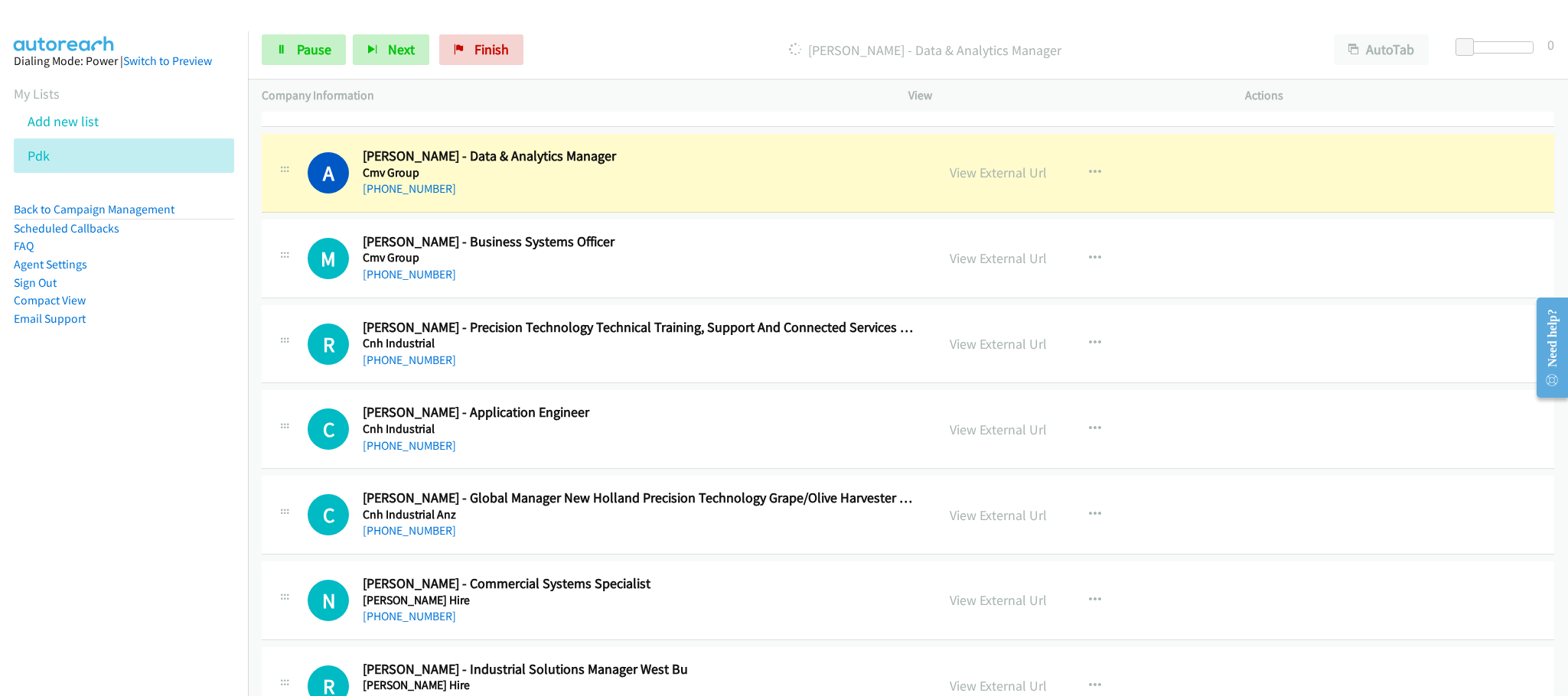
scroll to position [11704, 0]
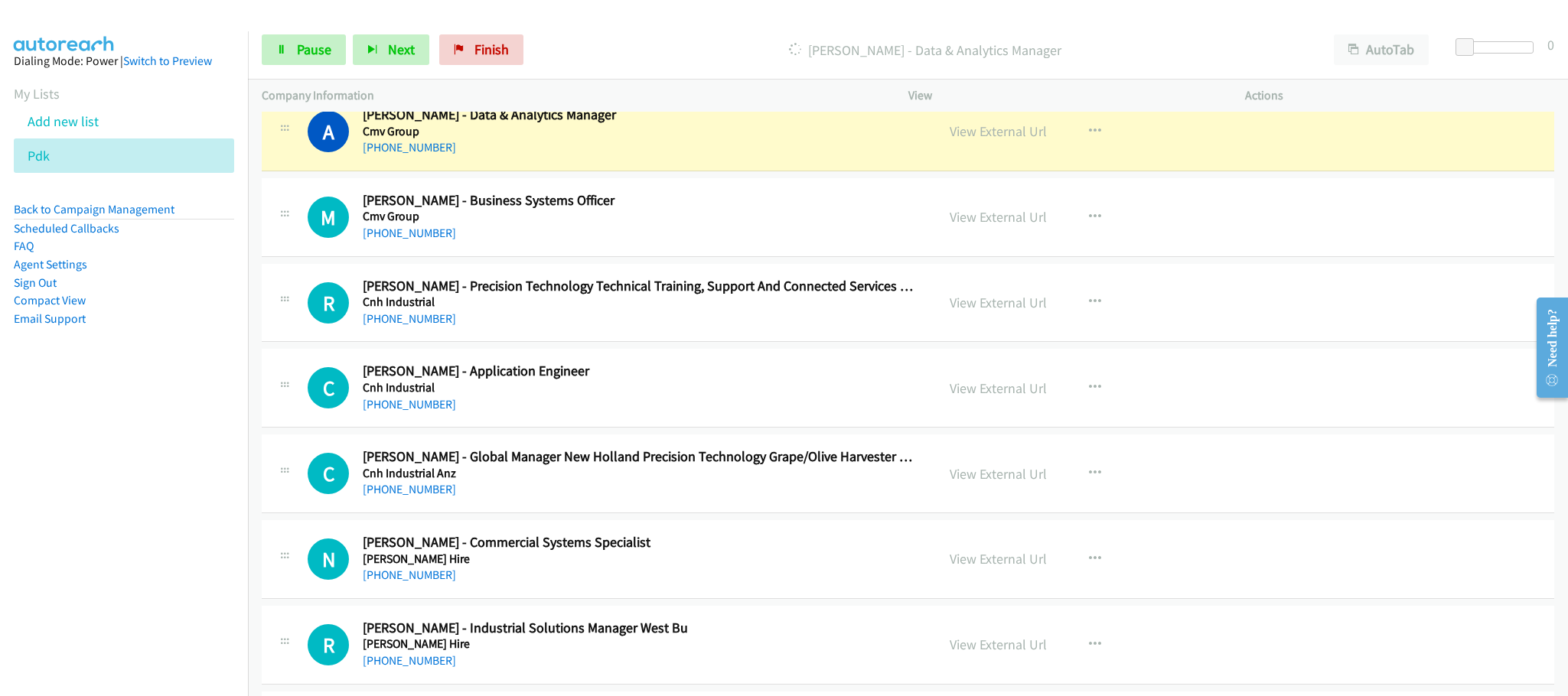
click at [55, 423] on nav "Dialing Mode: Power | Switch to Preview My Lists Add new list Pdk Back to Campa…" at bounding box center [124, 379] width 249 height 696
click at [305, 57] on span "Pause" at bounding box center [313, 49] width 34 height 18
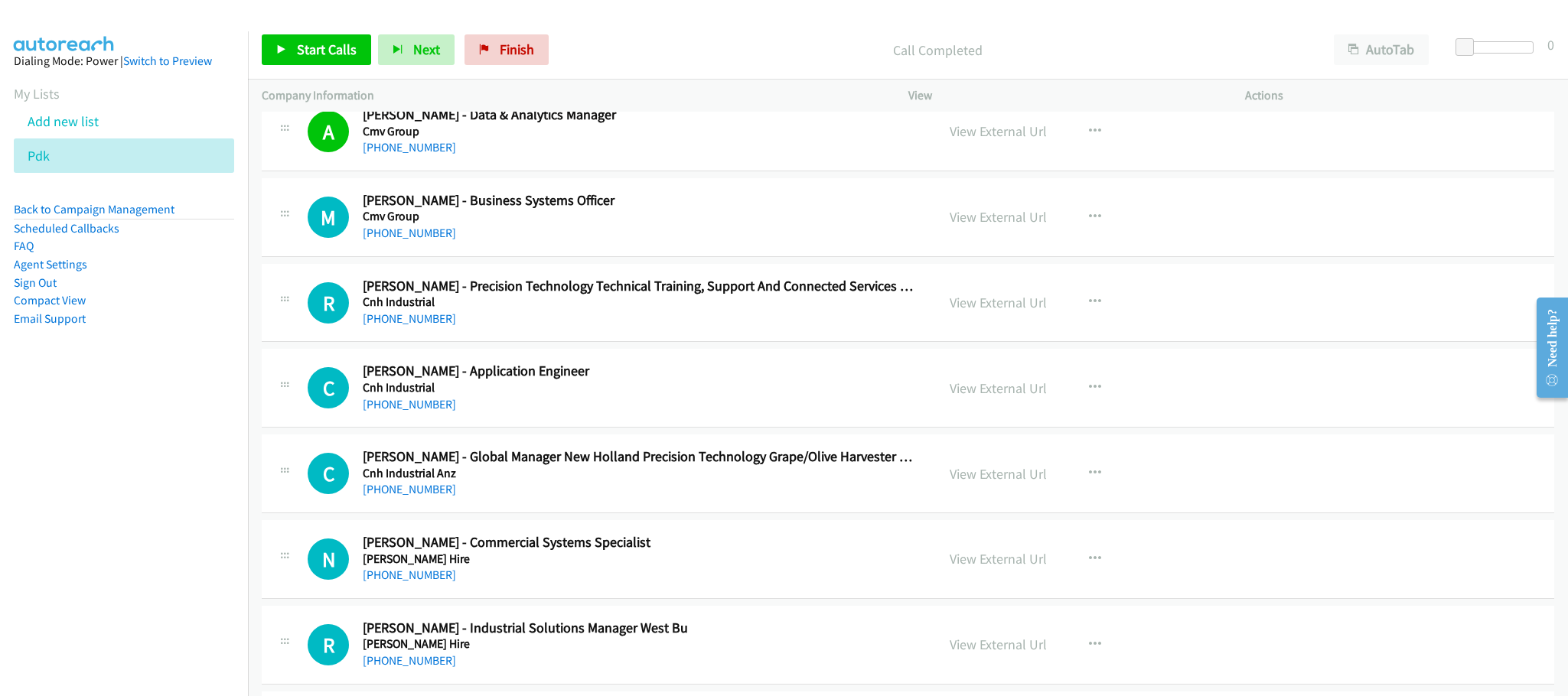
click at [88, 562] on nav "Dialing Mode: Power | Switch to Preview My Lists Add new list Pdk Back to Campa…" at bounding box center [124, 379] width 249 height 696
drag, startPoint x: 161, startPoint y: 600, endPoint x: 161, endPoint y: 591, distance: 9.0
click at [161, 600] on nav "Dialing Mode: Power | Switch to Preview My Lists Add new list Pdk Back to Campa…" at bounding box center [124, 379] width 249 height 696
click at [61, 155] on icon at bounding box center [57, 156] width 10 height 10
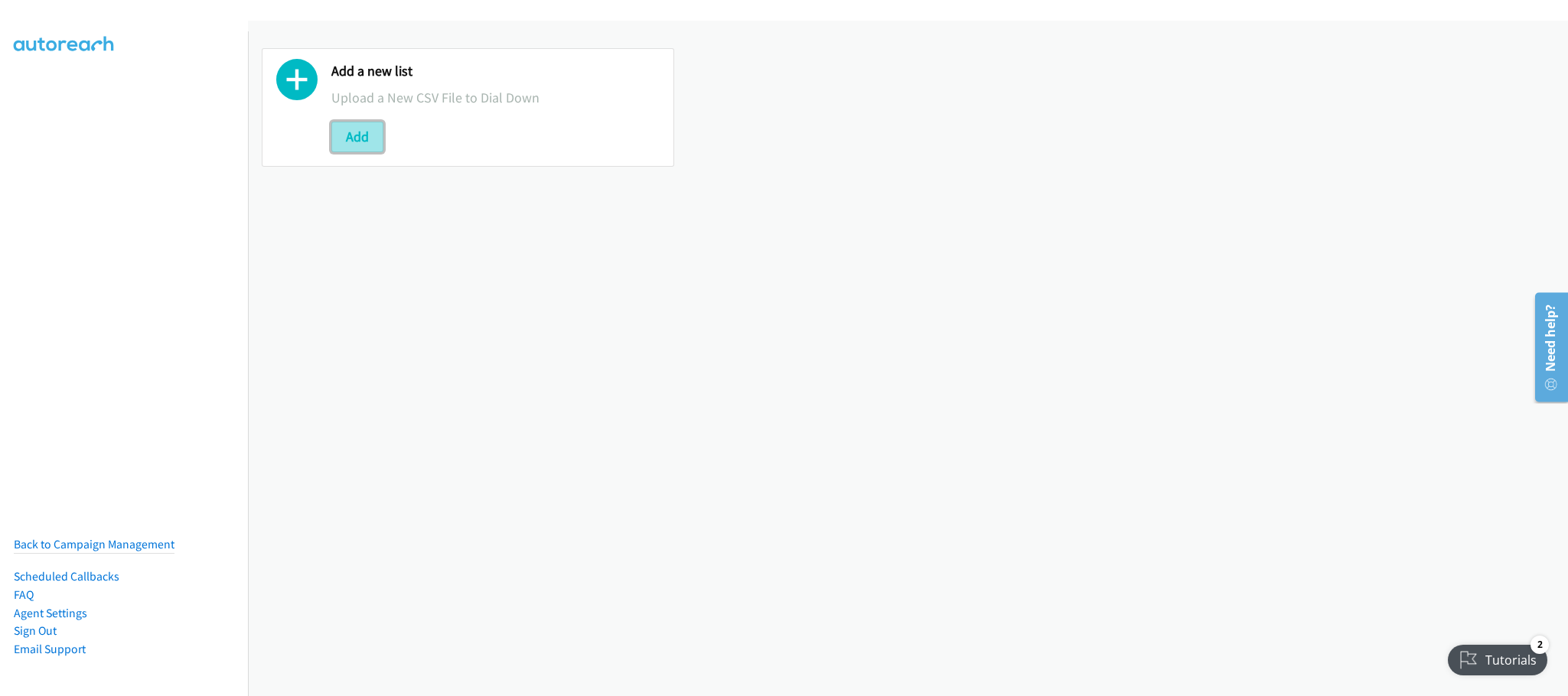
click at [368, 122] on button "Add" at bounding box center [357, 137] width 52 height 30
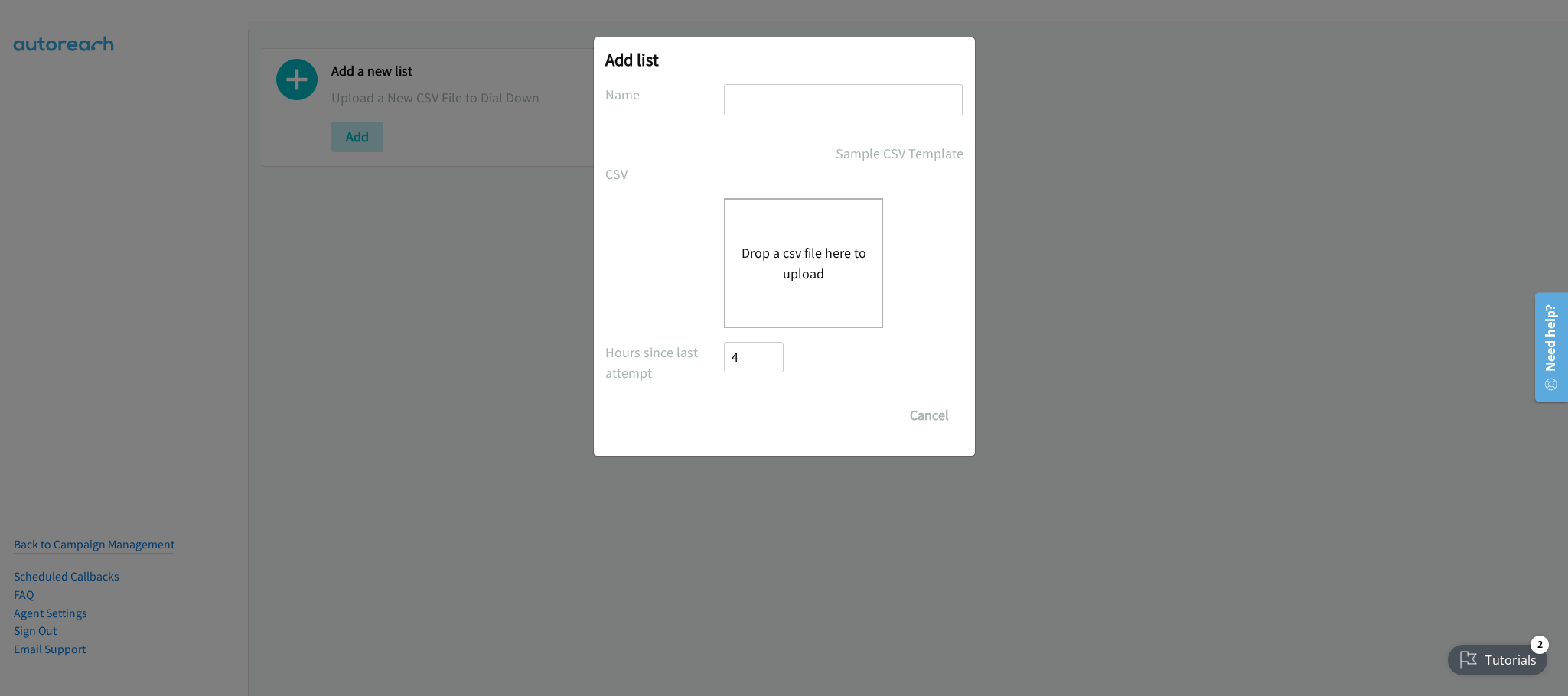
click at [827, 276] on button "Drop a csv file here to upload" at bounding box center [803, 263] width 125 height 41
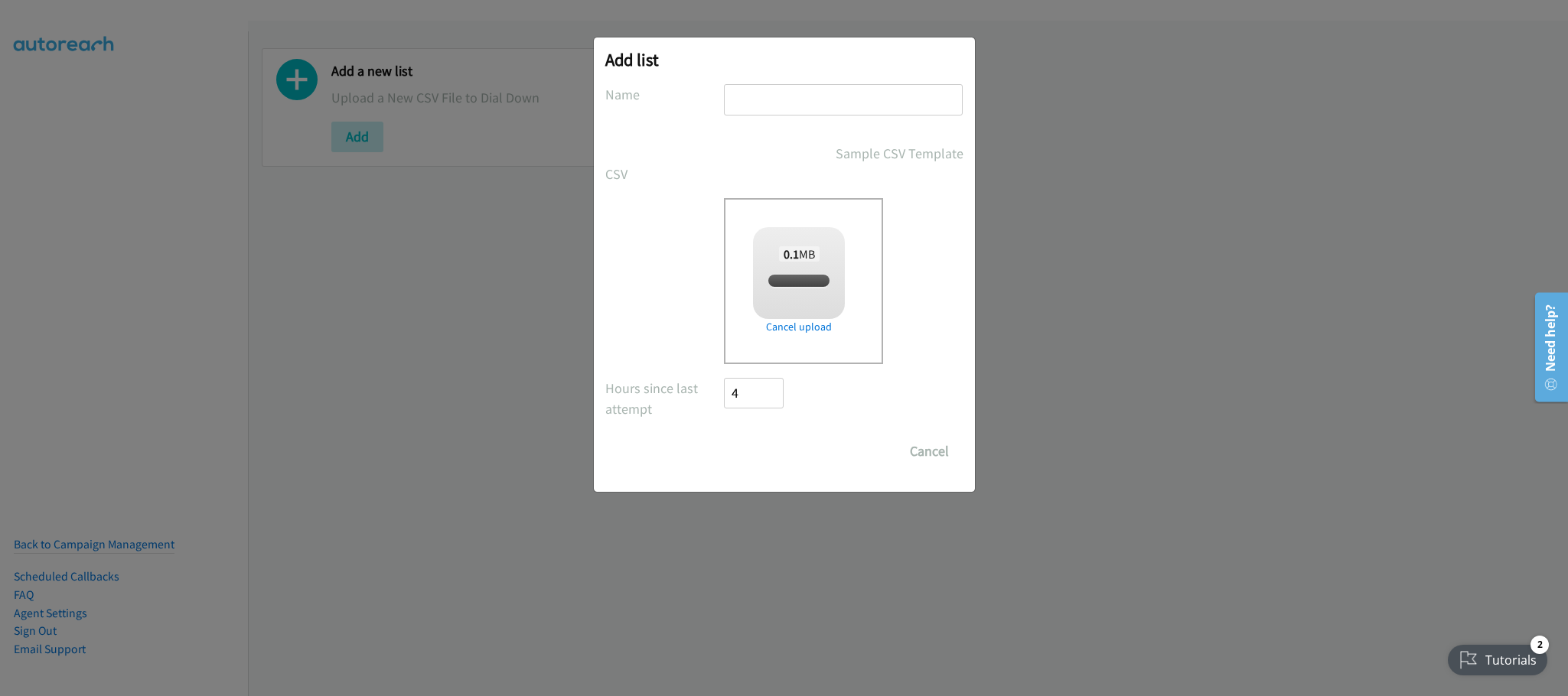
checkbox input "true"
click at [798, 106] on input "text" at bounding box center [843, 100] width 238 height 31
type input "PDK"
click at [761, 450] on input "Save List" at bounding box center [765, 451] width 81 height 30
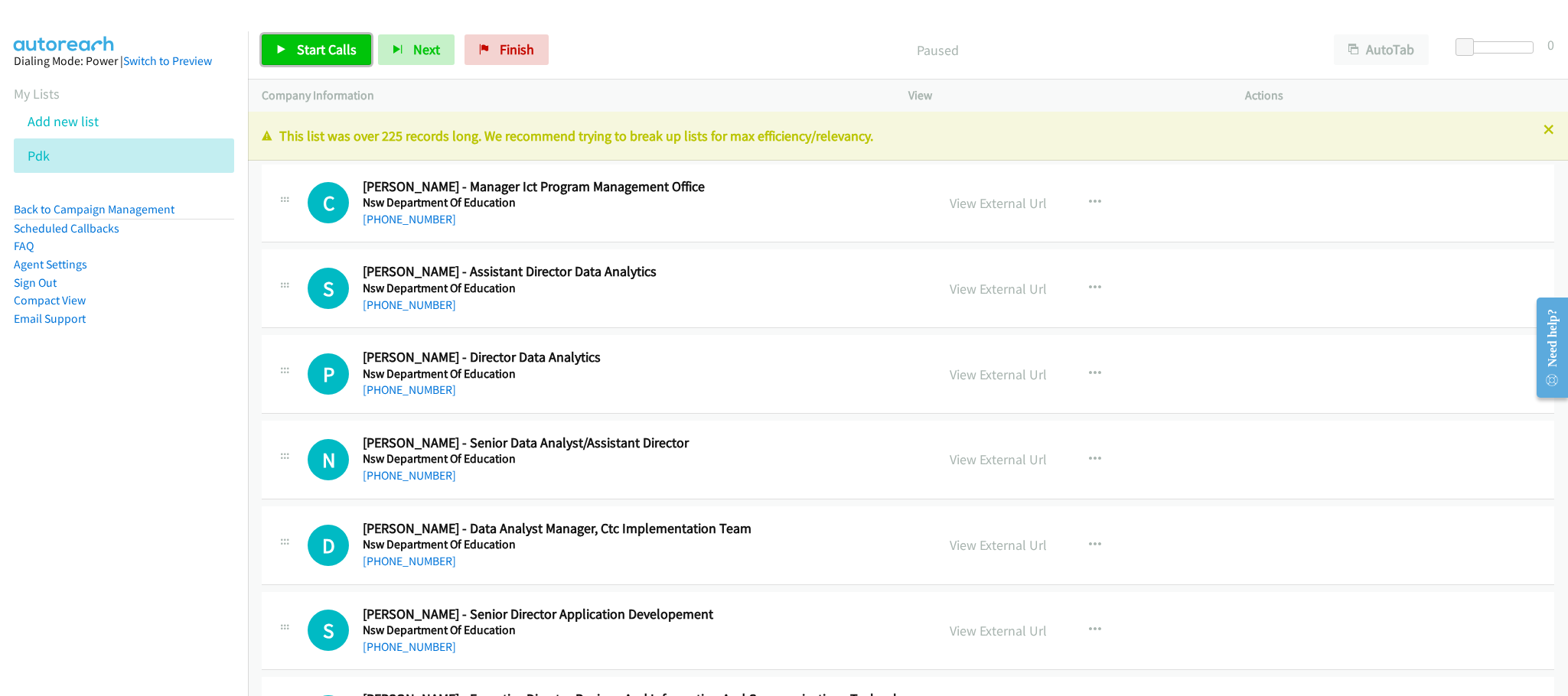
click at [324, 50] on span "Start Calls" at bounding box center [326, 49] width 60 height 18
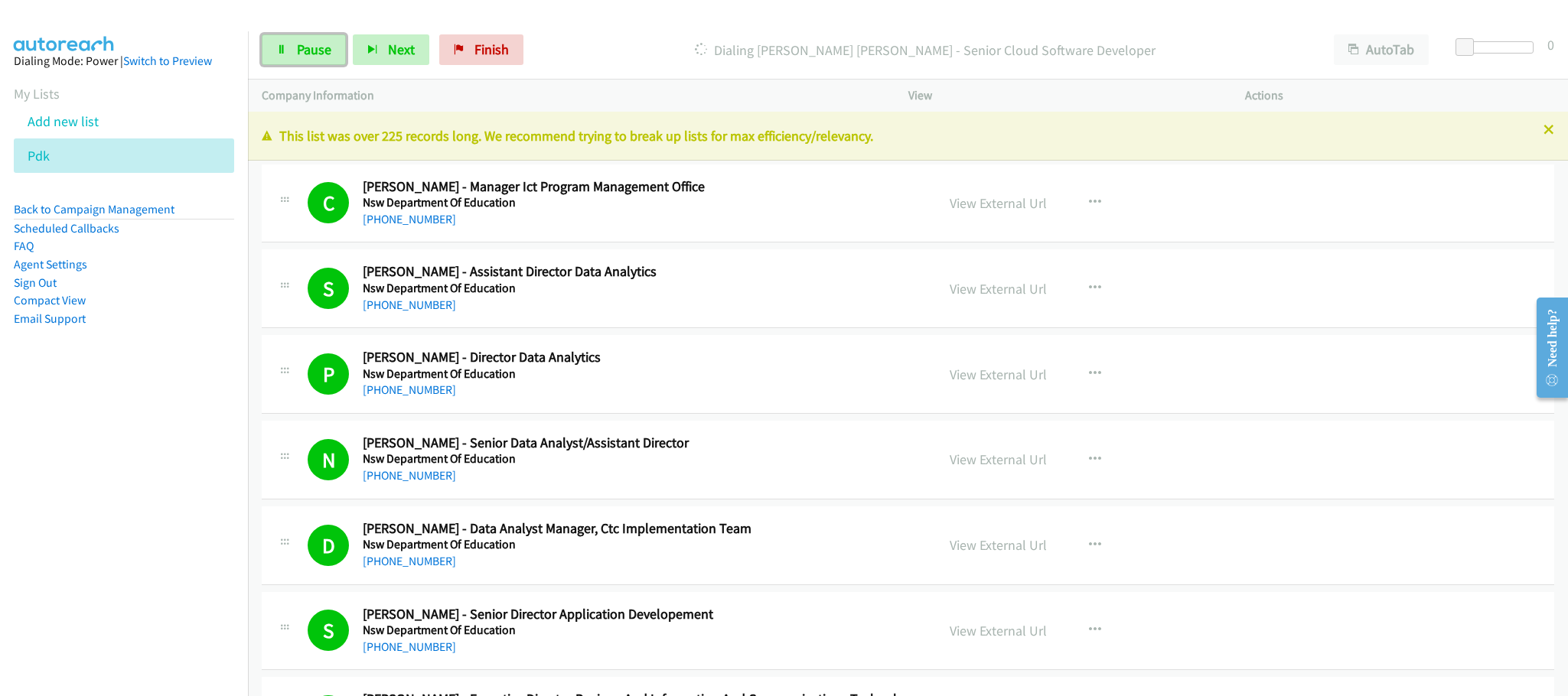
drag, startPoint x: 314, startPoint y: 50, endPoint x: 423, endPoint y: 108, distance: 123.5
click at [314, 50] on span "Pause" at bounding box center [313, 49] width 34 height 18
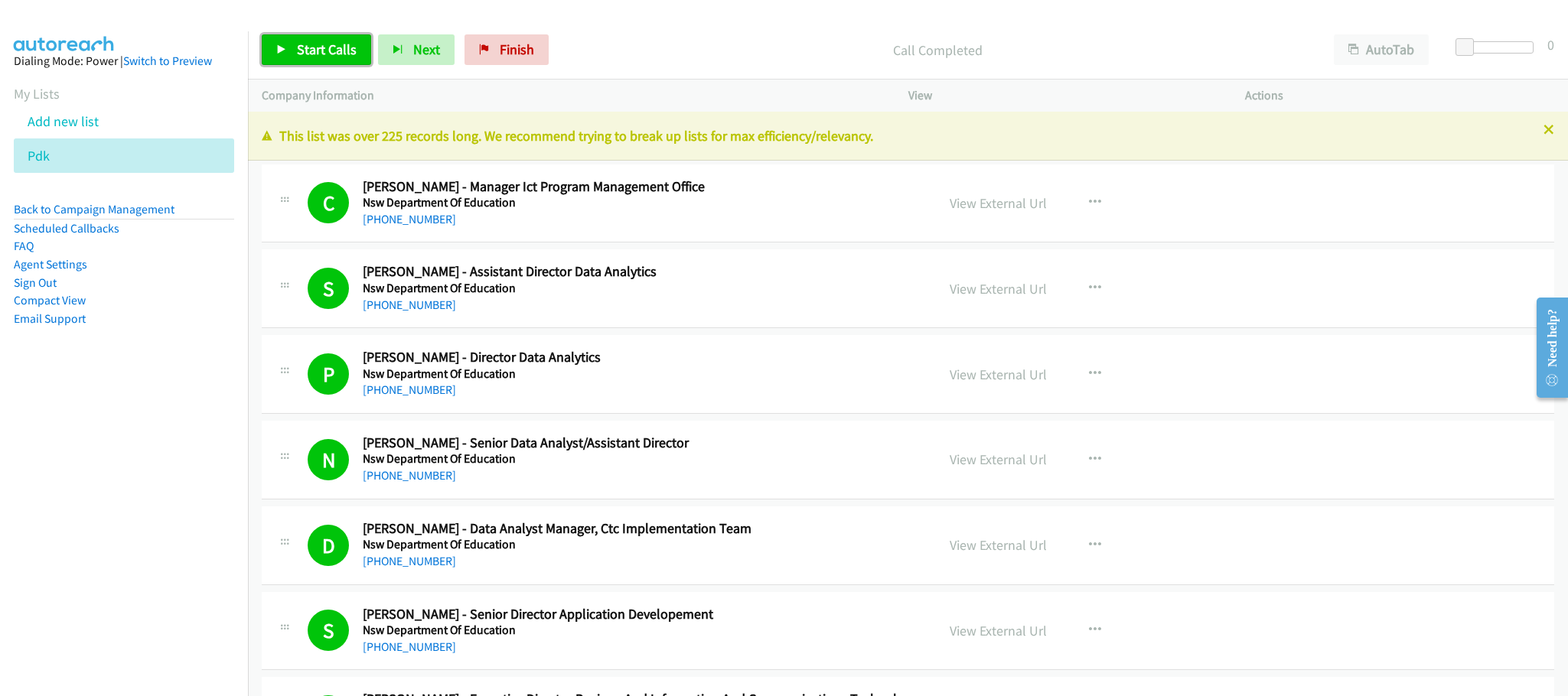
click at [326, 51] on span "Start Calls" at bounding box center [326, 49] width 60 height 18
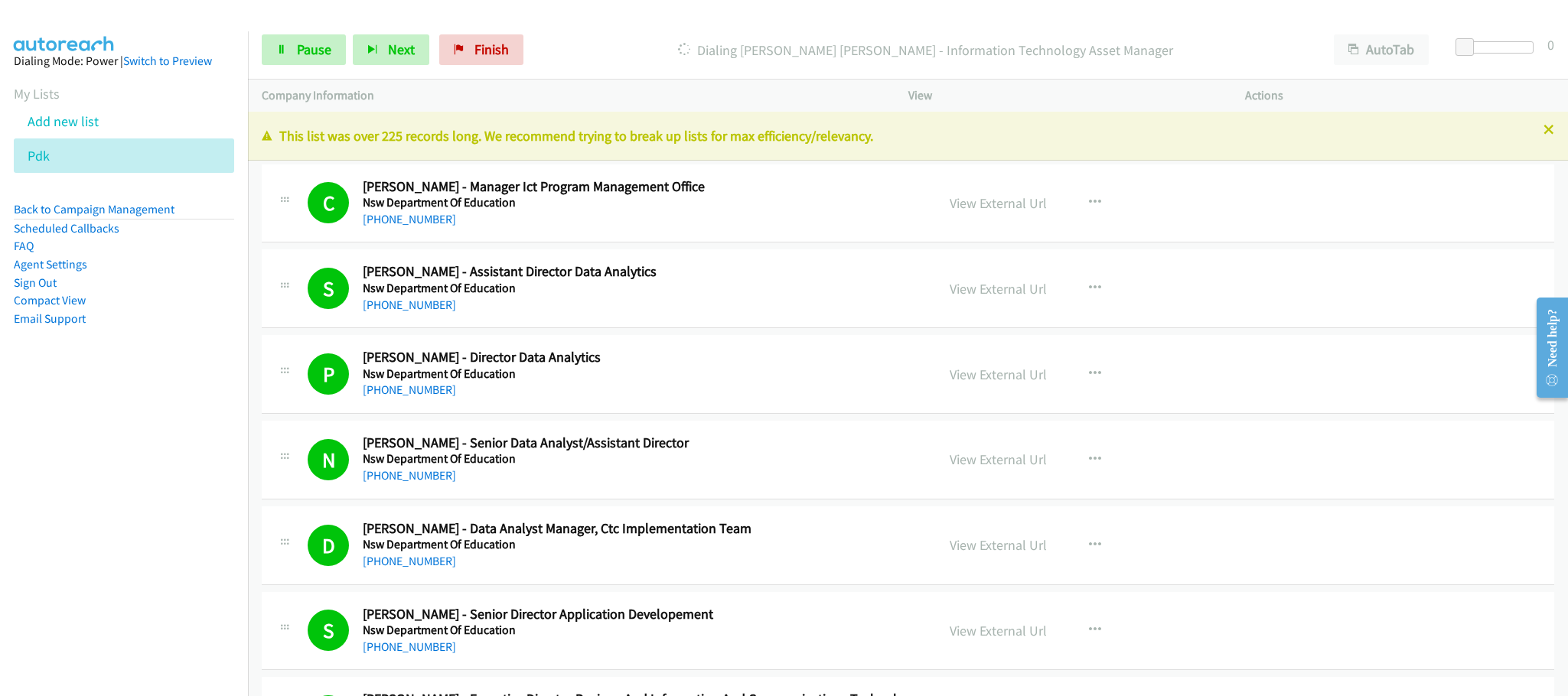
click at [894, 278] on h2 "Samad Azad - Assistant Director Data Analytics" at bounding box center [638, 272] width 551 height 18
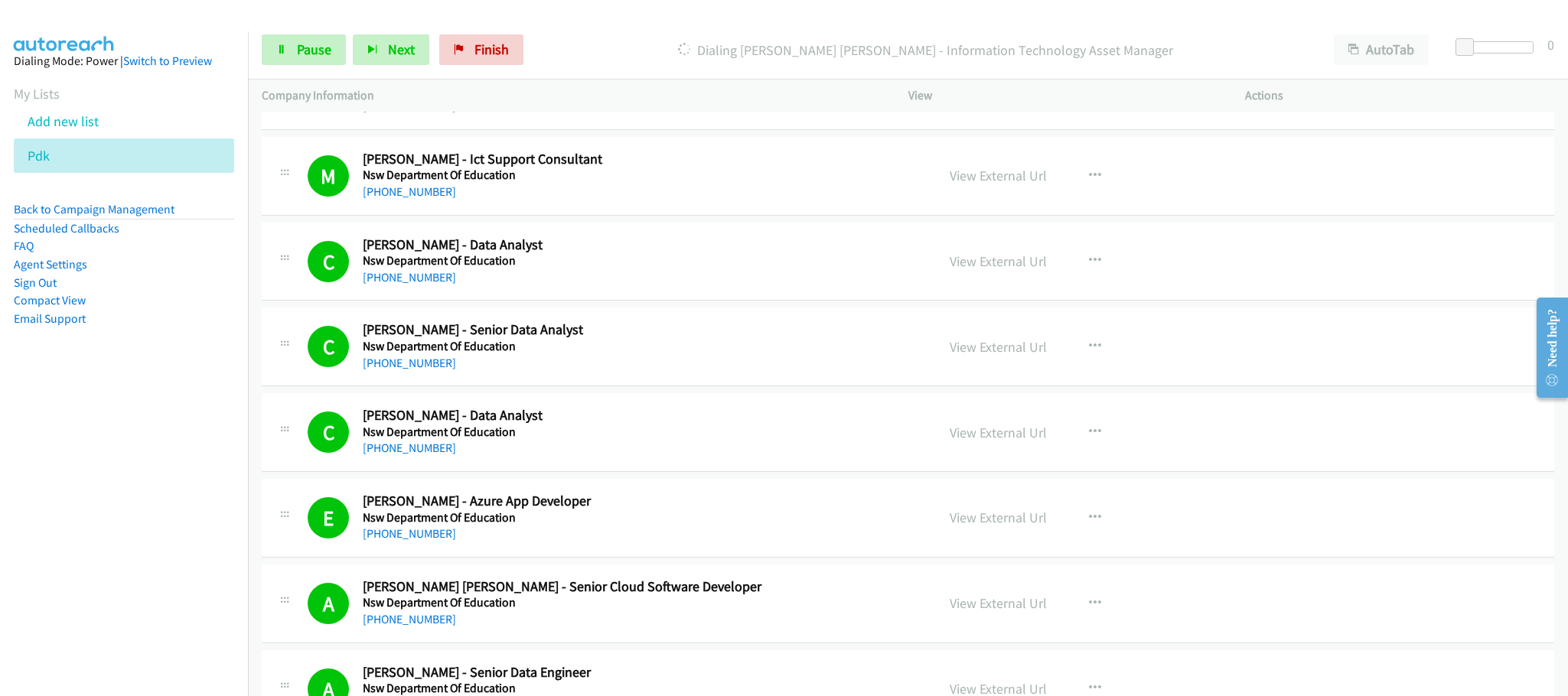
scroll to position [803, 0]
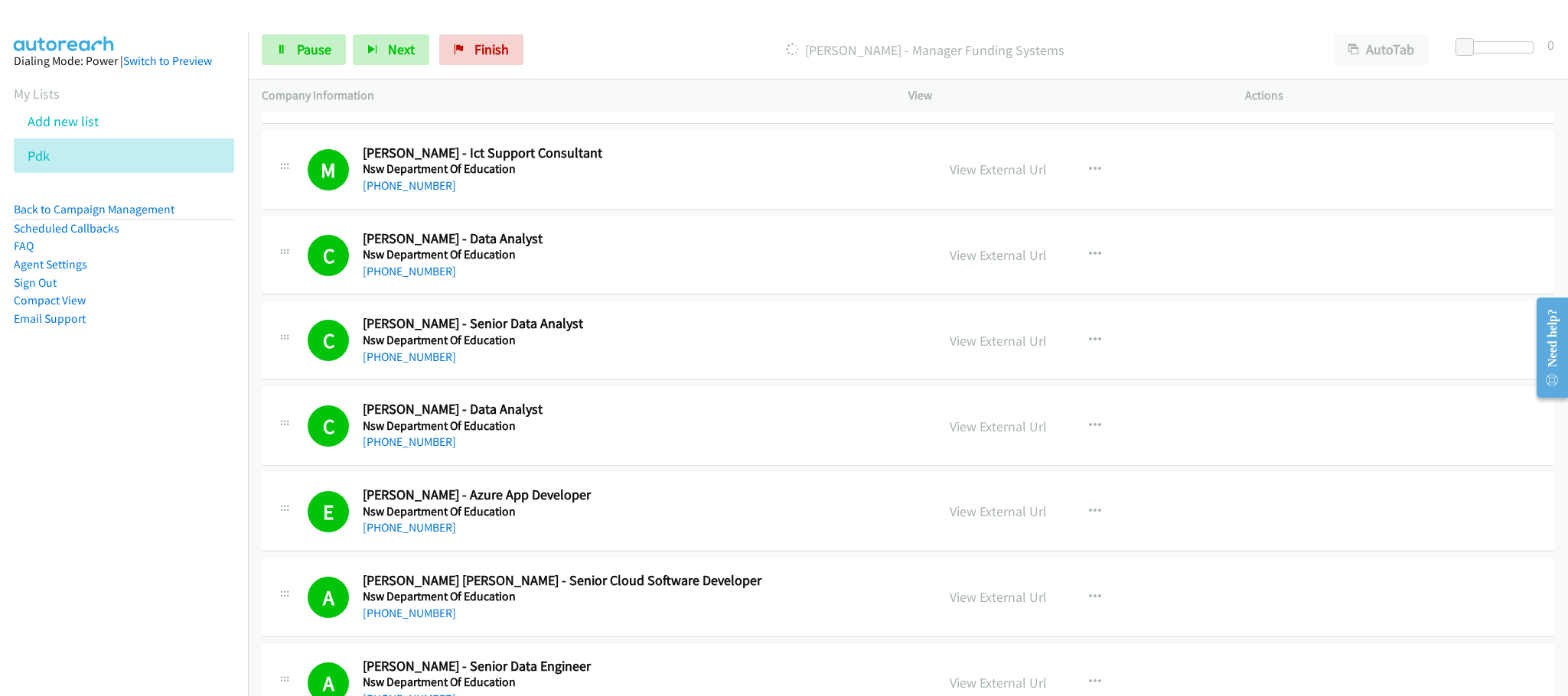
click at [510, 344] on h5 "Nsw Department Of Education" at bounding box center [638, 340] width 551 height 15
drag, startPoint x: 296, startPoint y: 56, endPoint x: 278, endPoint y: 21, distance: 39.4
click at [297, 53] on span "Pause" at bounding box center [313, 49] width 34 height 18
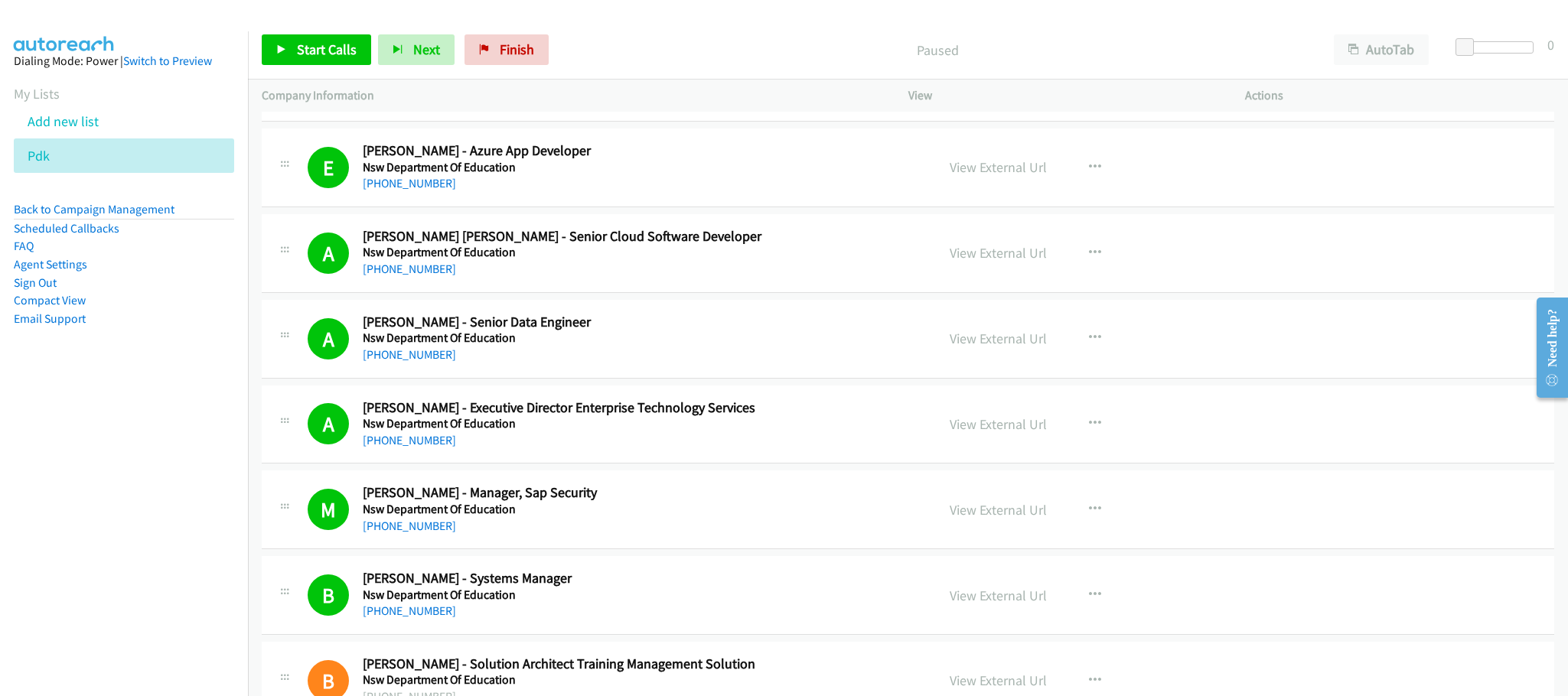
scroll to position [1377, 0]
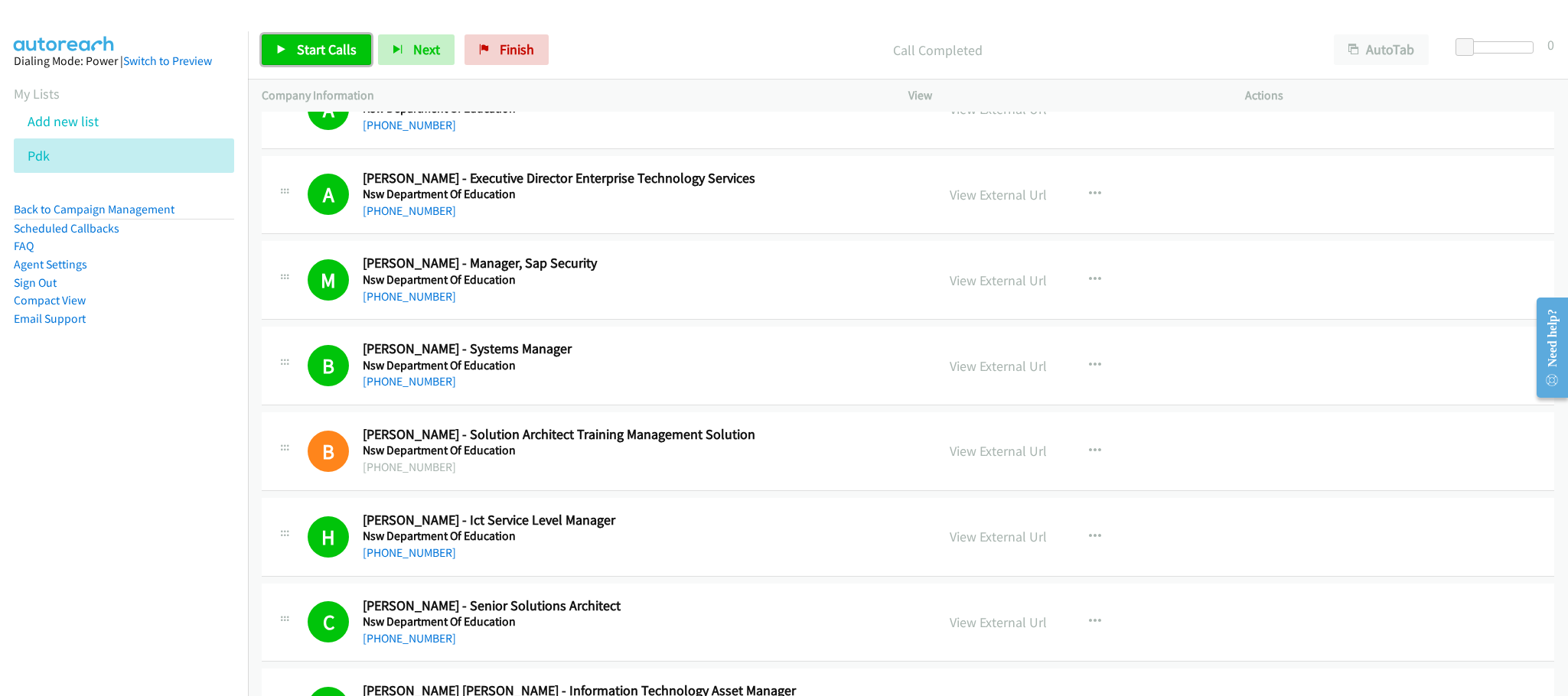
click at [297, 42] on span "Start Calls" at bounding box center [326, 49] width 60 height 18
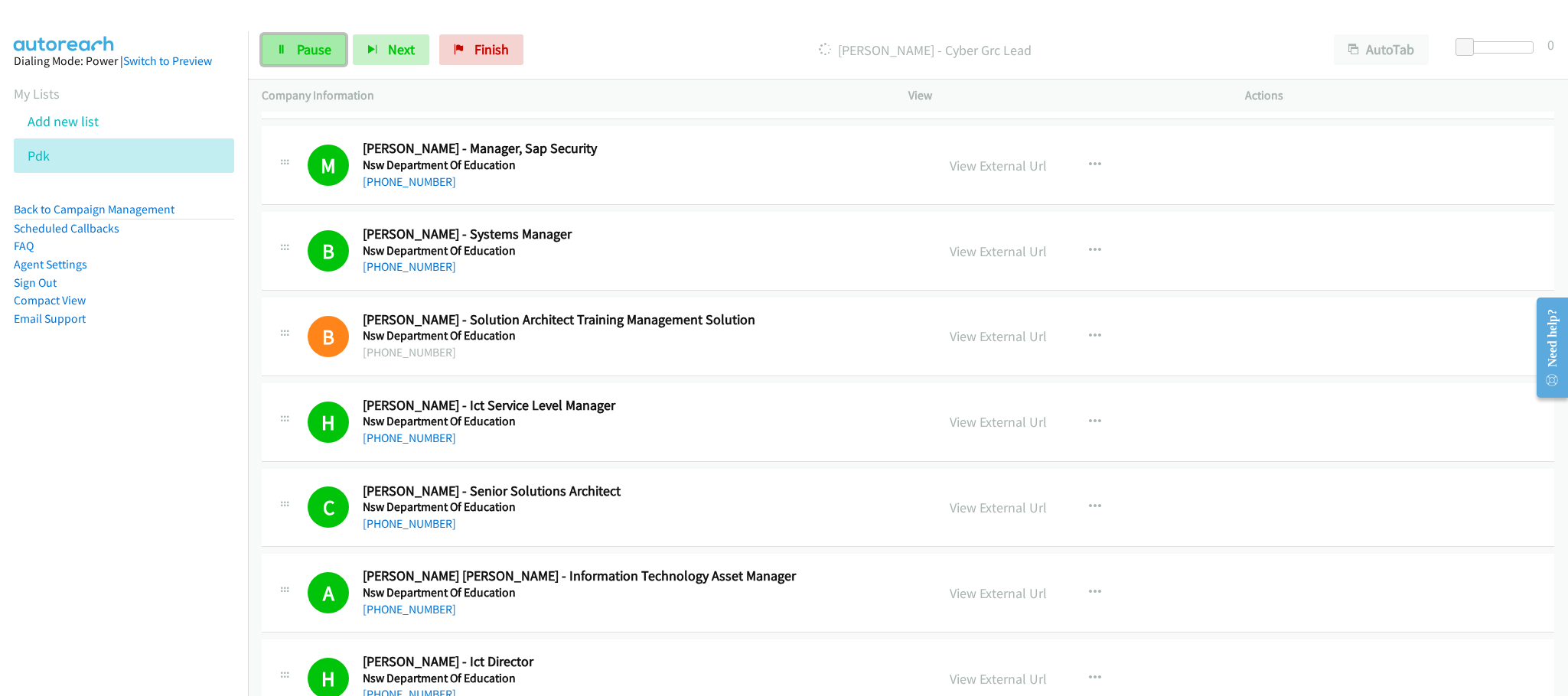
drag, startPoint x: 305, startPoint y: 53, endPoint x: 310, endPoint y: 46, distance: 8.6
click at [309, 51] on span "Pause" at bounding box center [313, 49] width 34 height 18
